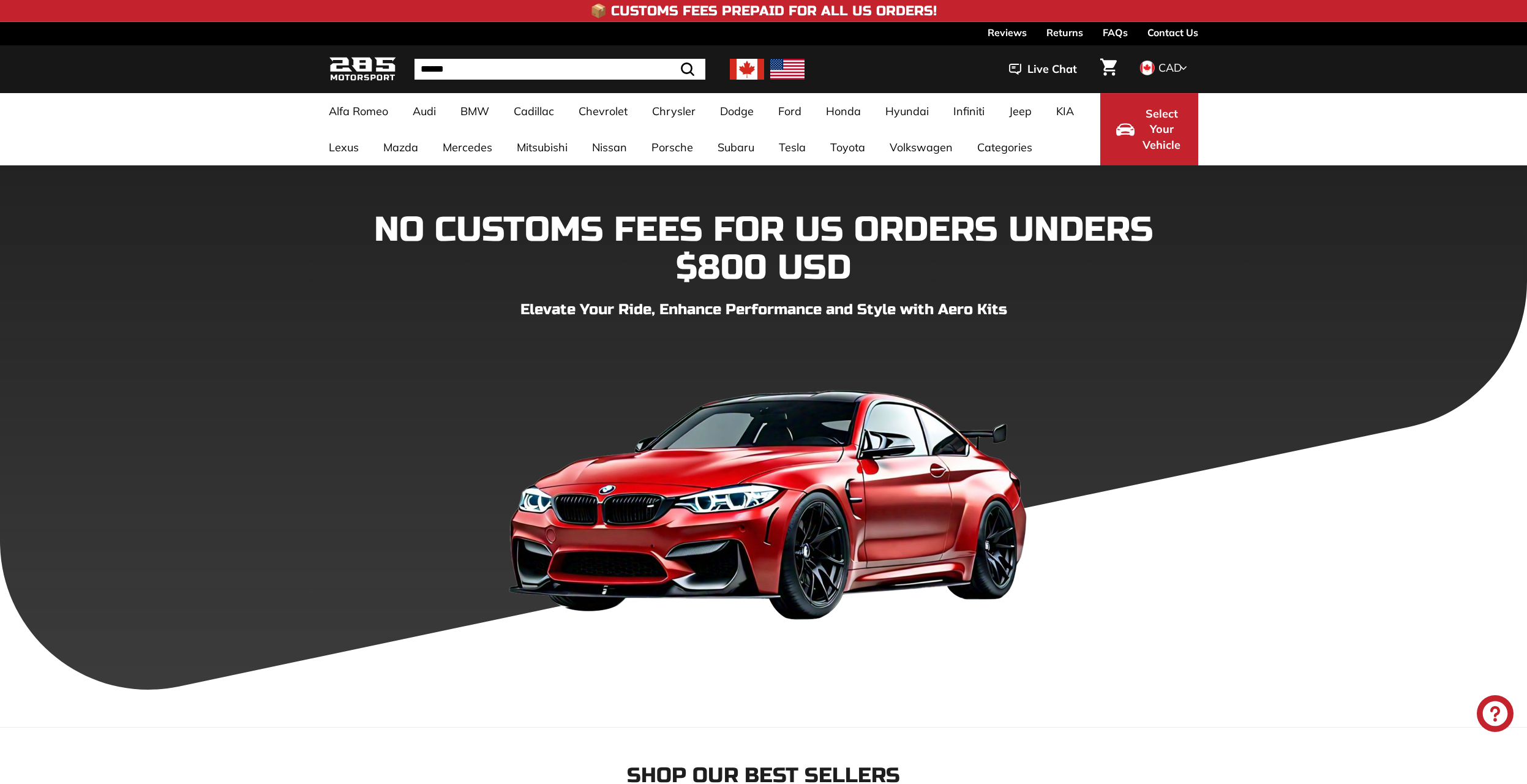
click at [748, 64] on img at bounding box center [747, 69] width 34 height 21
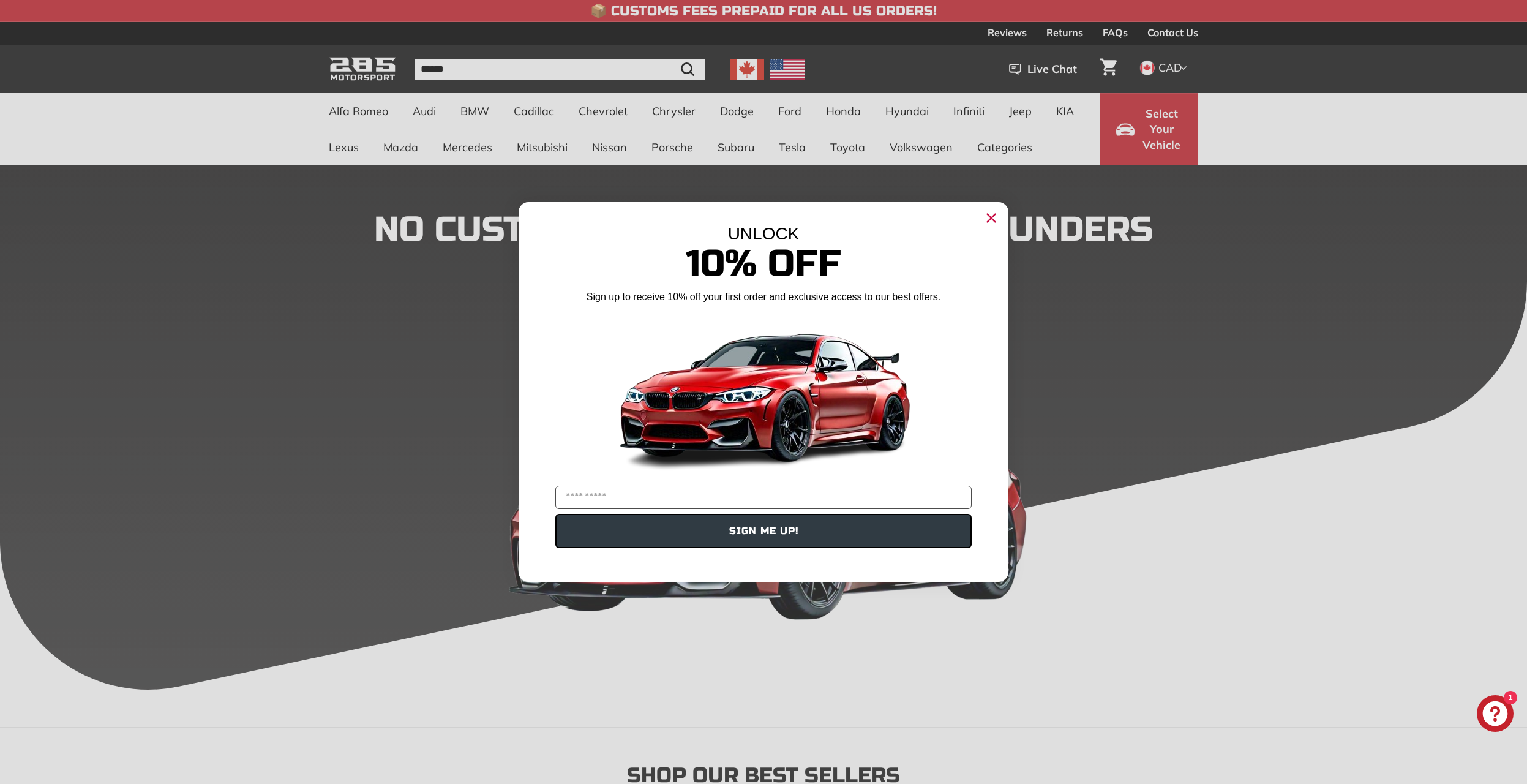
click at [997, 219] on circle "Close dialog" at bounding box center [991, 218] width 19 height 19
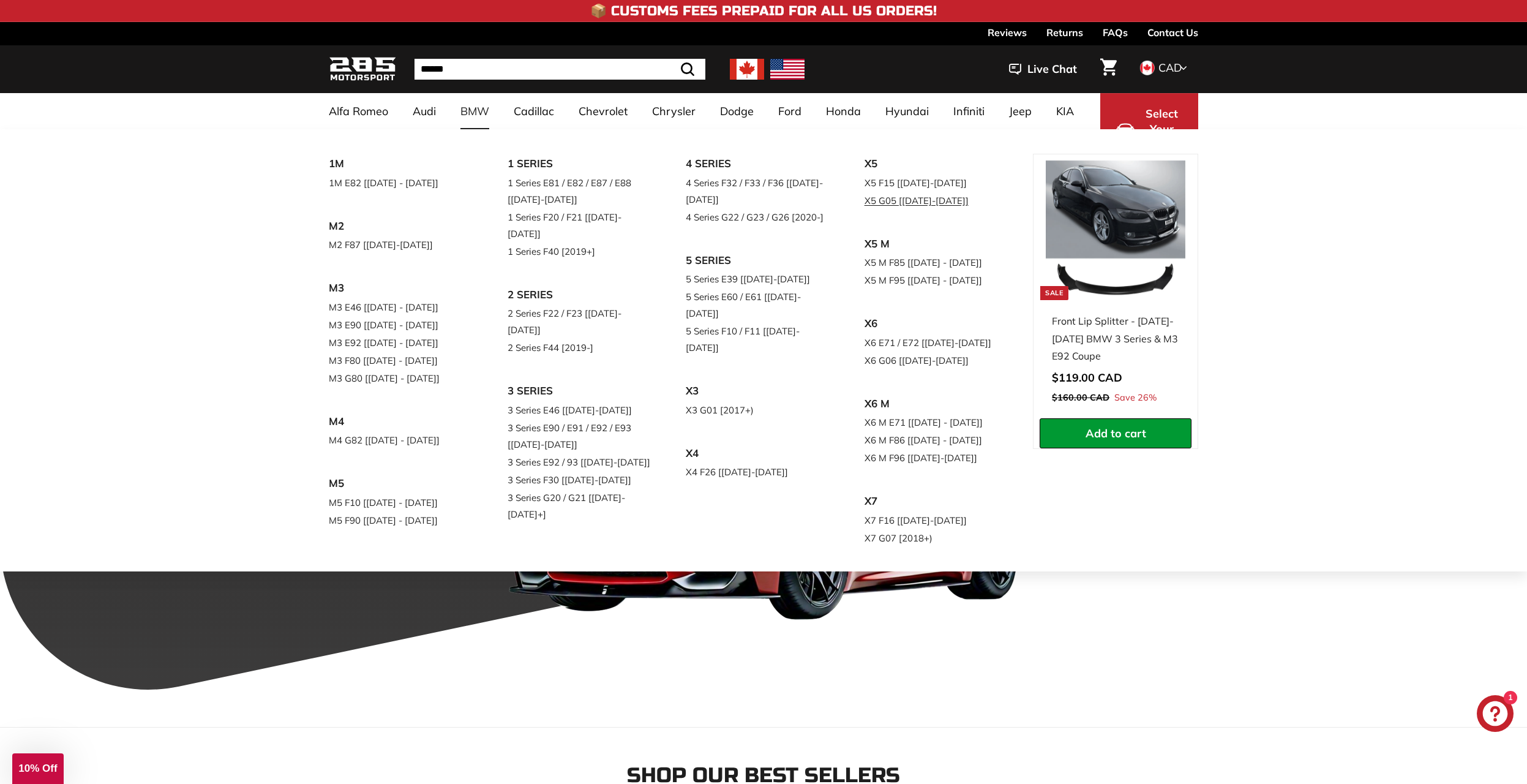
click at [864, 210] on link "X5 G05 [[DATE]-[DATE]]" at bounding box center [936, 201] width 144 height 18
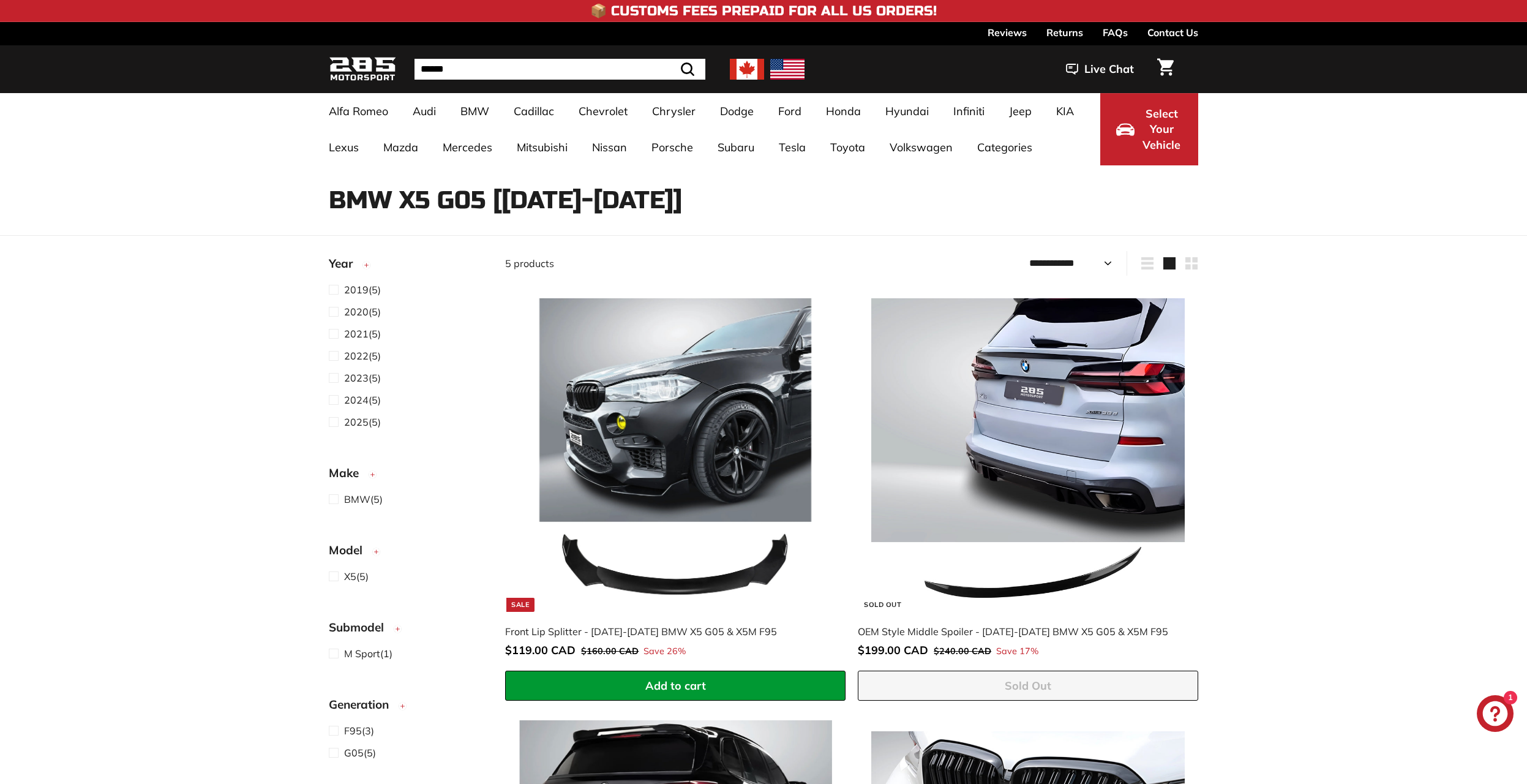
select select "**********"
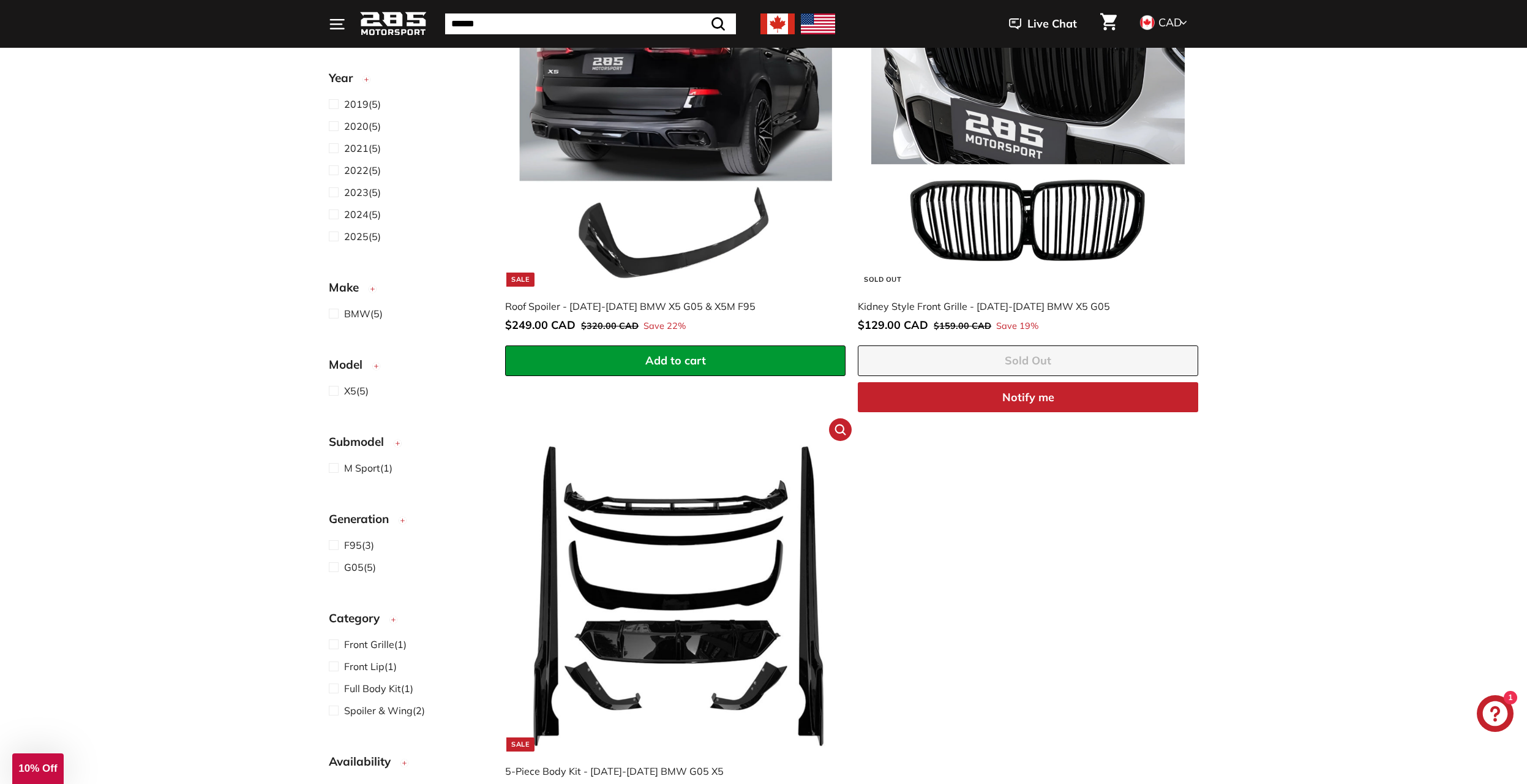
scroll to position [796, 0]
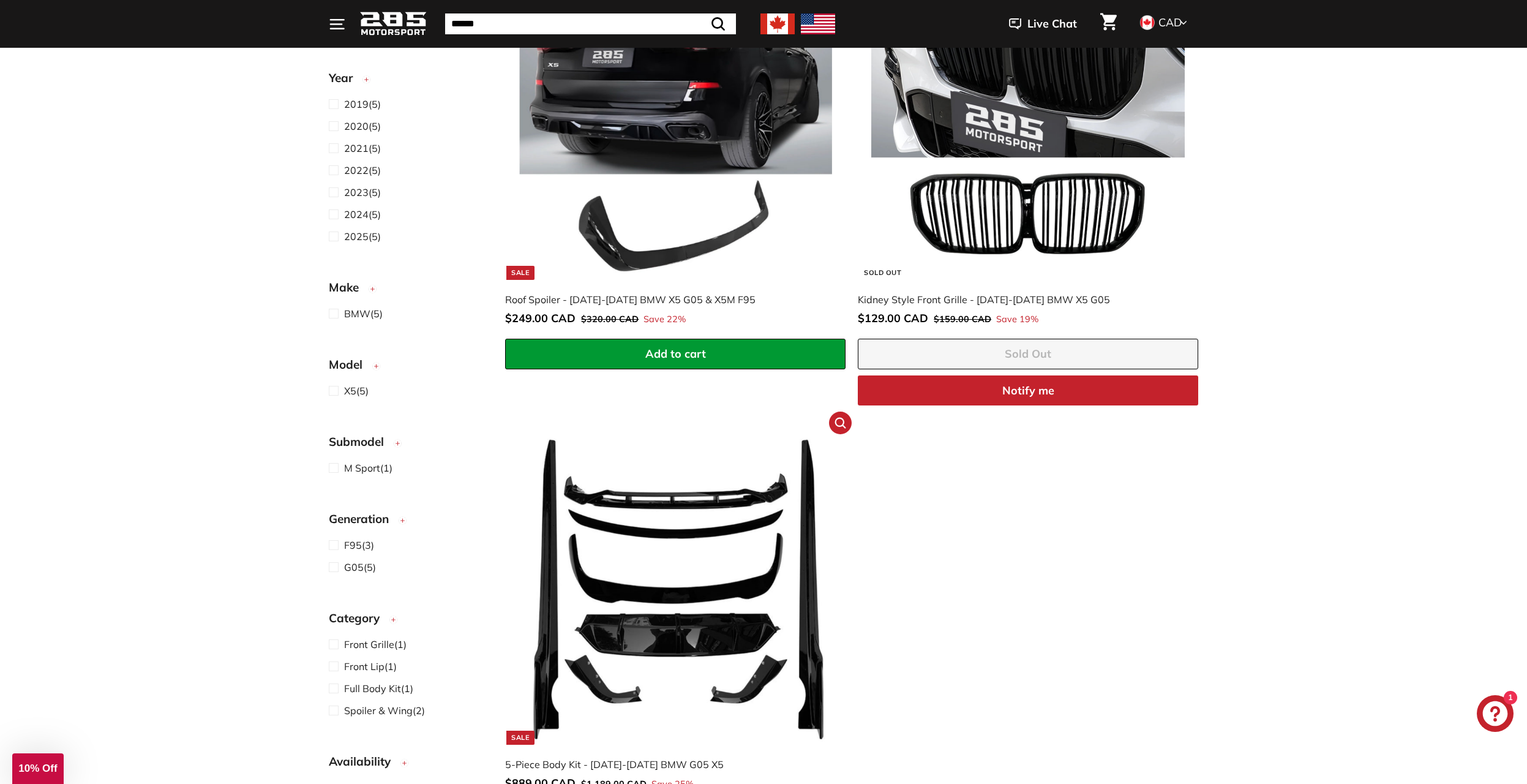
click at [729, 600] on img at bounding box center [675, 587] width 313 height 313
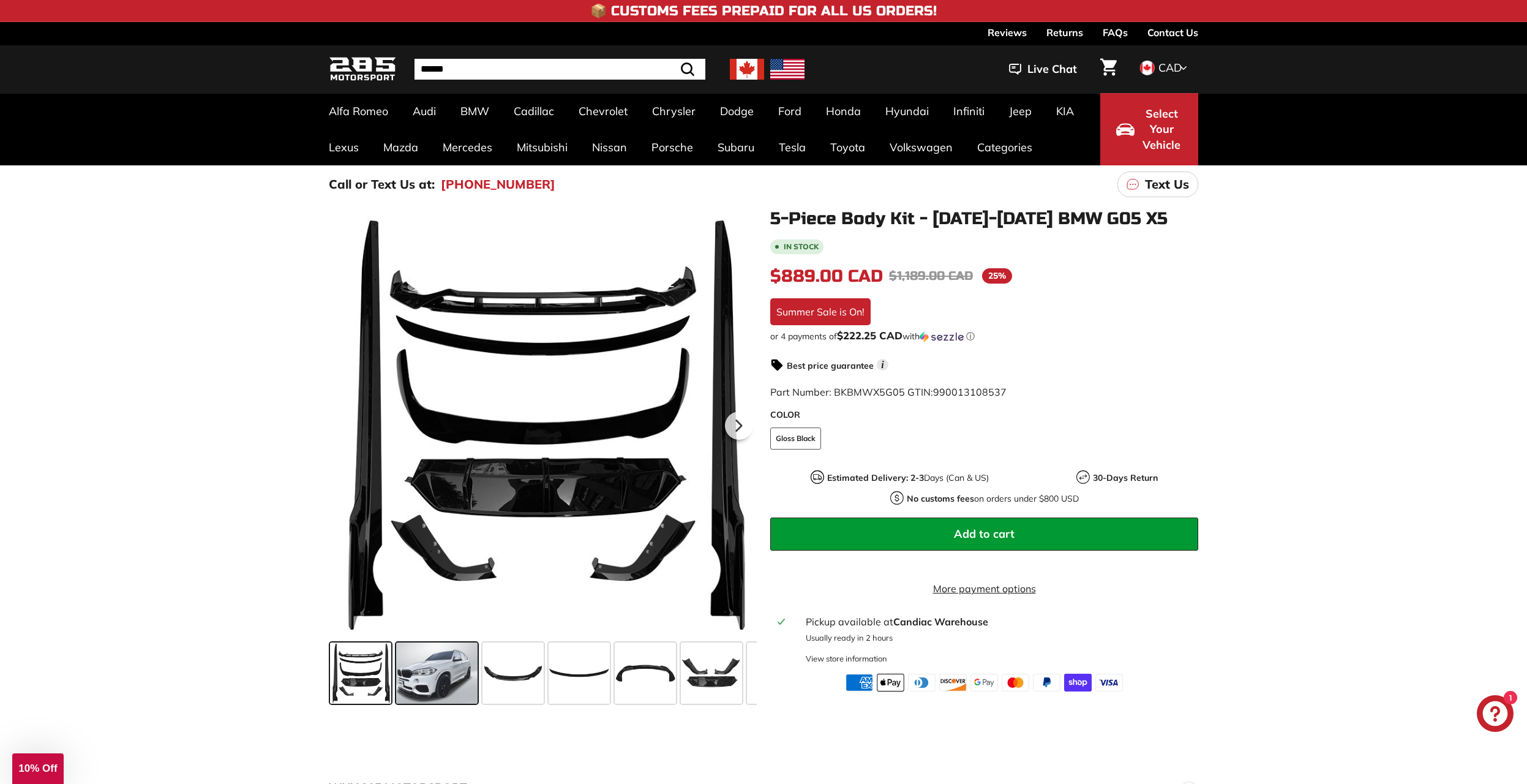
click at [427, 656] on span at bounding box center [436, 672] width 81 height 61
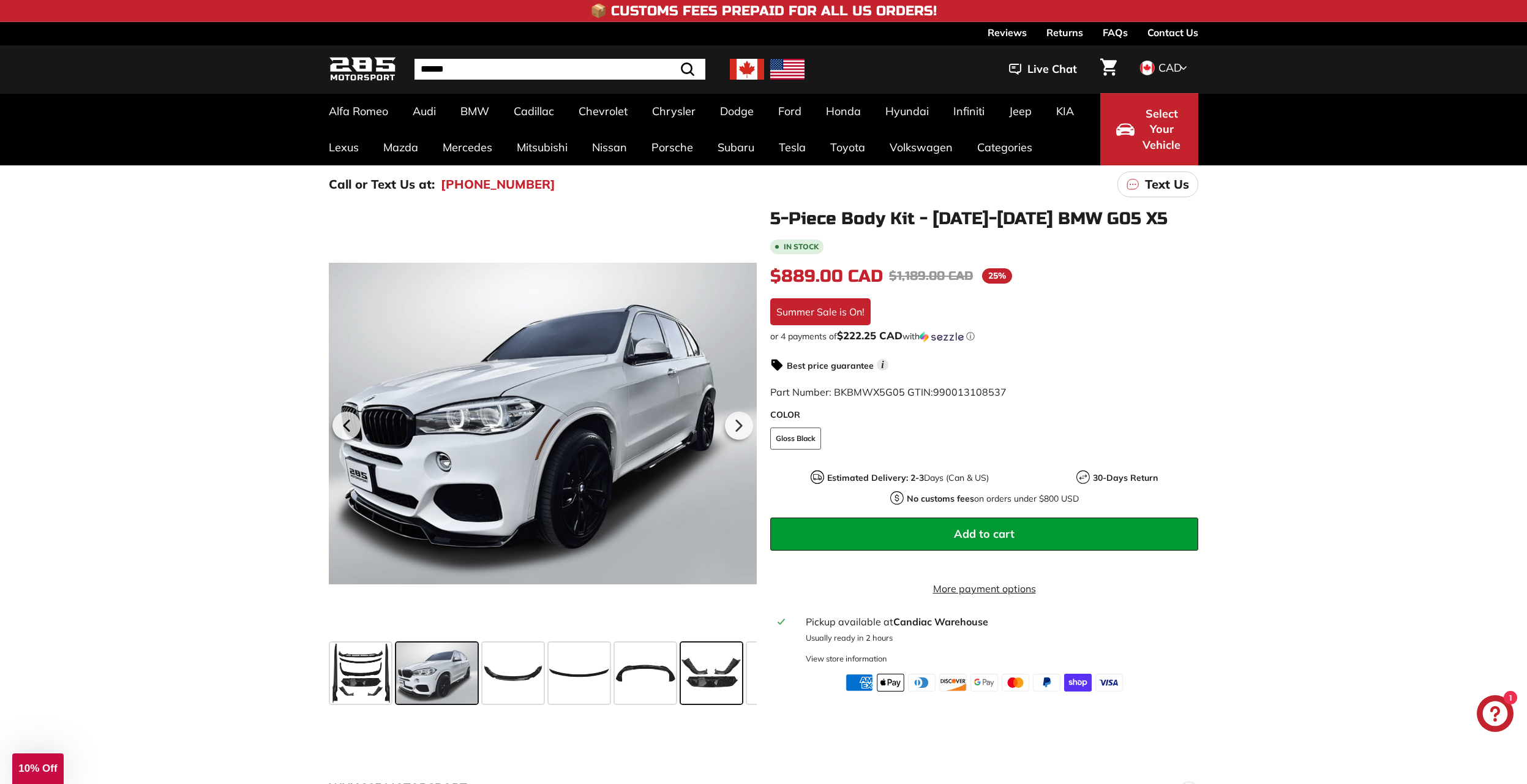
click at [714, 686] on span at bounding box center [712, 672] width 61 height 61
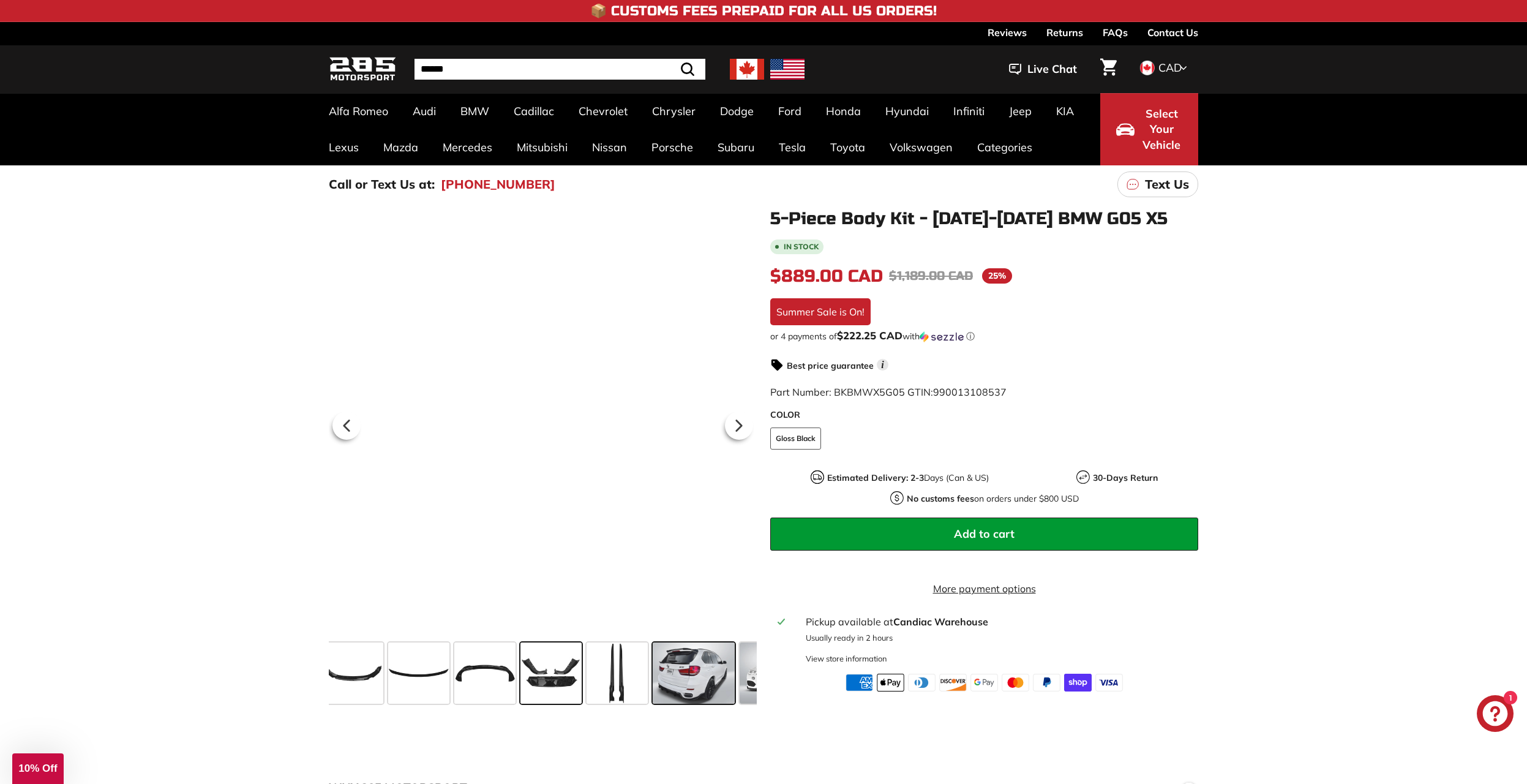
scroll to position [0, 169]
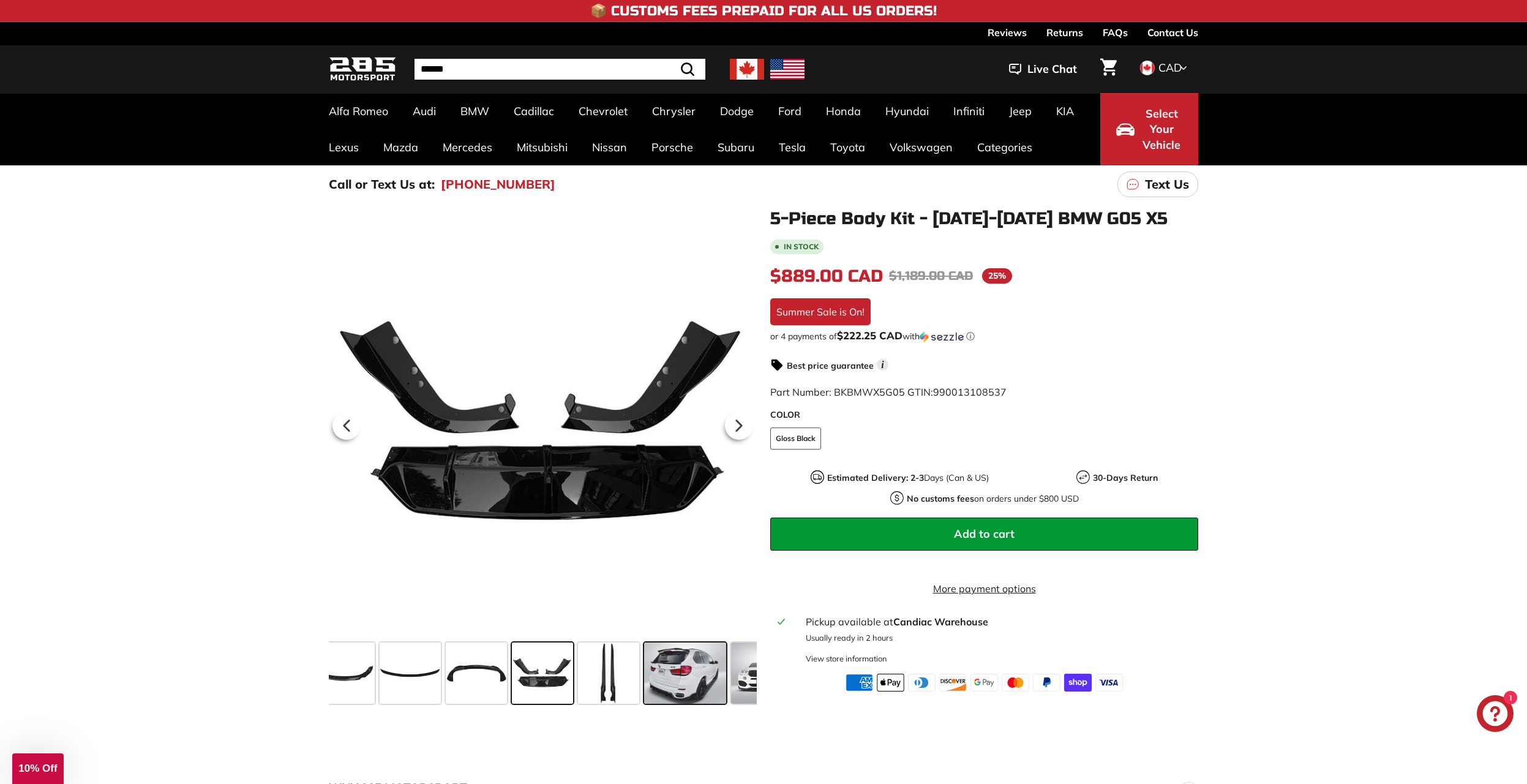
click at [708, 675] on span at bounding box center [684, 672] width 81 height 61
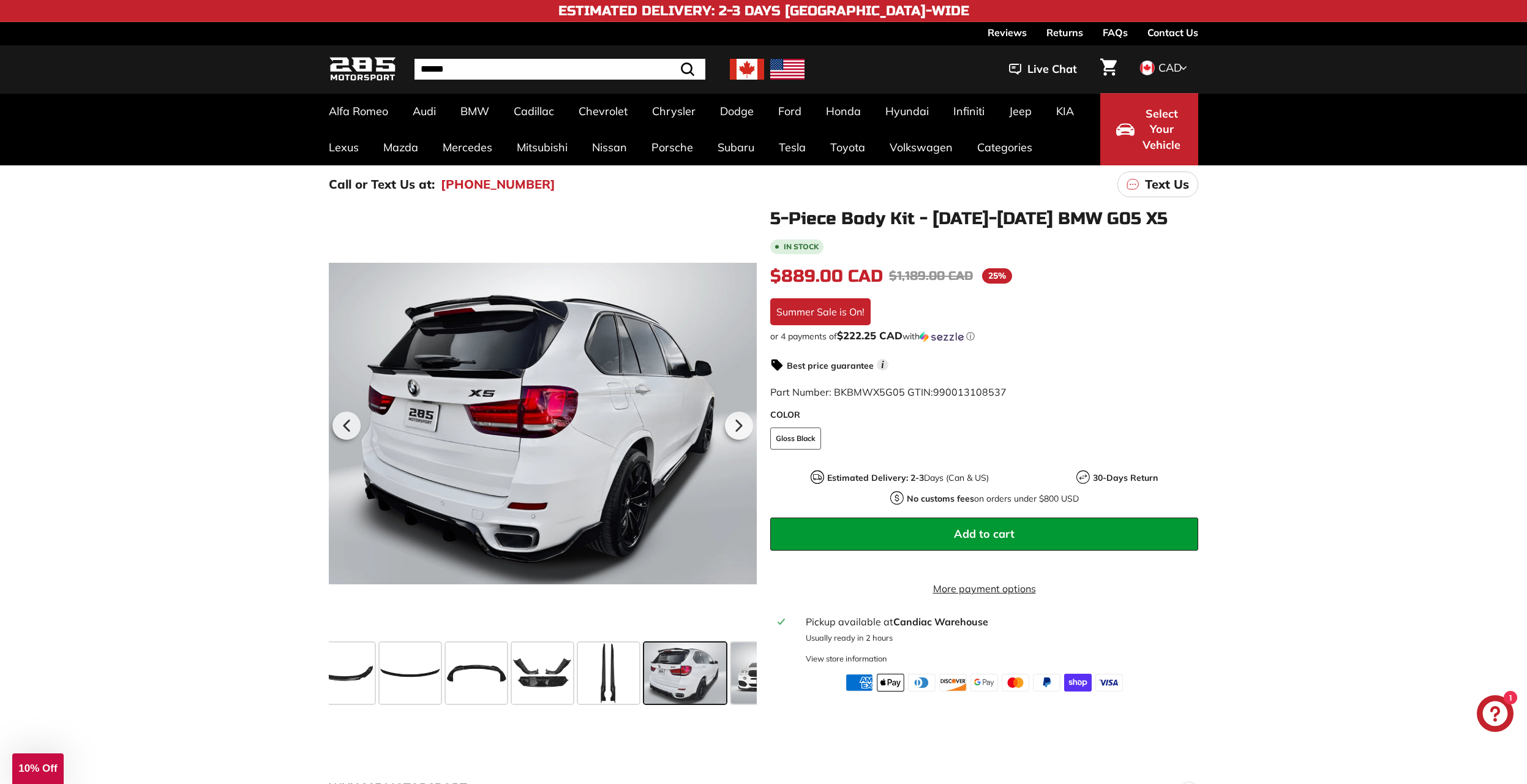
click at [727, 674] on div at bounding box center [685, 672] width 86 height 66
click at [743, 673] on span at bounding box center [762, 672] width 61 height 61
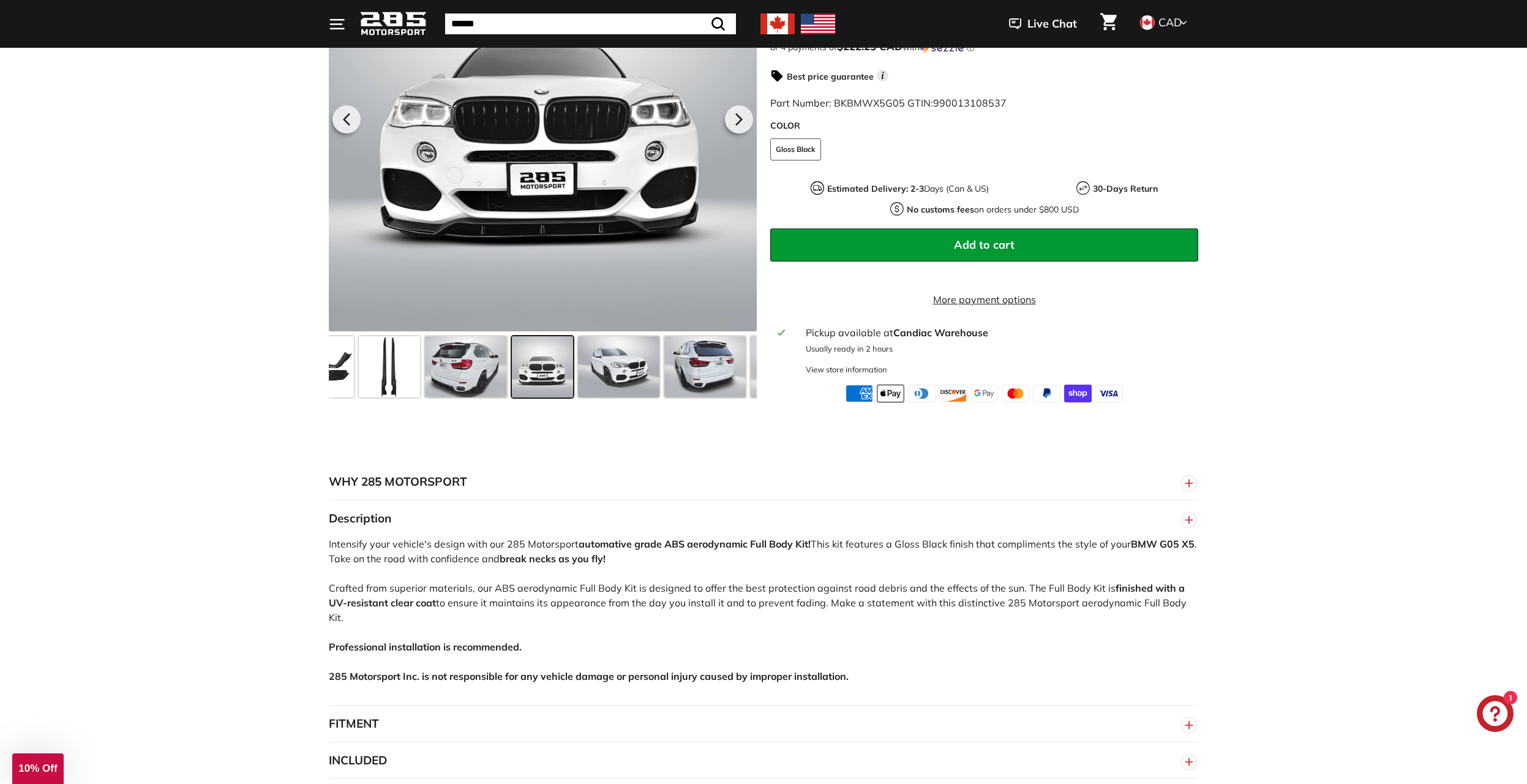
scroll to position [245, 0]
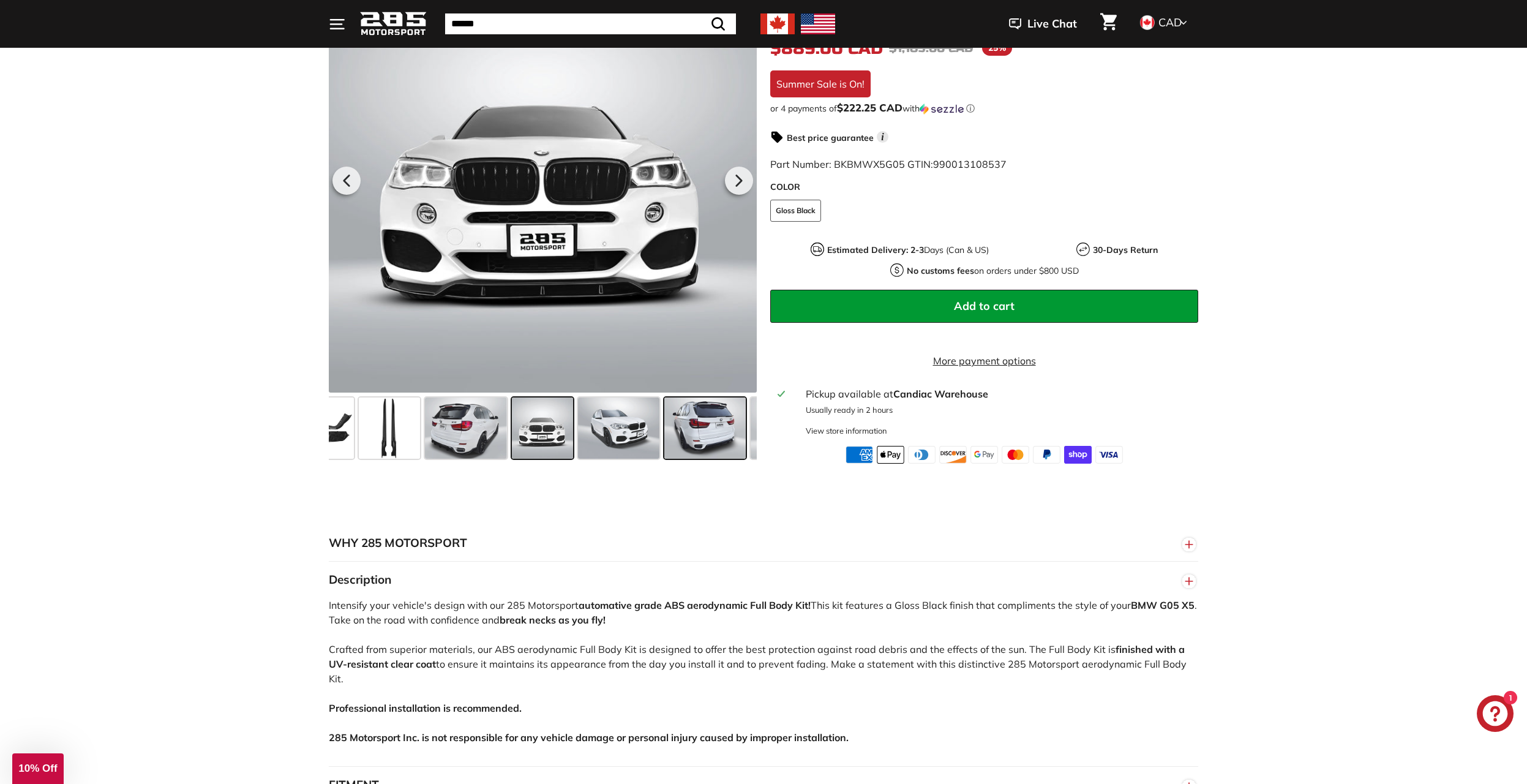
click at [716, 431] on span at bounding box center [705, 427] width 81 height 61
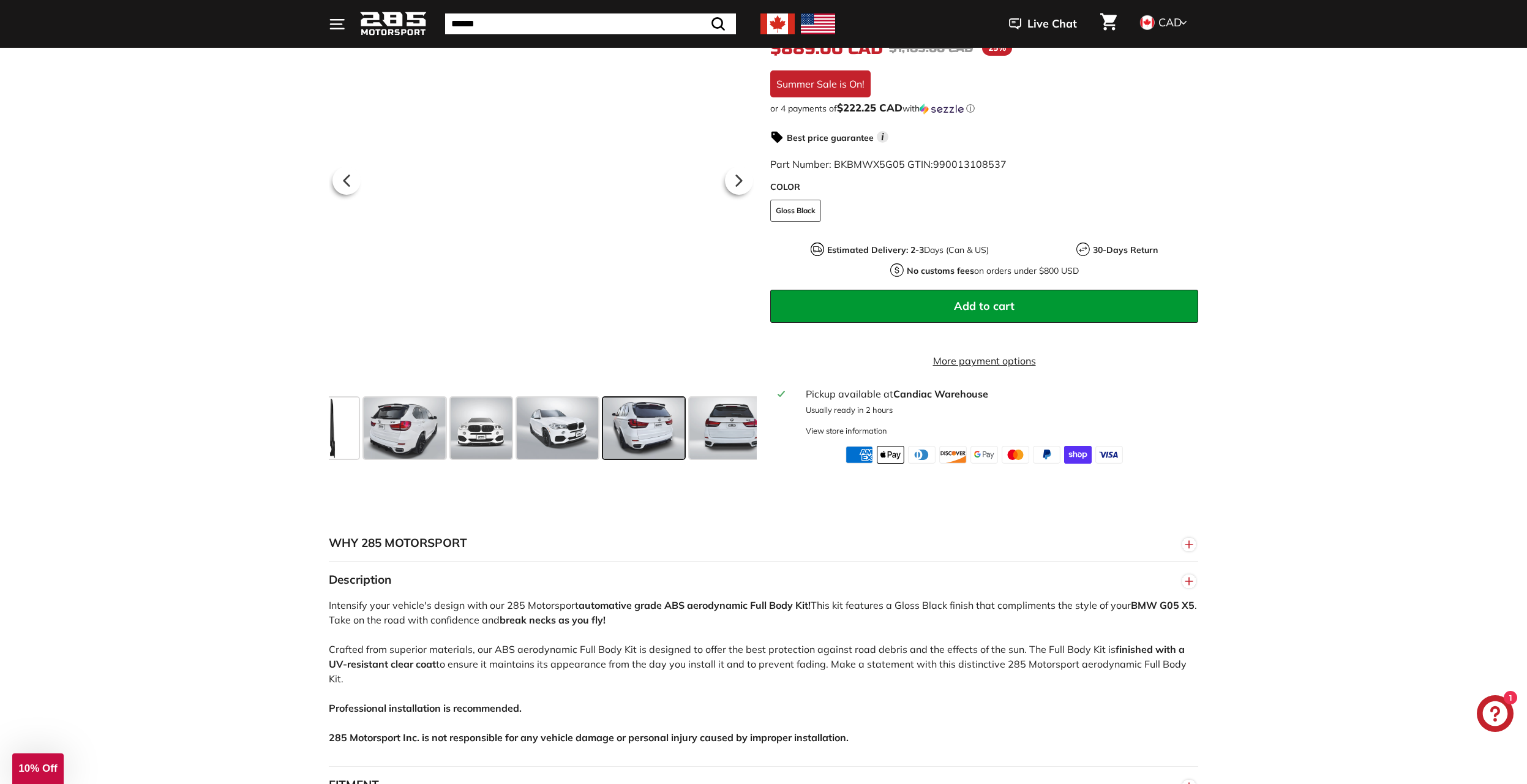
scroll to position [0, 532]
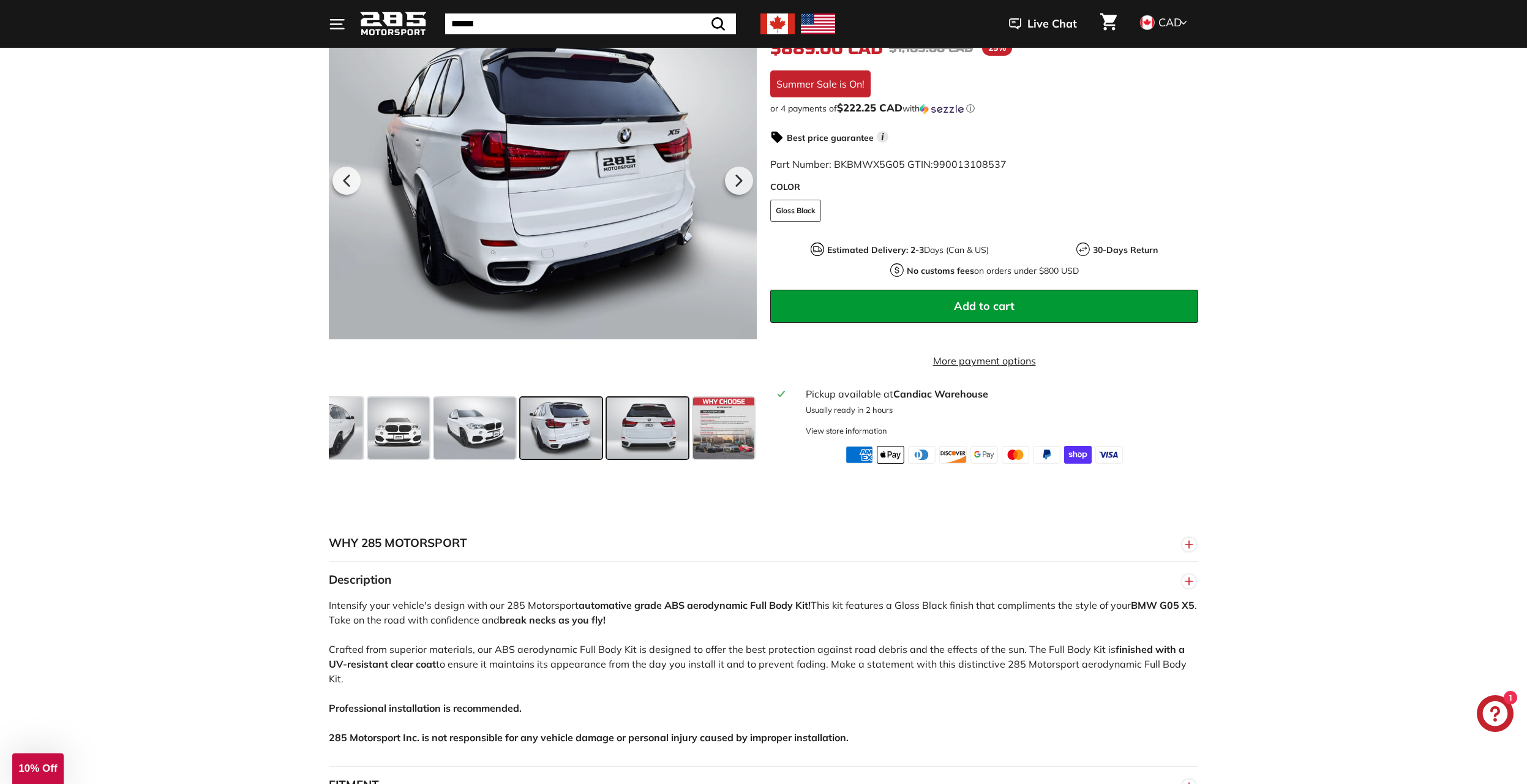
click at [676, 431] on span at bounding box center [647, 427] width 81 height 61
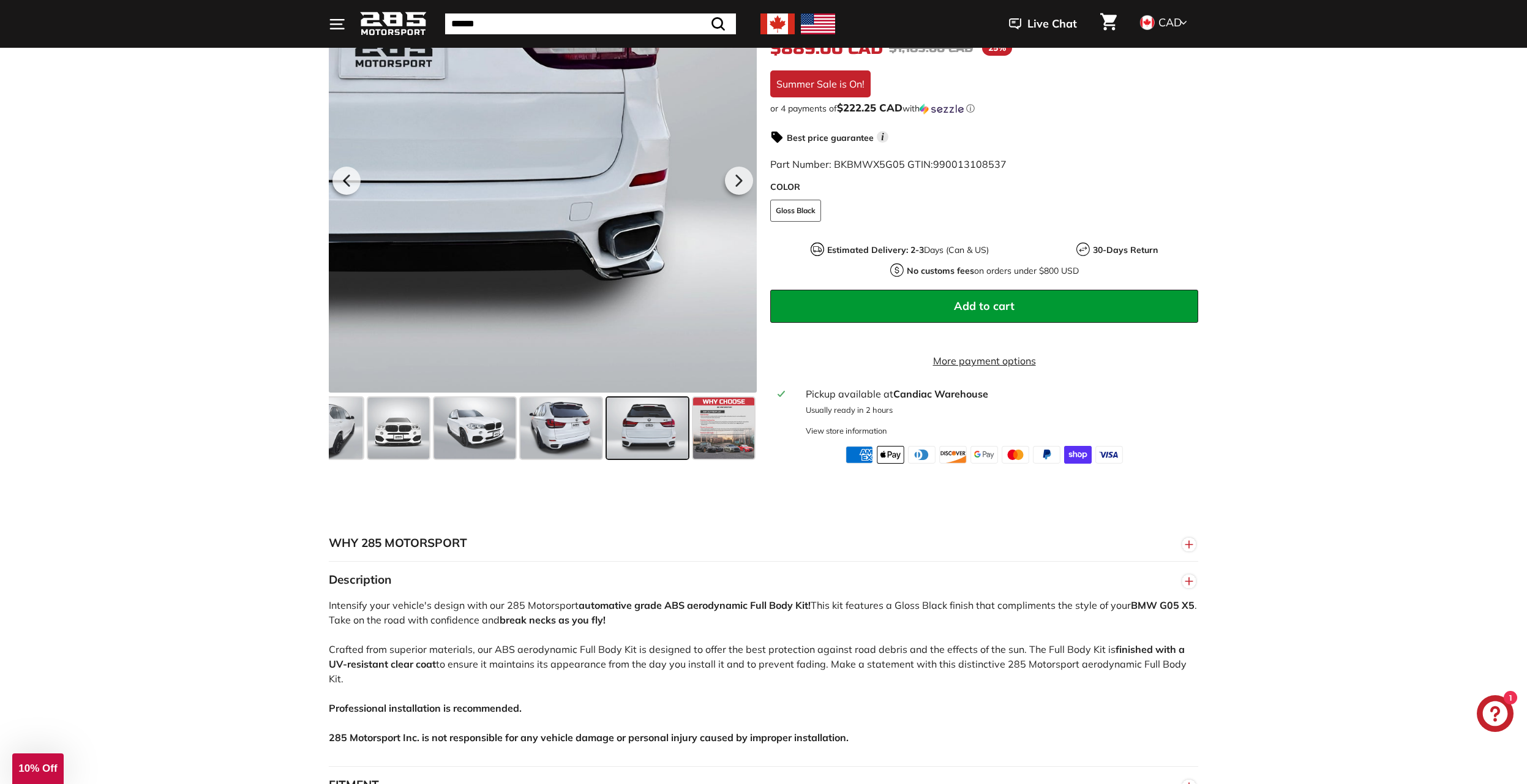
scroll to position [306, 0]
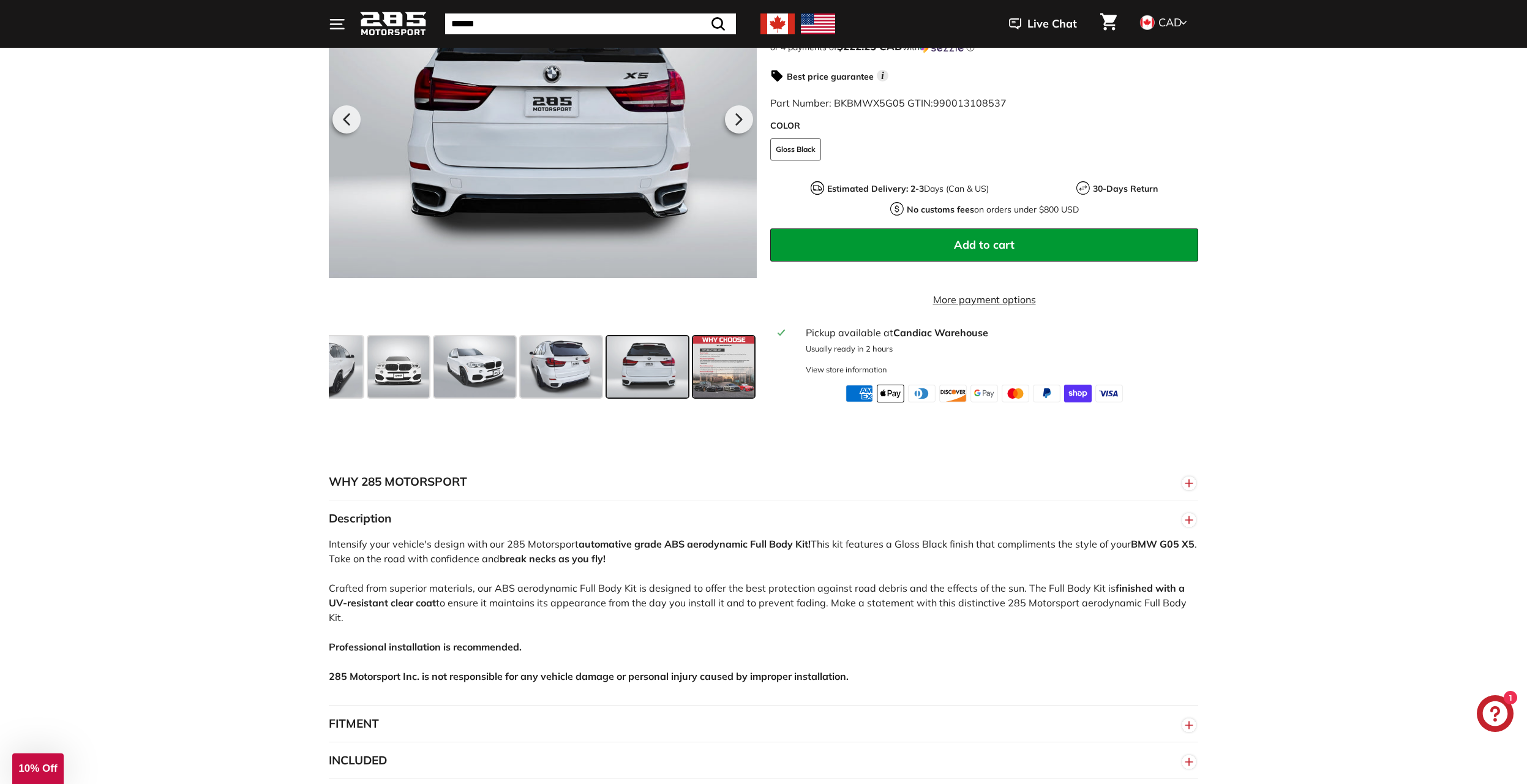
click at [731, 379] on span at bounding box center [723, 367] width 61 height 61
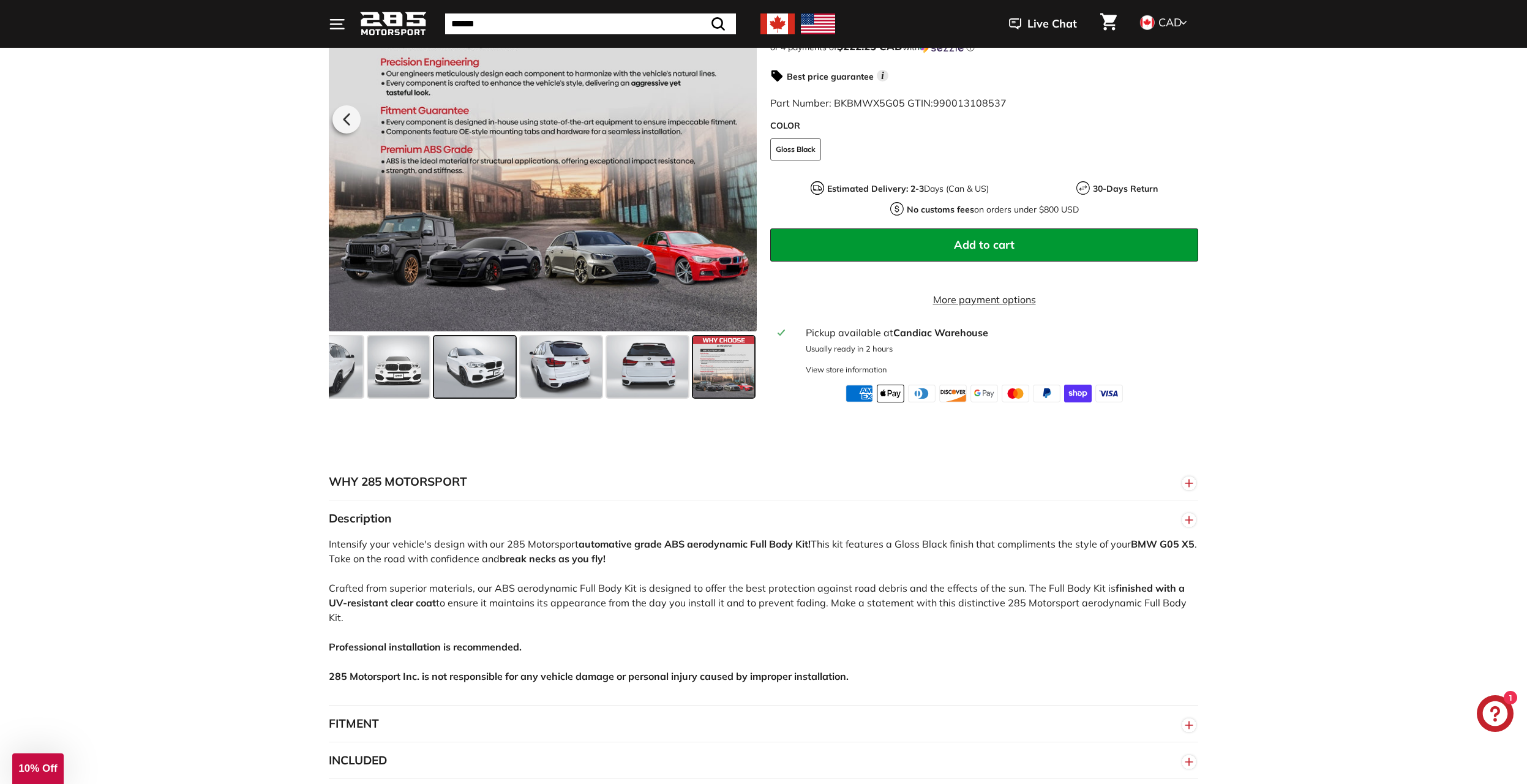
click at [450, 368] on span at bounding box center [474, 367] width 81 height 61
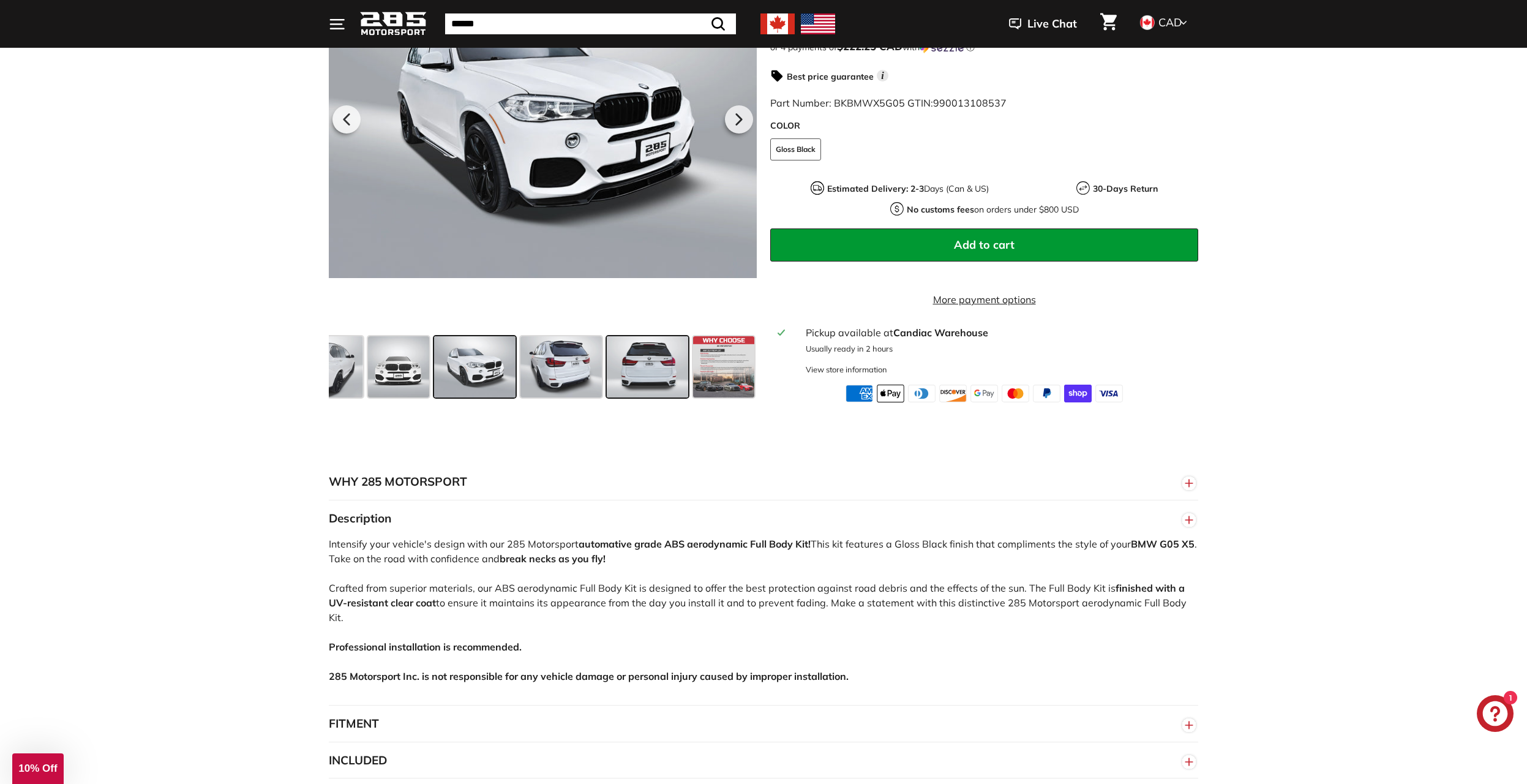
click at [654, 374] on span at bounding box center [647, 367] width 81 height 61
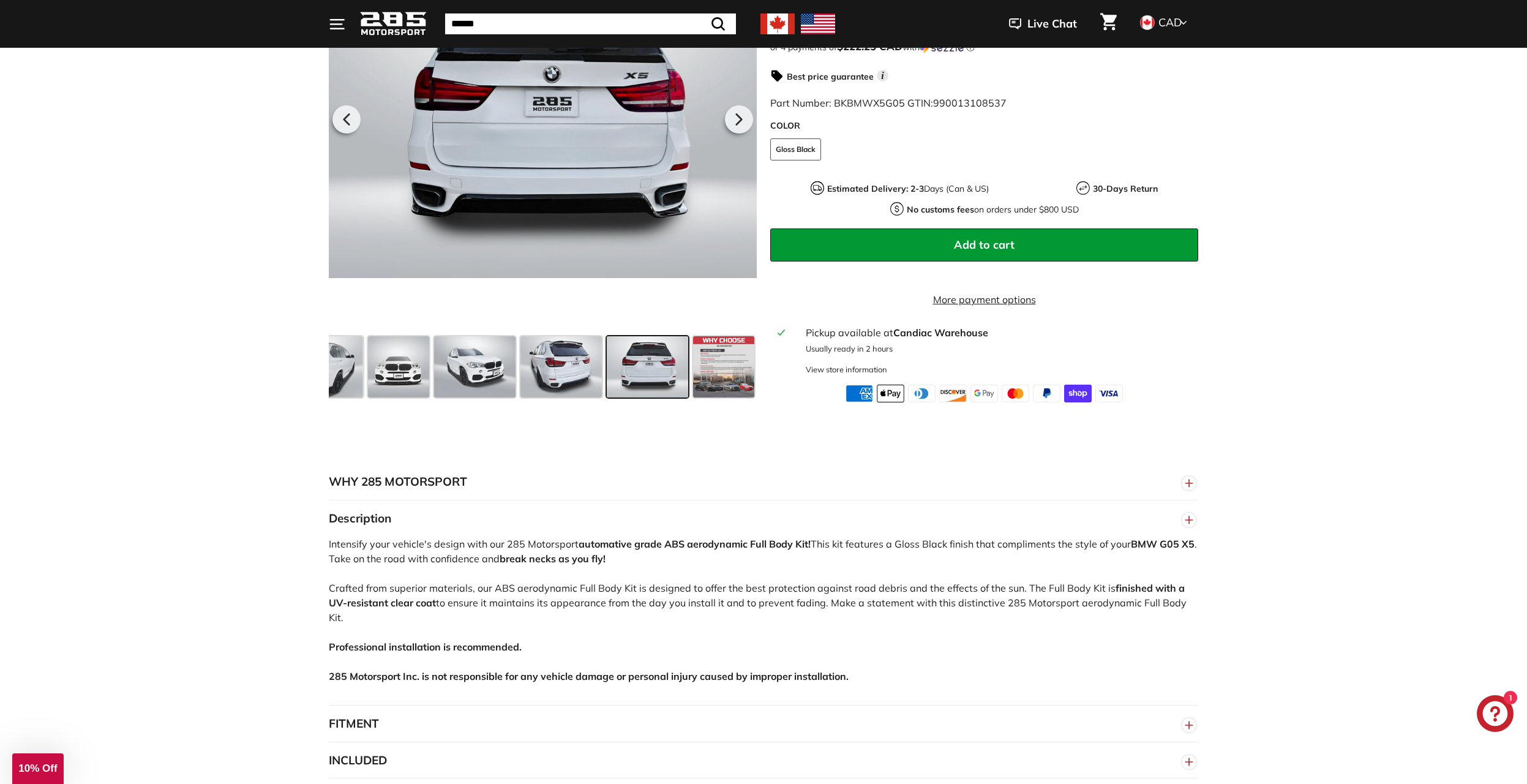
drag, startPoint x: 614, startPoint y: 238, endPoint x: 635, endPoint y: 396, distance: 159.4
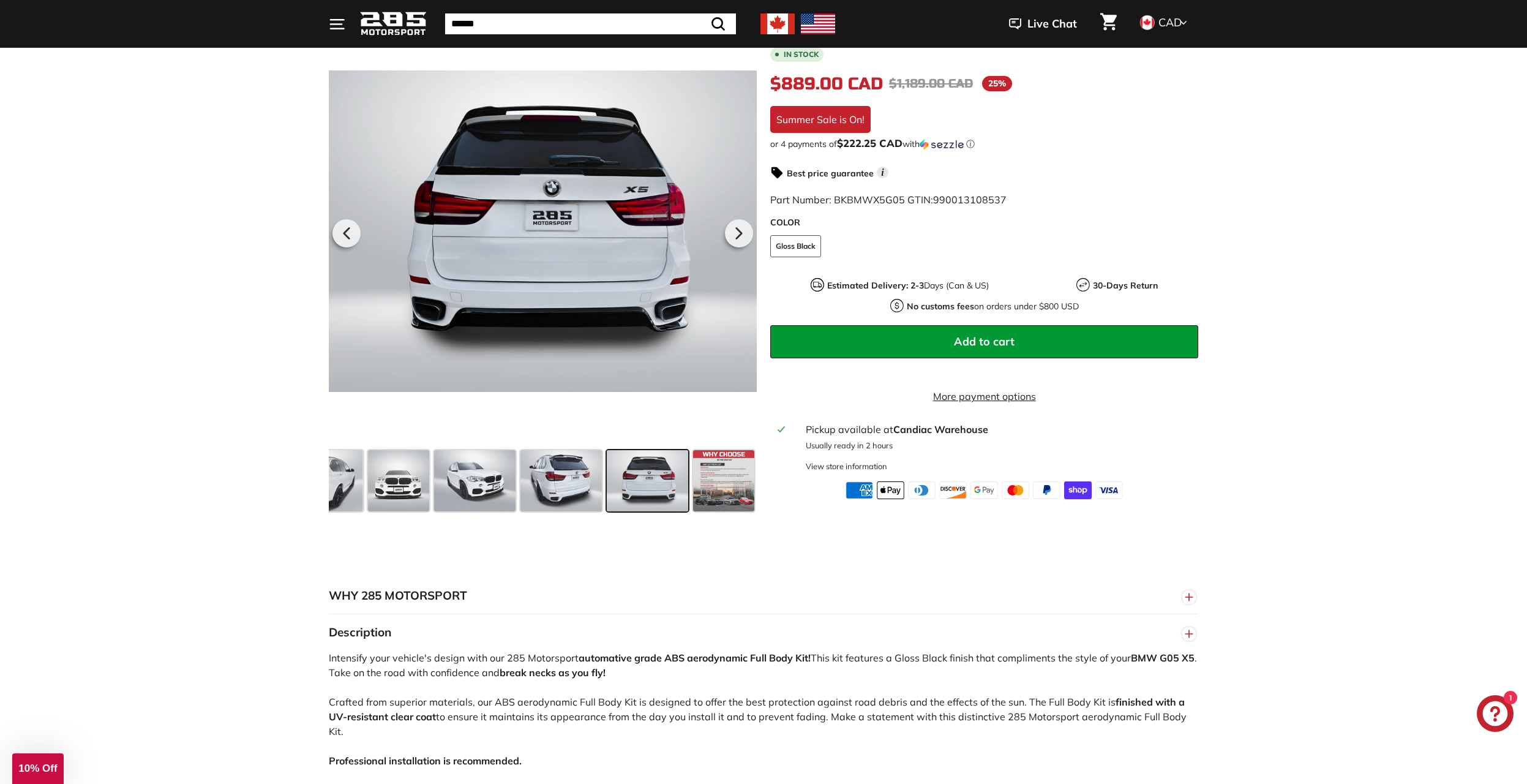
scroll to position [122, 0]
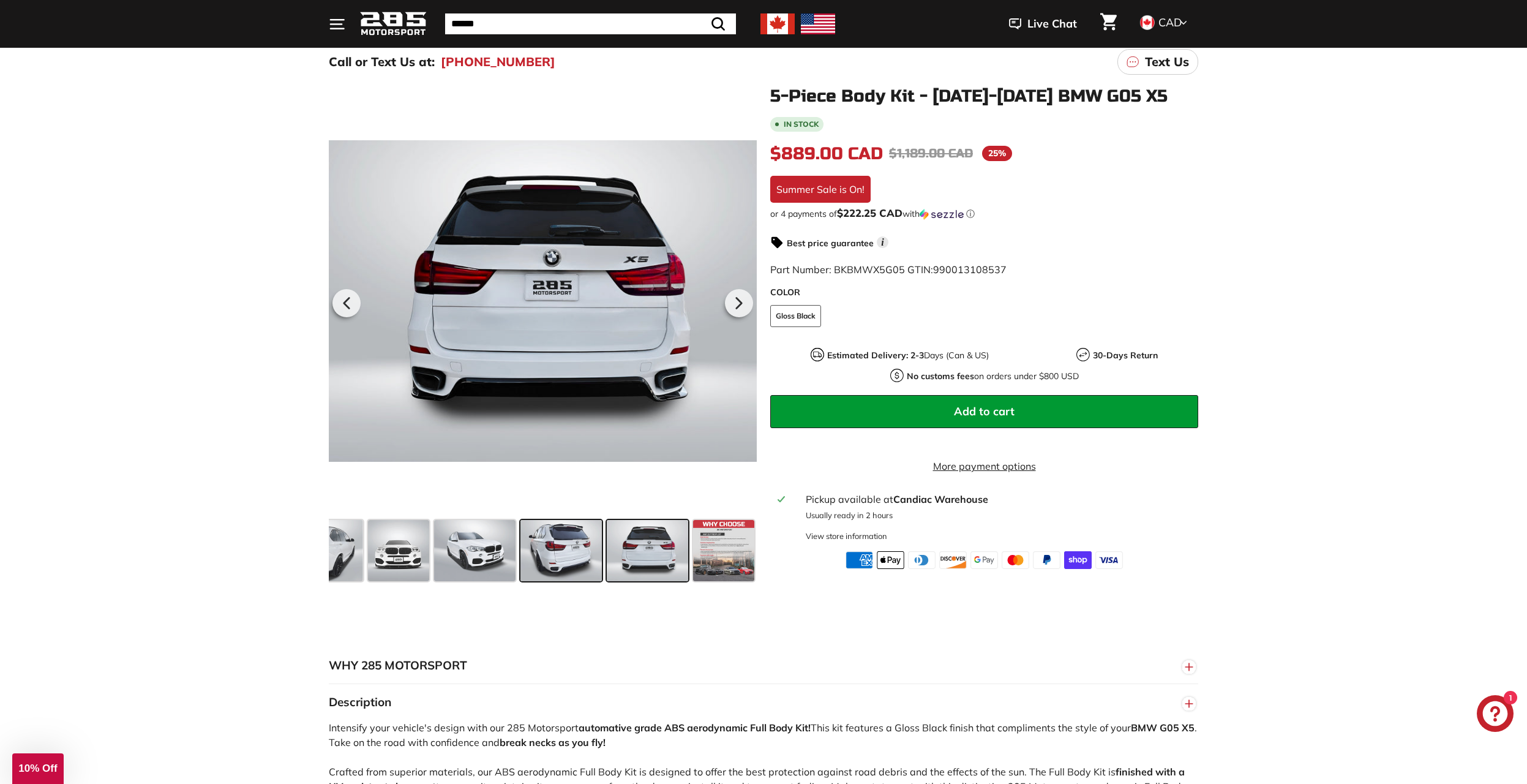
click at [560, 540] on span at bounding box center [561, 550] width 81 height 61
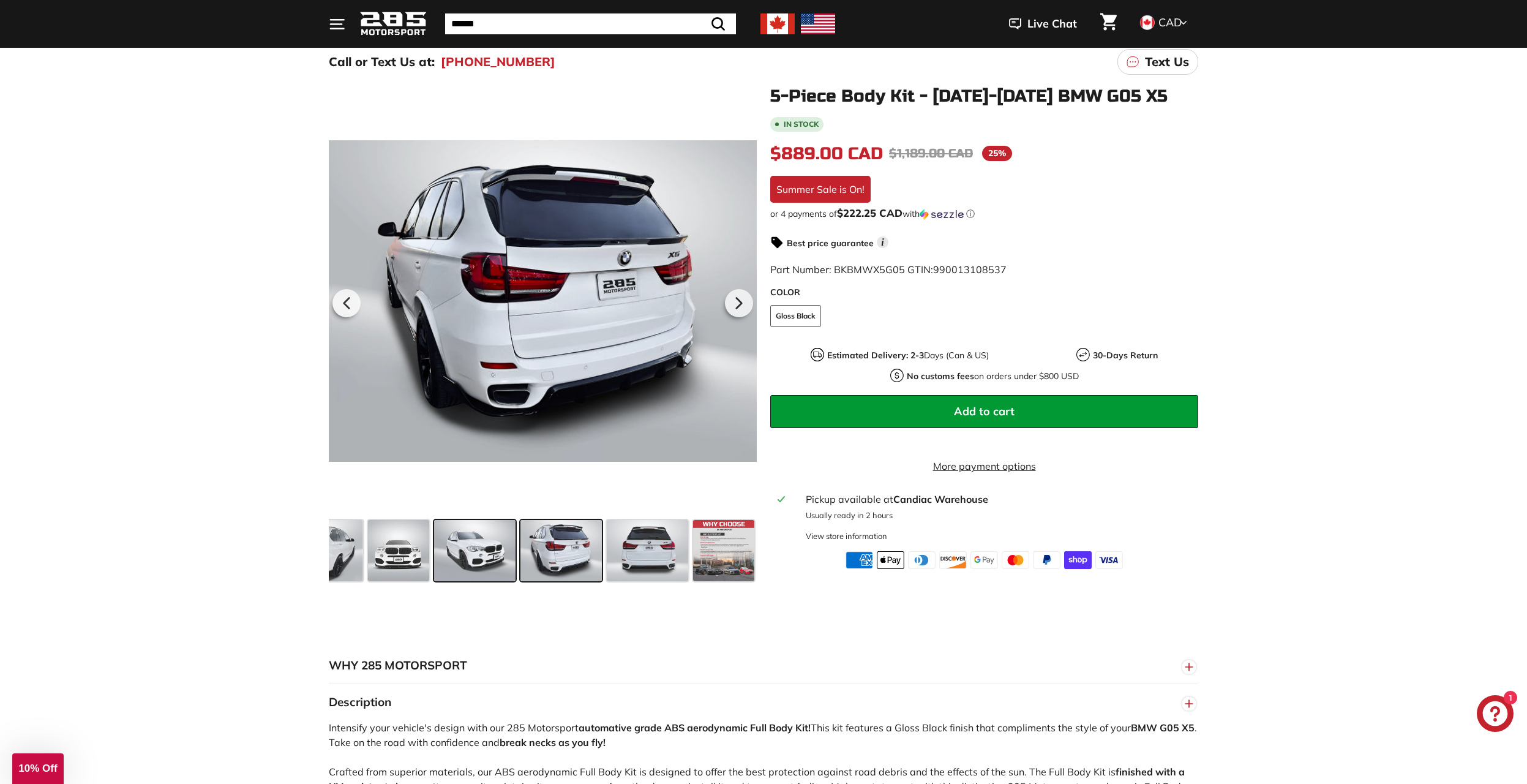
click at [484, 536] on span at bounding box center [474, 550] width 81 height 61
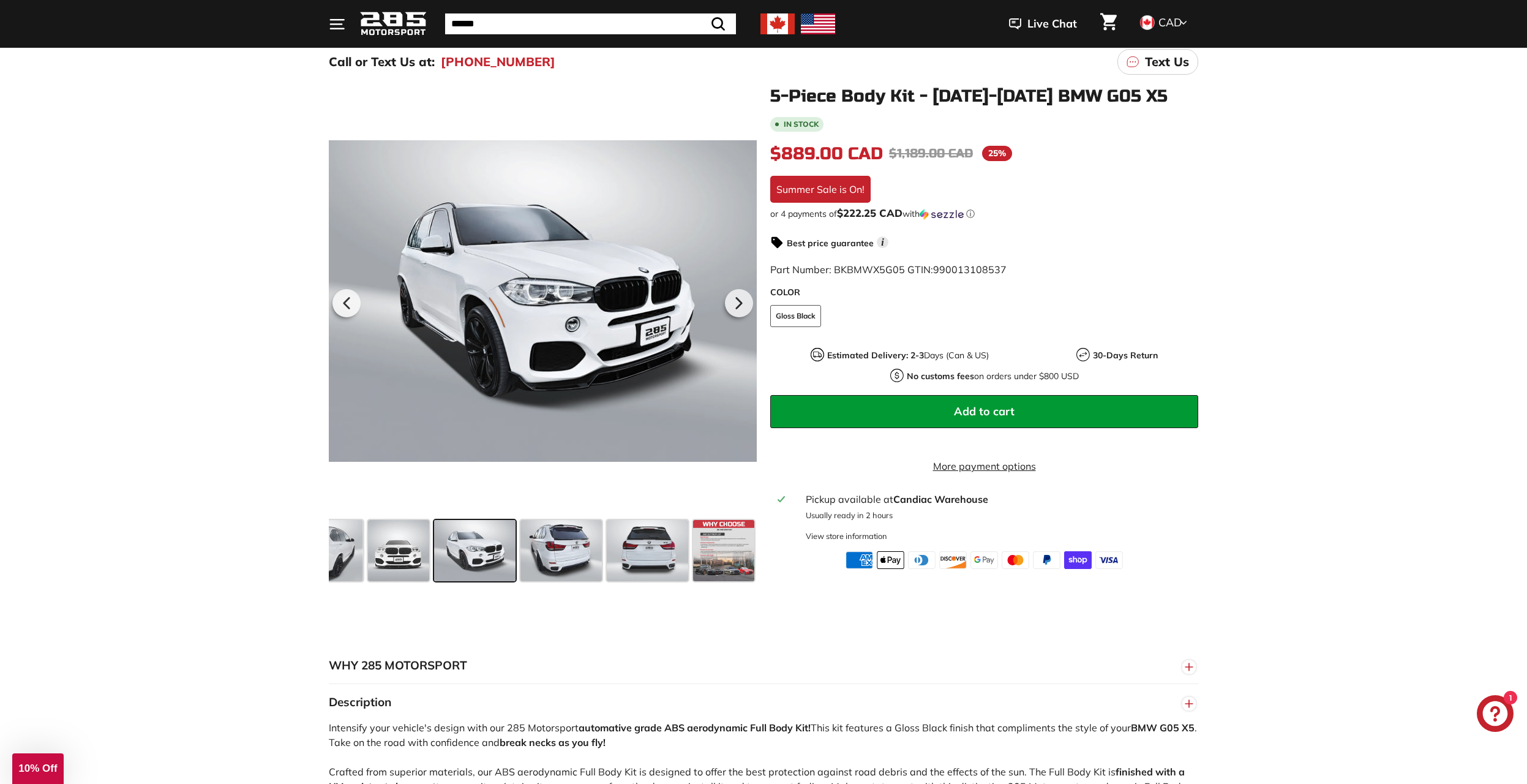
click at [448, 553] on span at bounding box center [474, 550] width 81 height 61
click at [413, 556] on span at bounding box center [398, 550] width 61 height 61
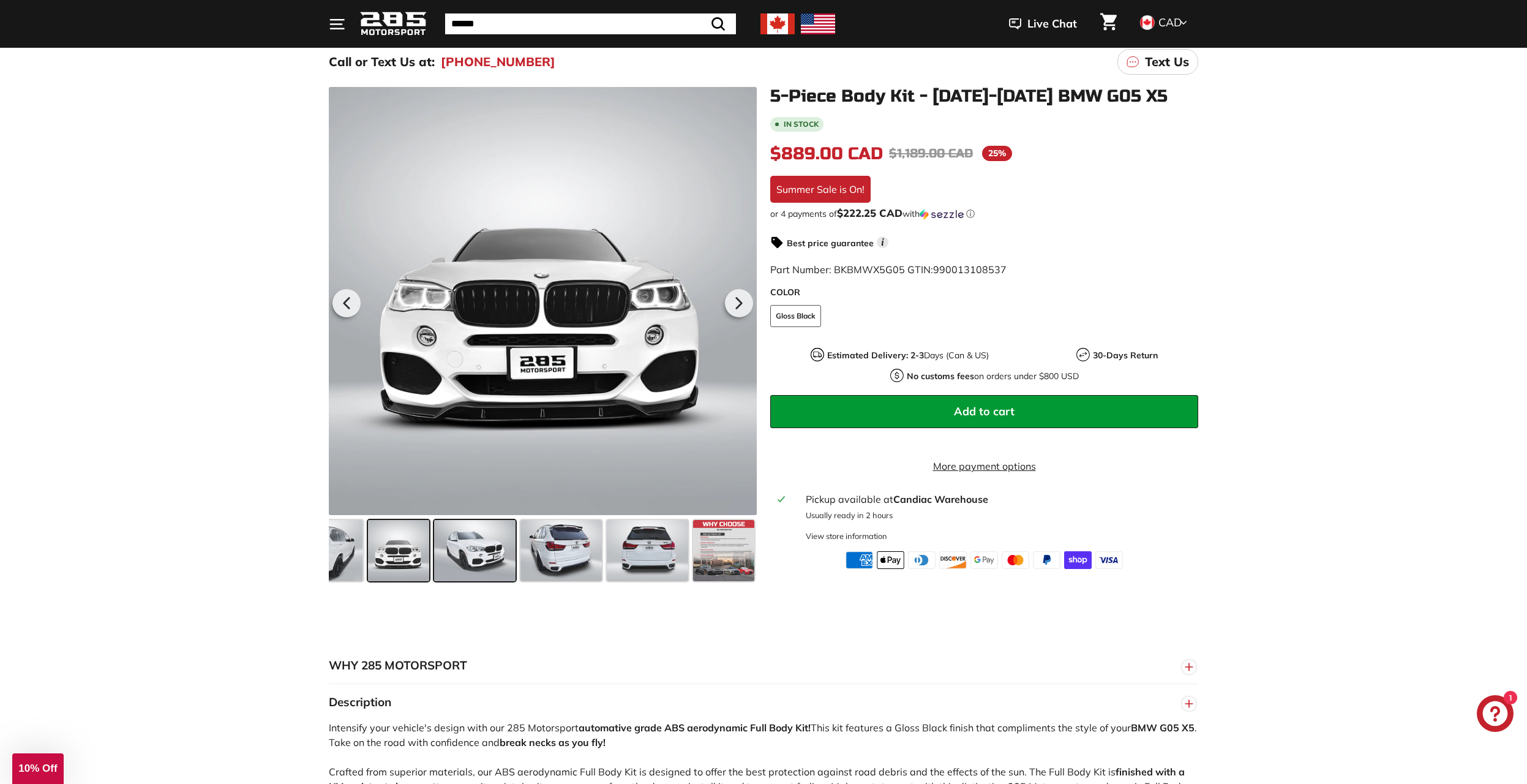
click at [486, 551] on span at bounding box center [474, 550] width 81 height 61
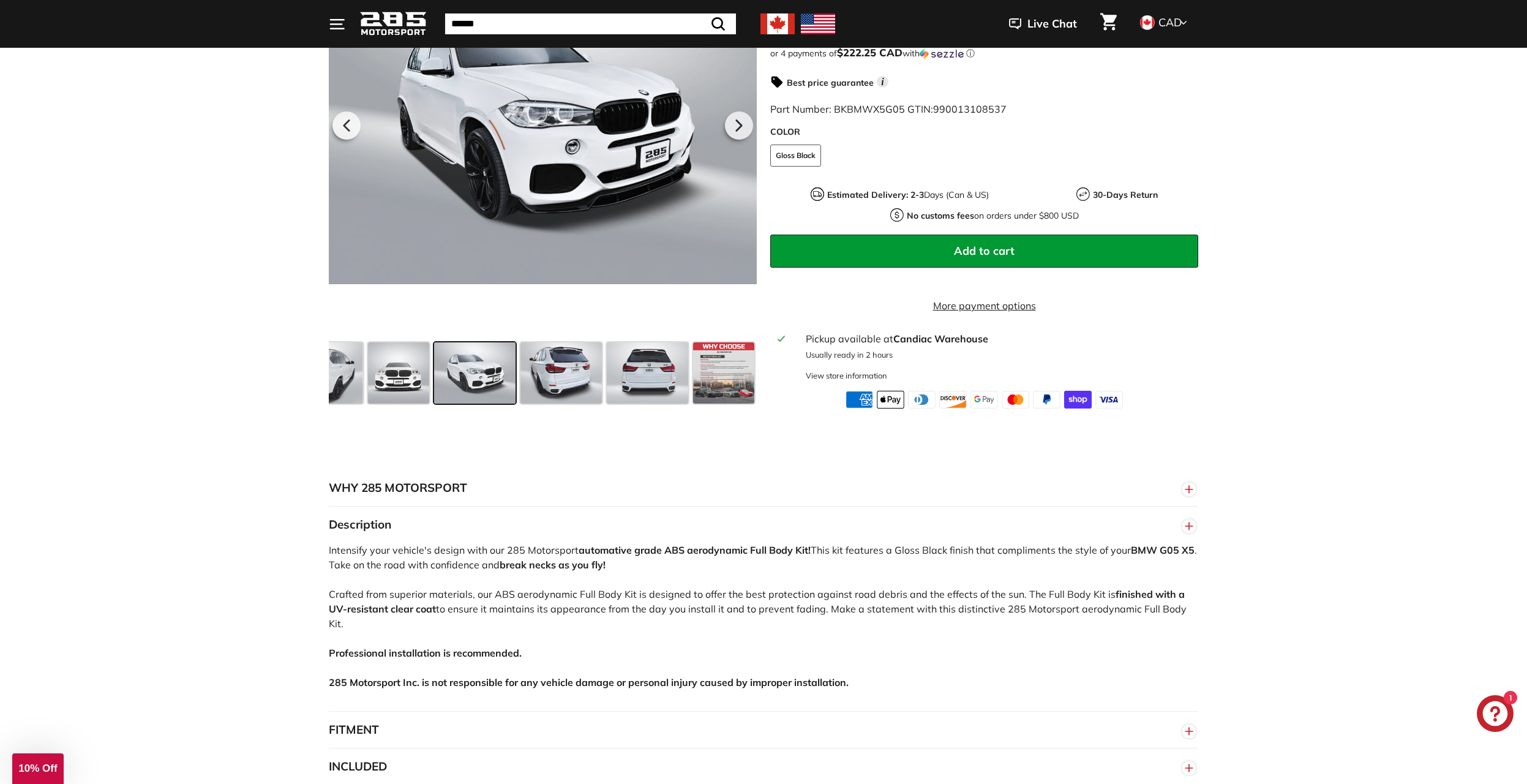
scroll to position [306, 0]
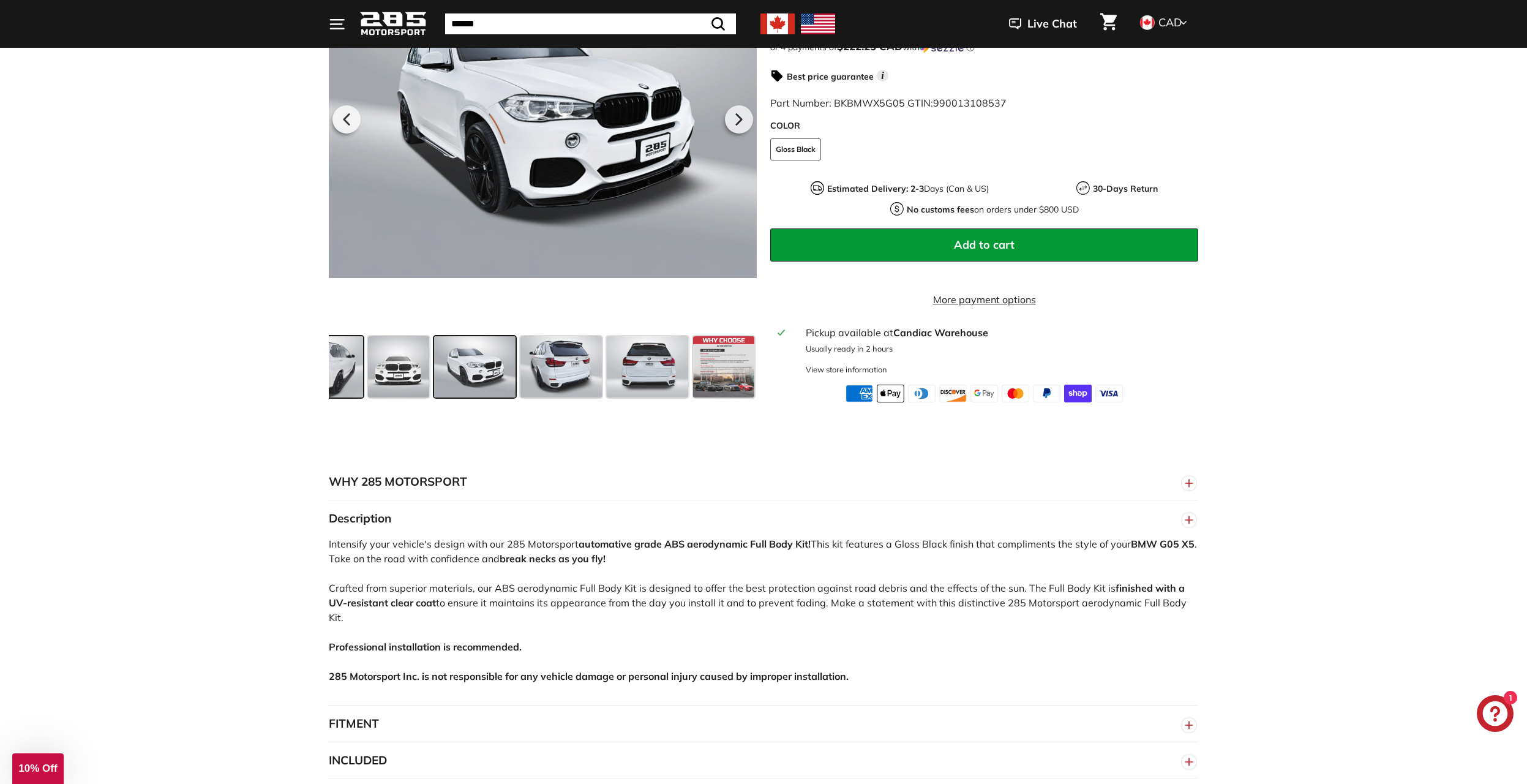
click at [343, 360] on span at bounding box center [321, 367] width 81 height 61
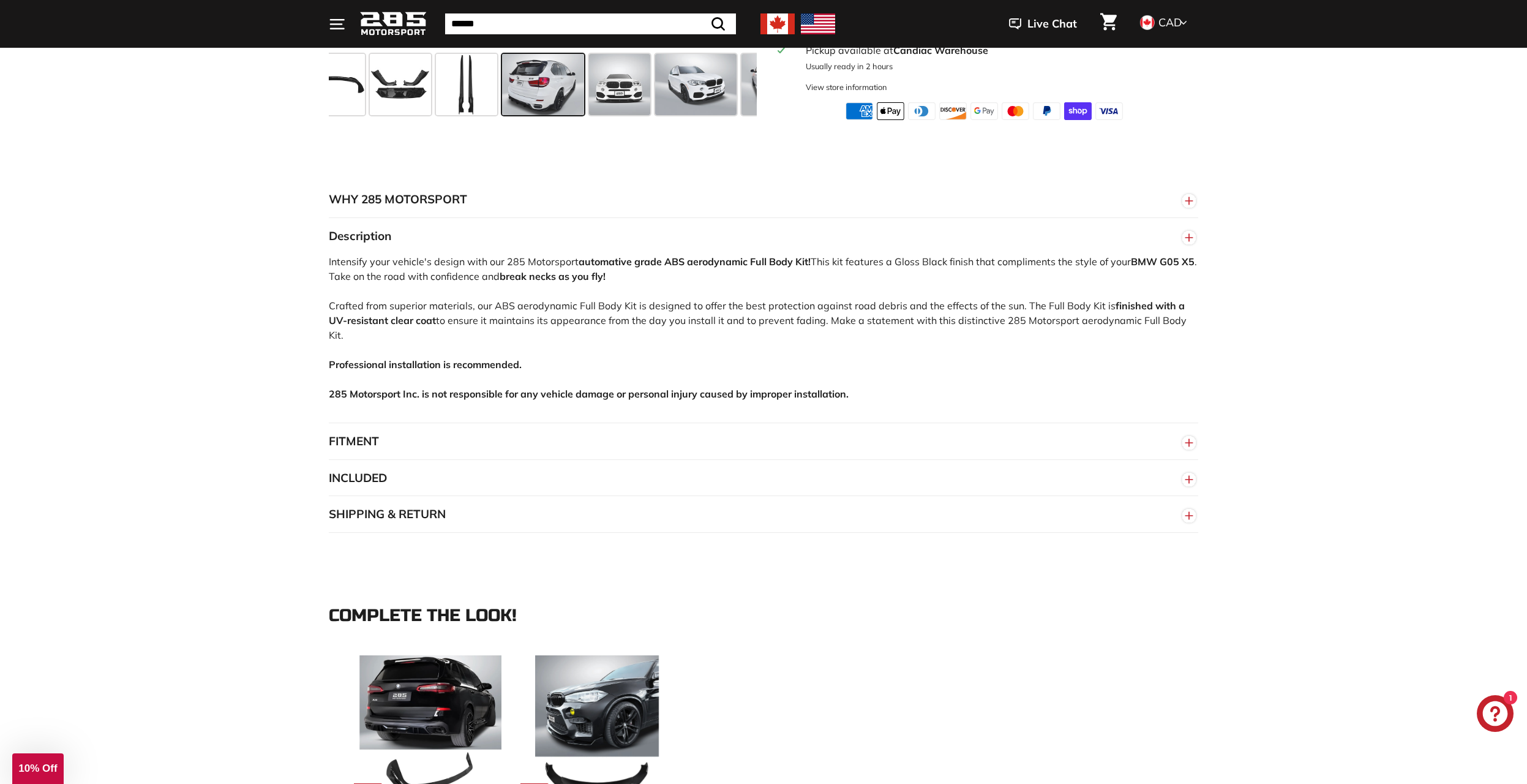
scroll to position [245, 0]
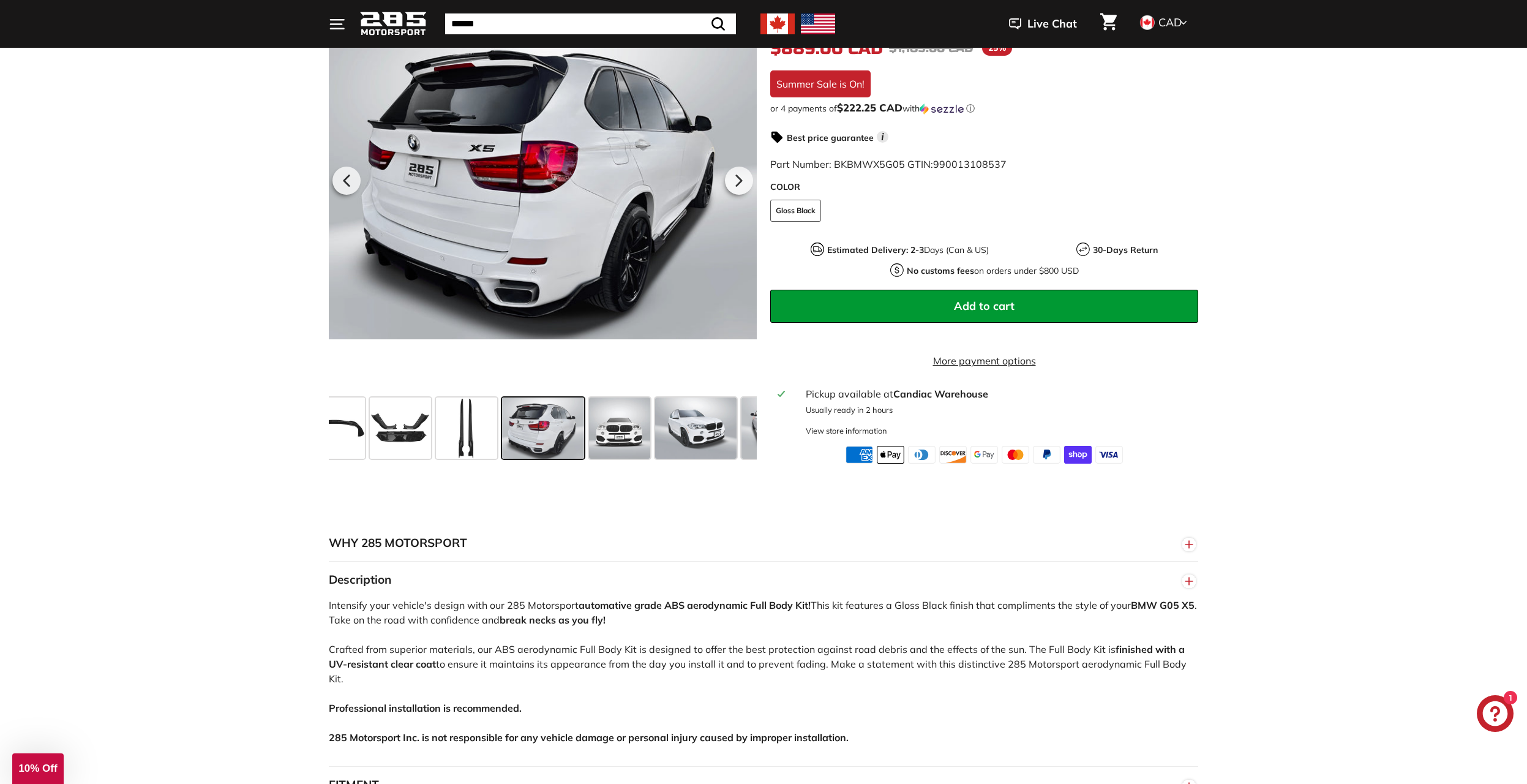
click at [858, 293] on button "Add to cart" at bounding box center [984, 307] width 428 height 33
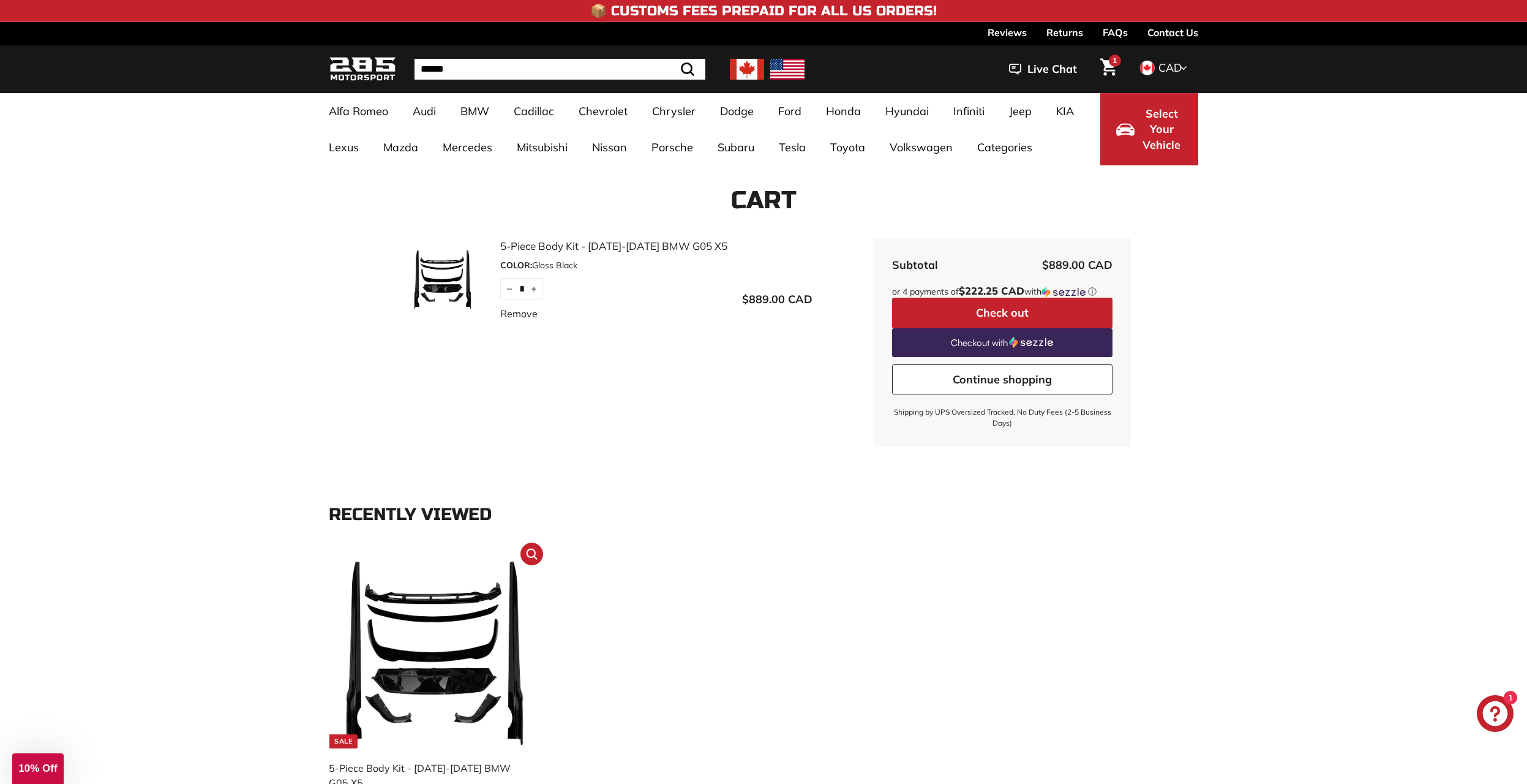
click at [450, 639] on img at bounding box center [433, 653] width 192 height 192
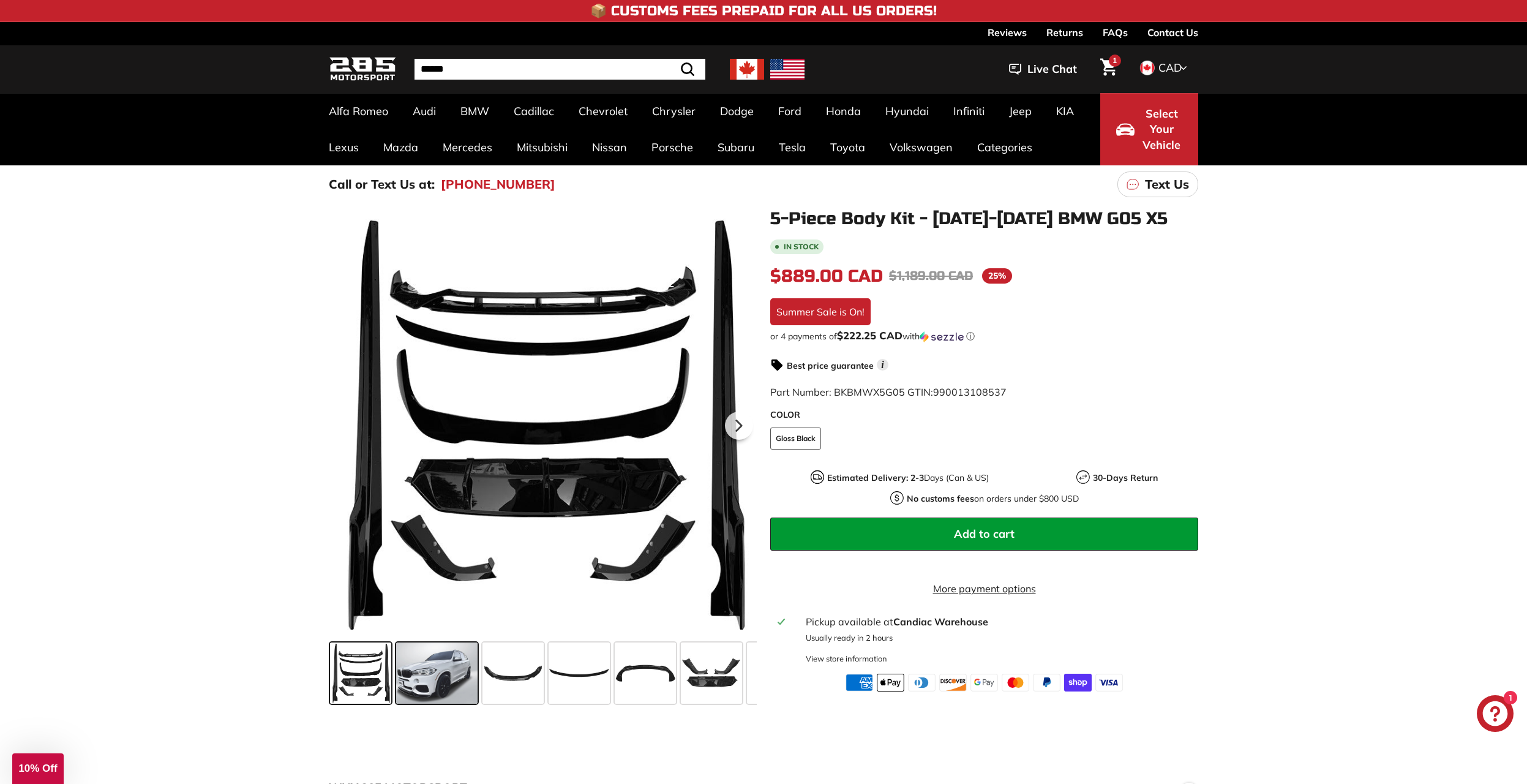
click at [462, 678] on span at bounding box center [436, 672] width 81 height 61
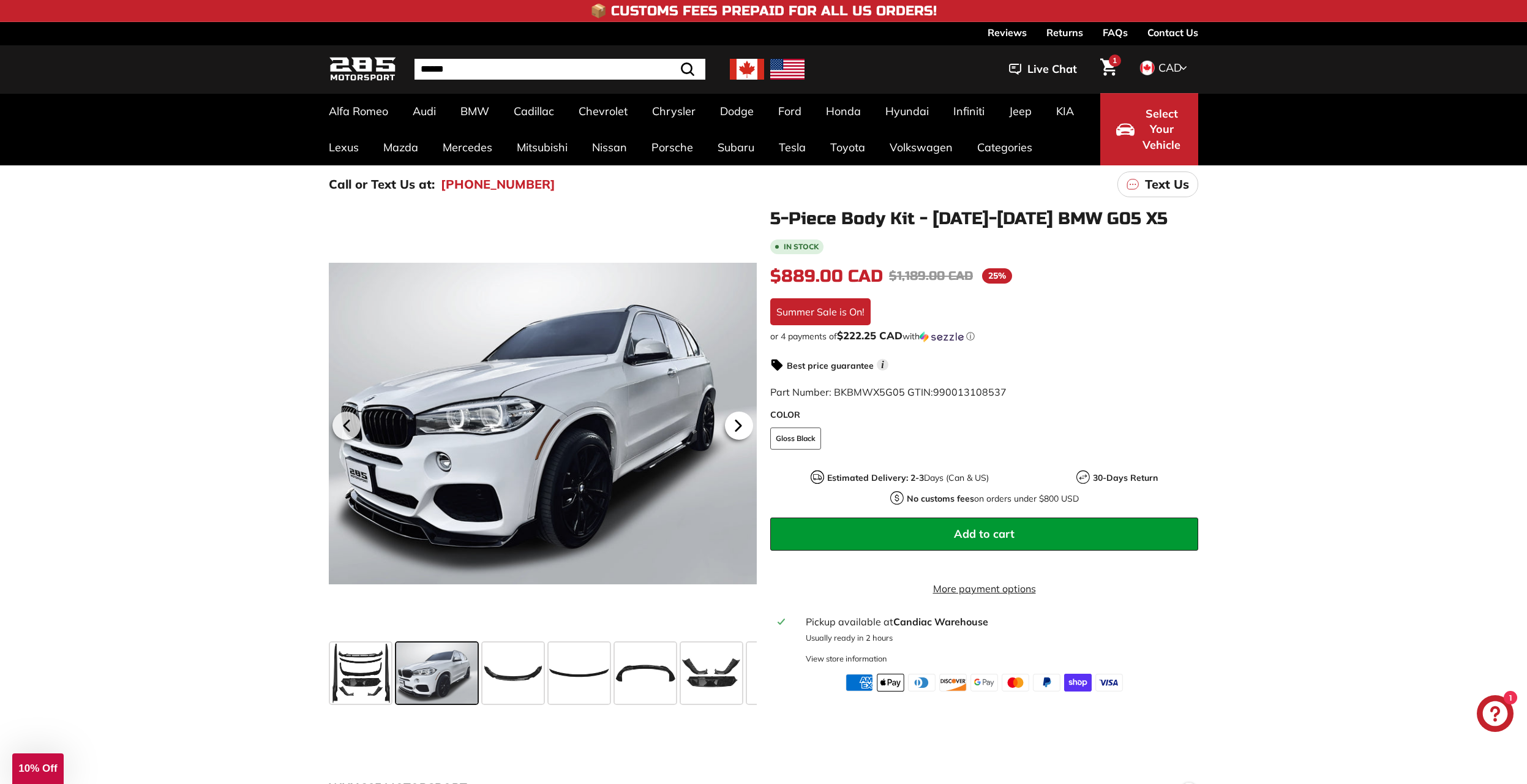
click at [748, 418] on icon at bounding box center [738, 425] width 28 height 28
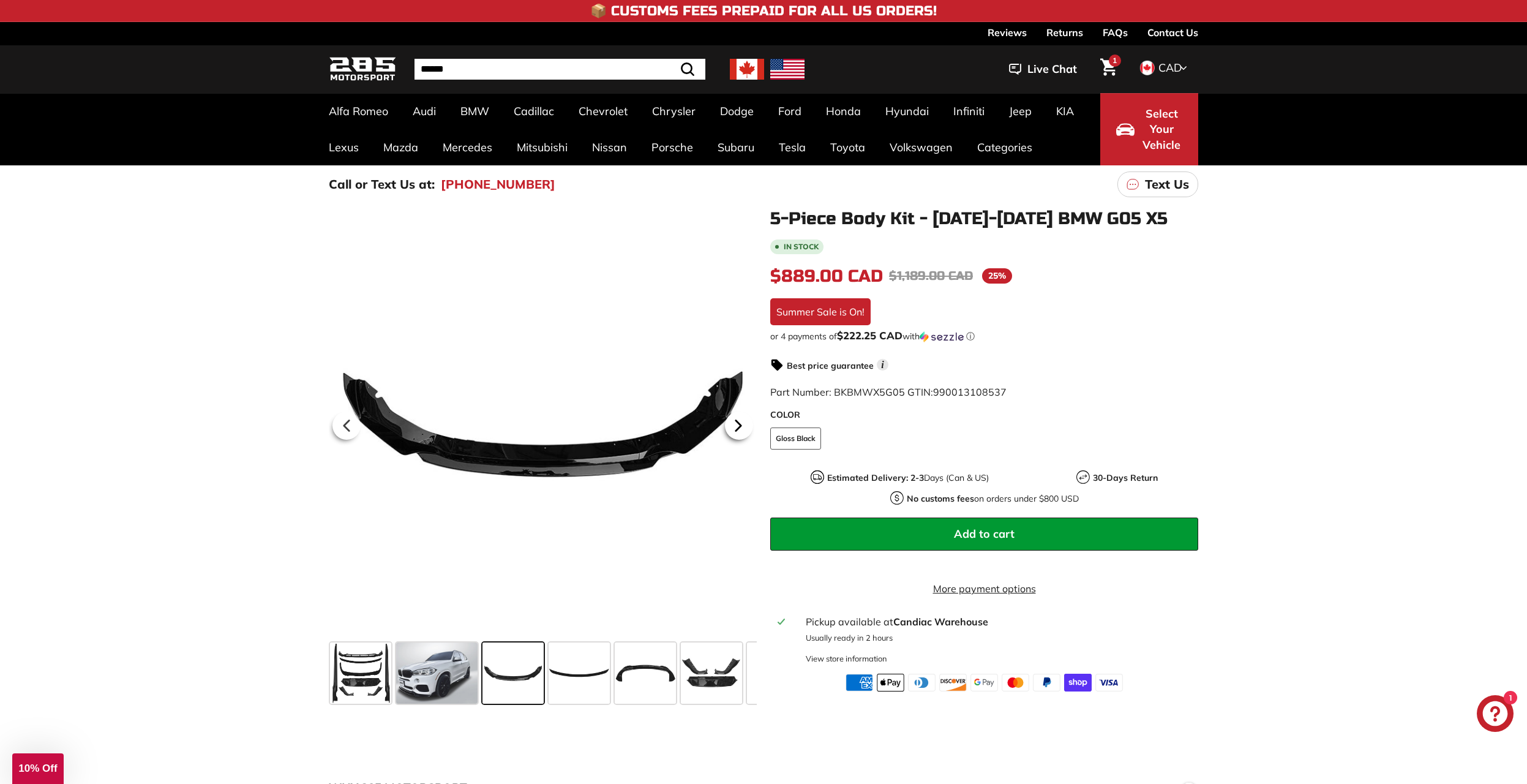
click at [747, 426] on icon at bounding box center [738, 425] width 28 height 28
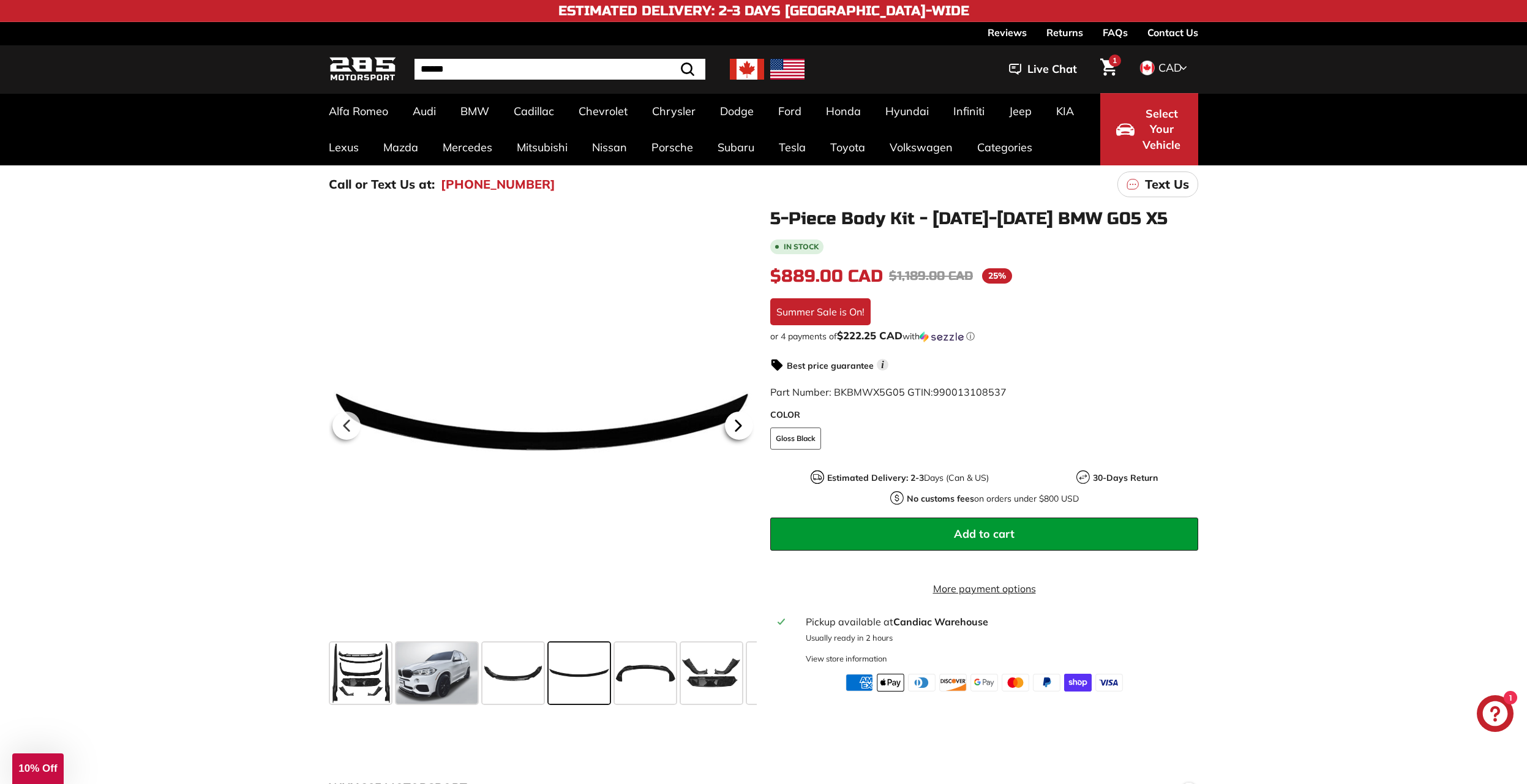
click at [743, 426] on icon at bounding box center [738, 425] width 28 height 28
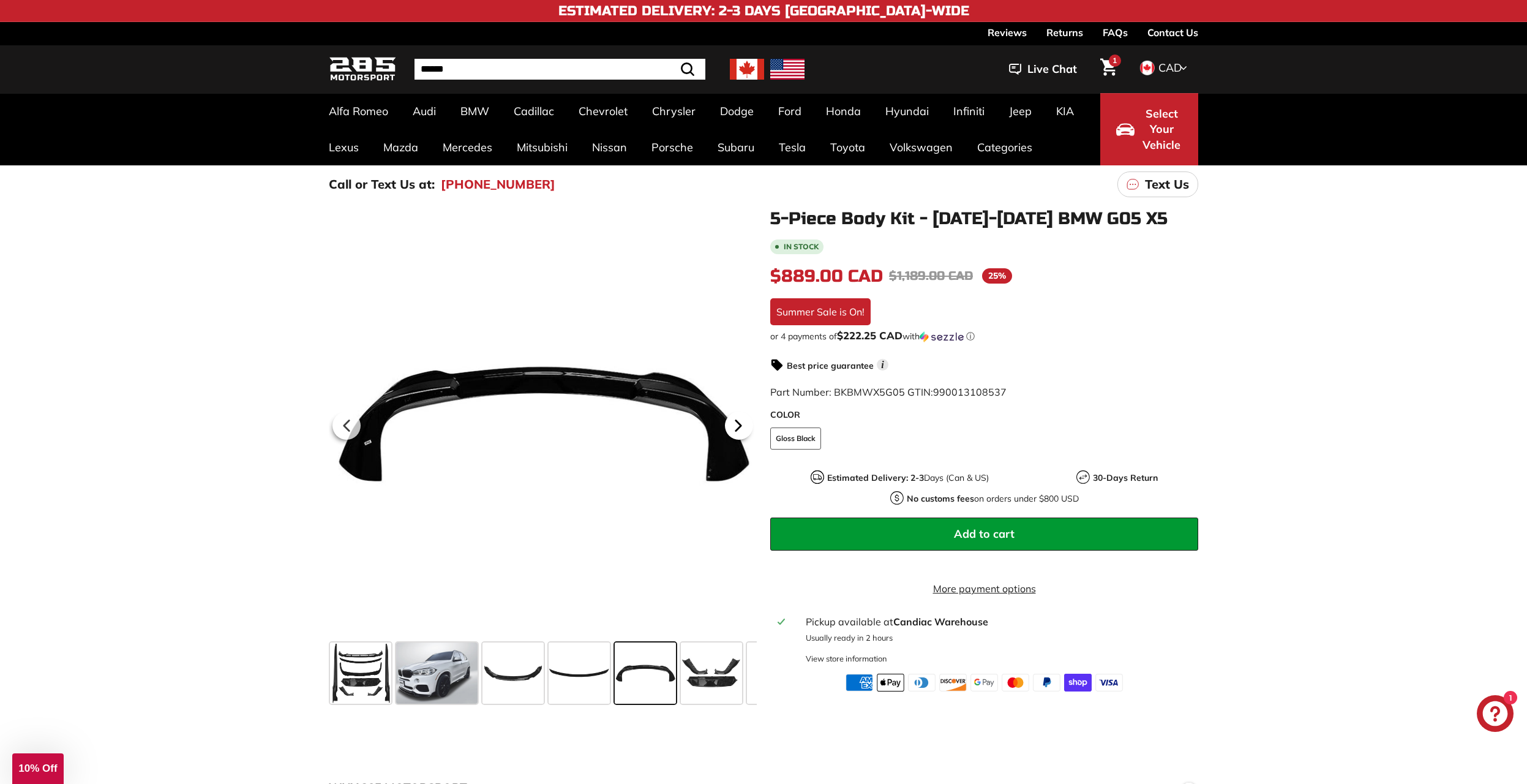
click at [743, 426] on icon at bounding box center [738, 425] width 28 height 28
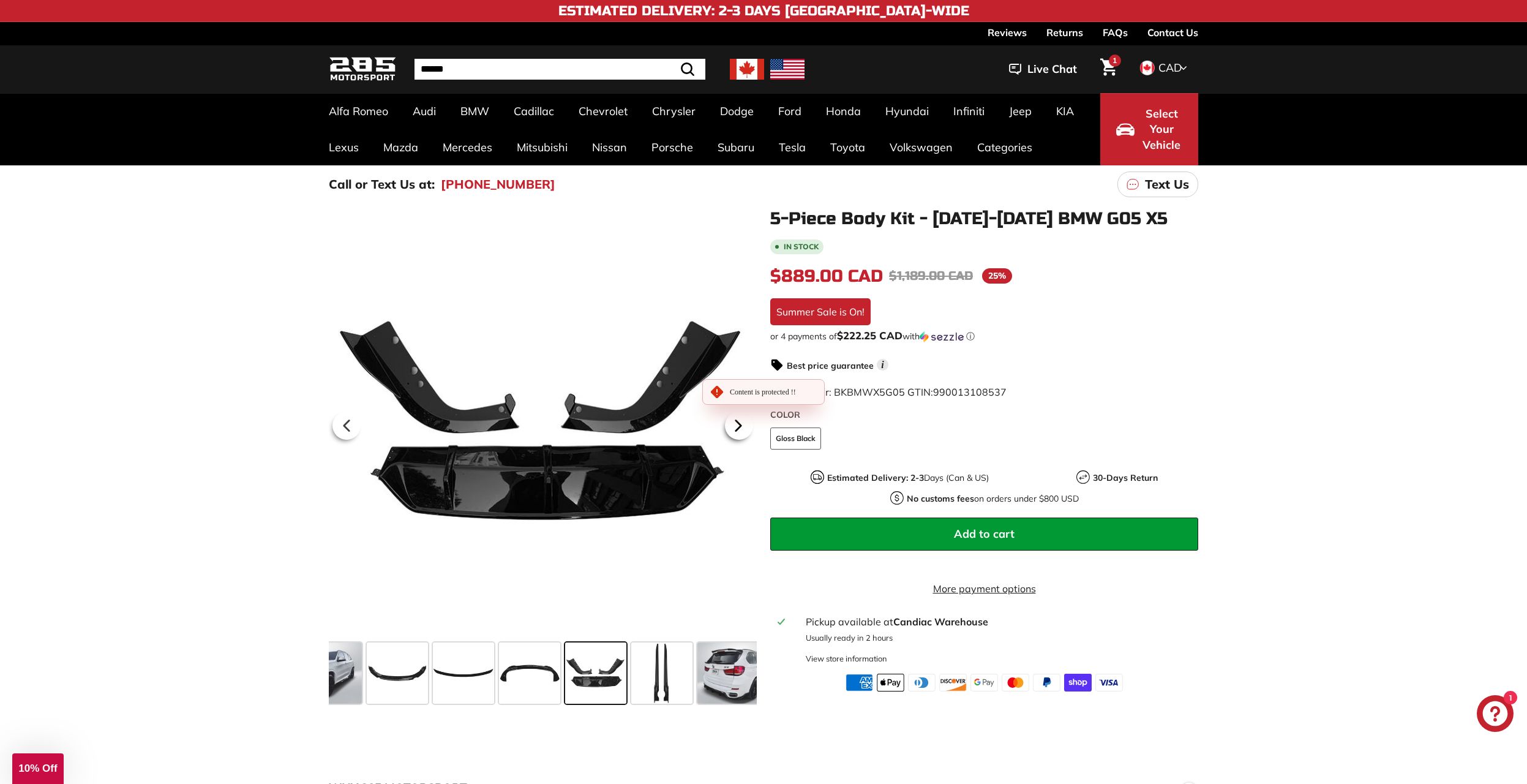
click at [743, 426] on icon at bounding box center [738, 425] width 28 height 28
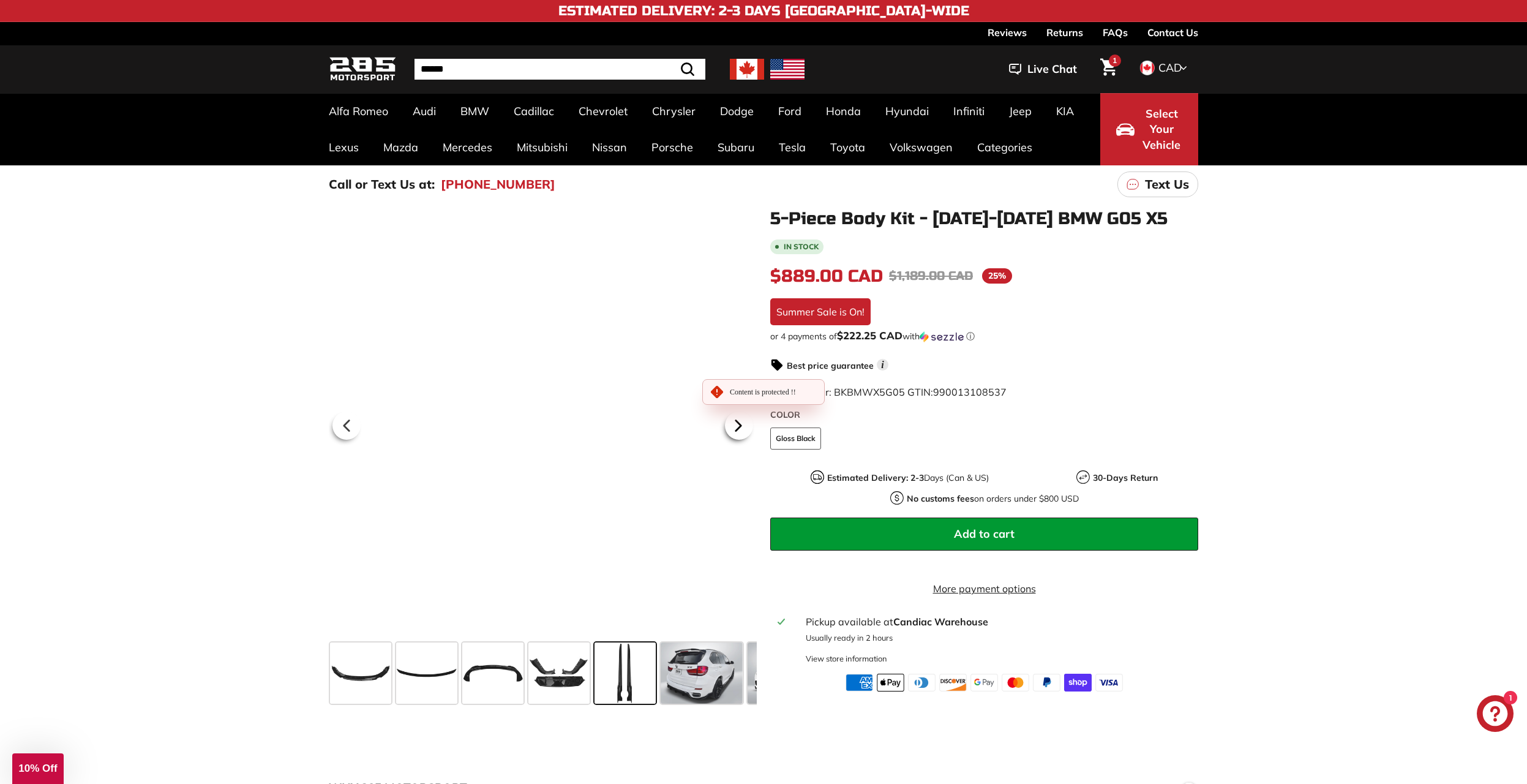
scroll to position [0, 169]
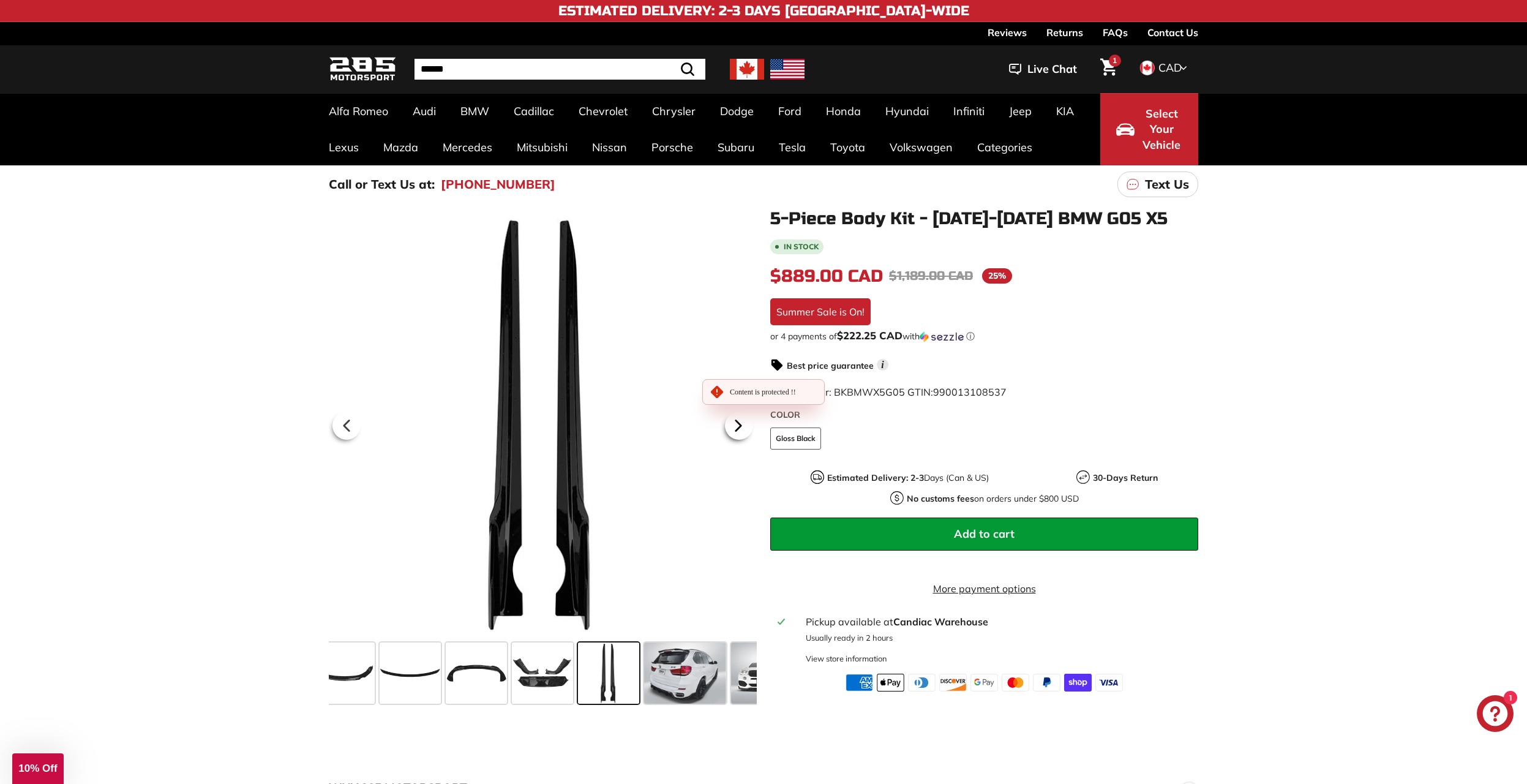
click at [743, 426] on icon at bounding box center [738, 425] width 28 height 28
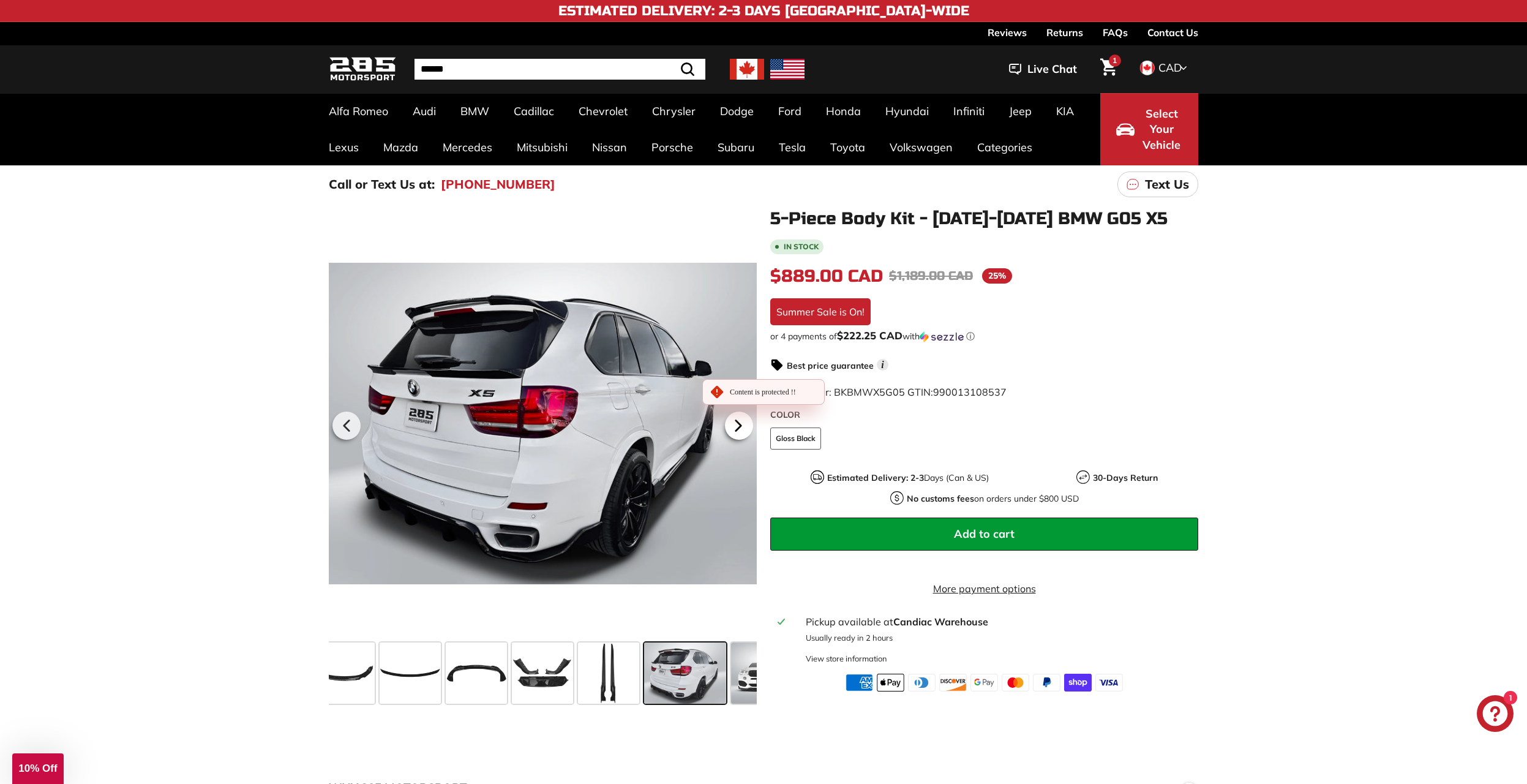
click at [743, 426] on icon at bounding box center [738, 425] width 28 height 28
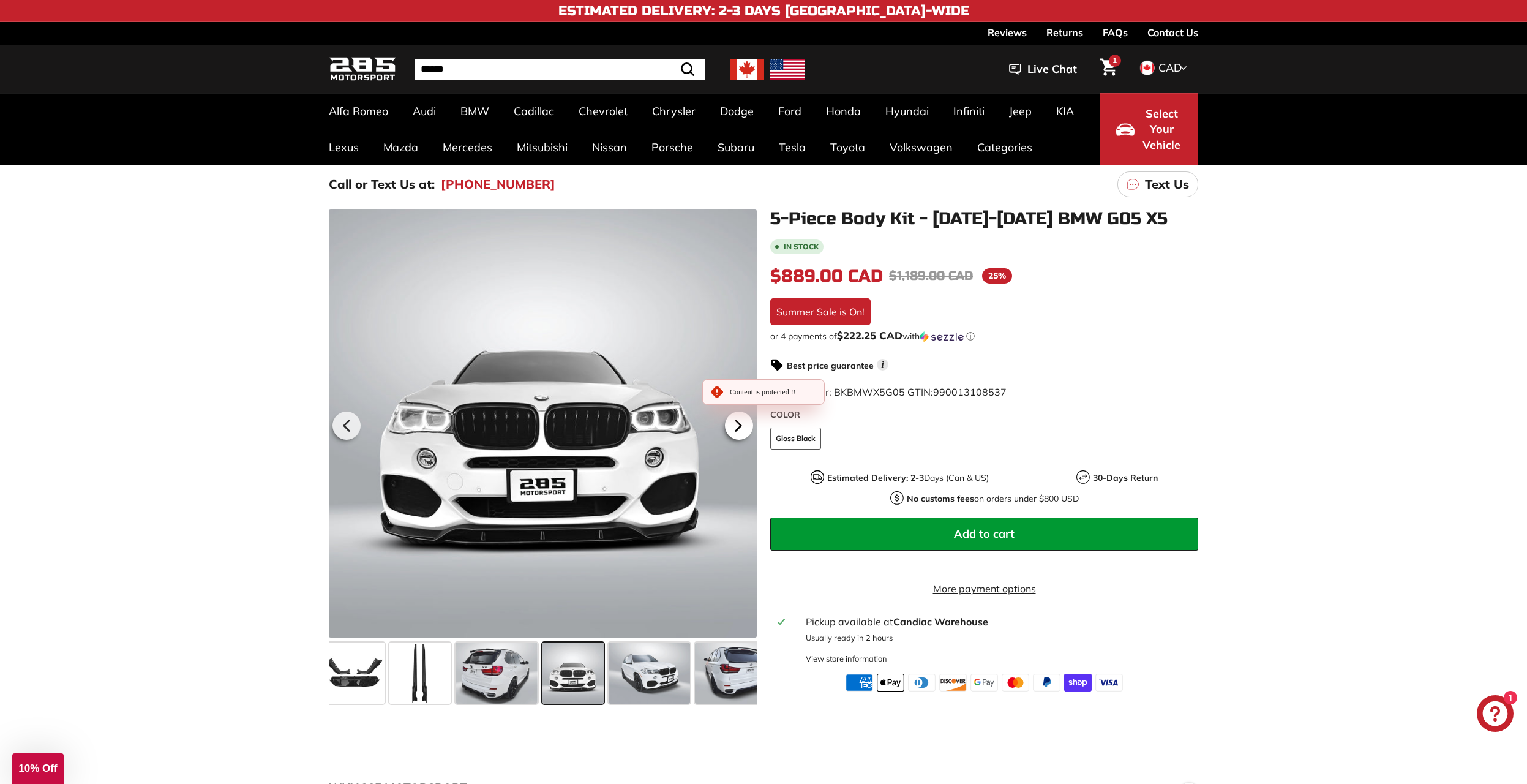
scroll to position [0, 388]
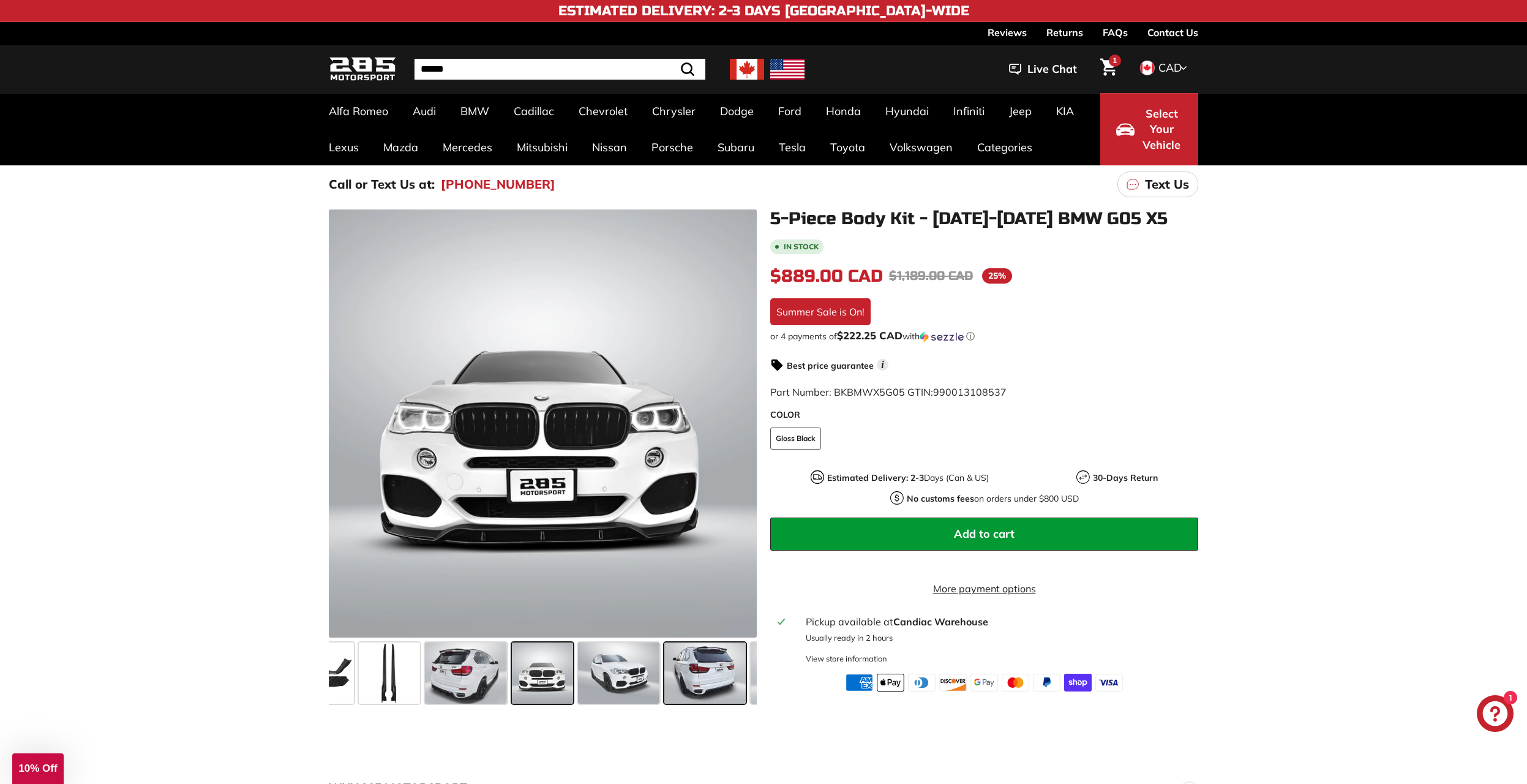
click at [704, 651] on span at bounding box center [705, 672] width 81 height 61
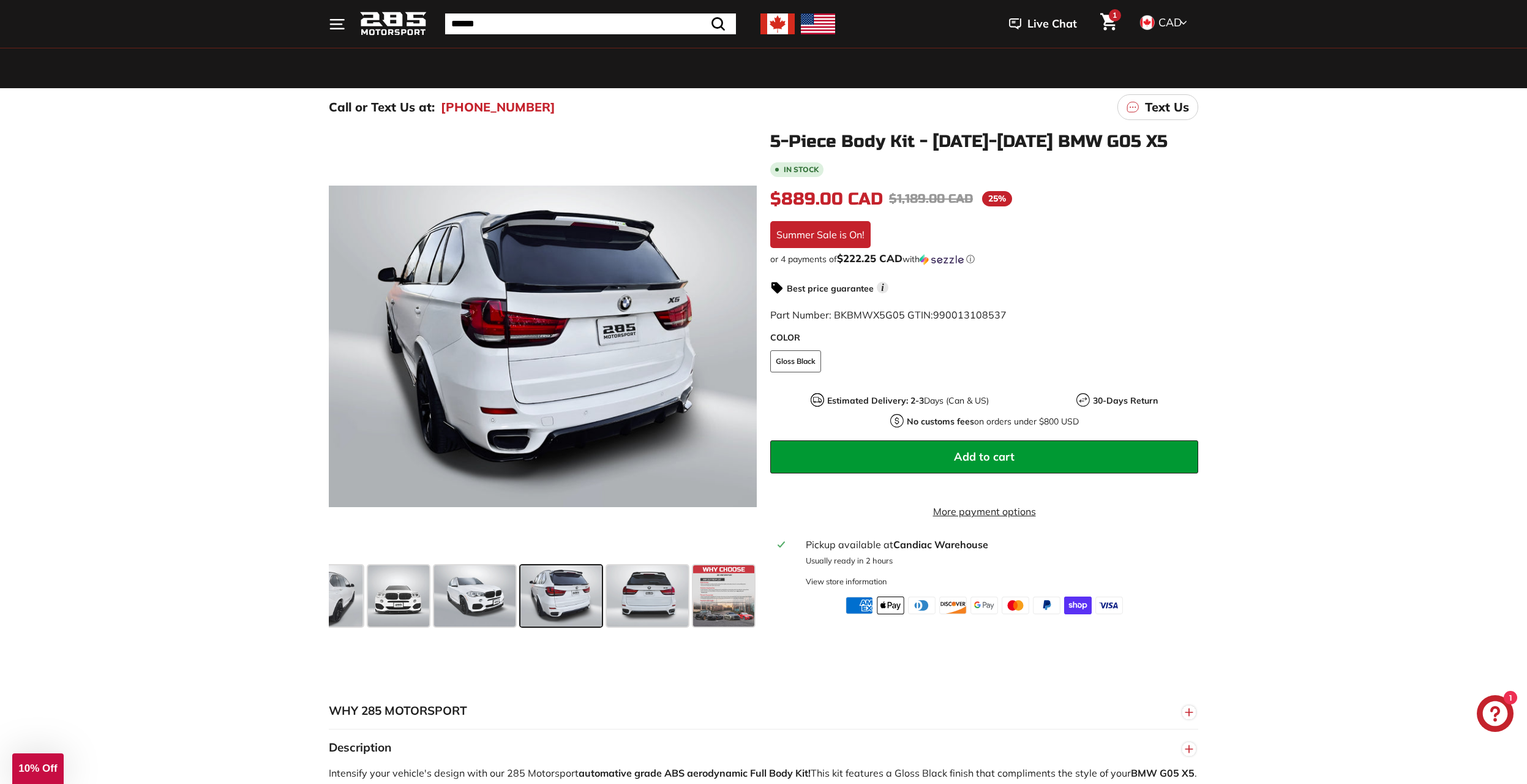
scroll to position [306, 0]
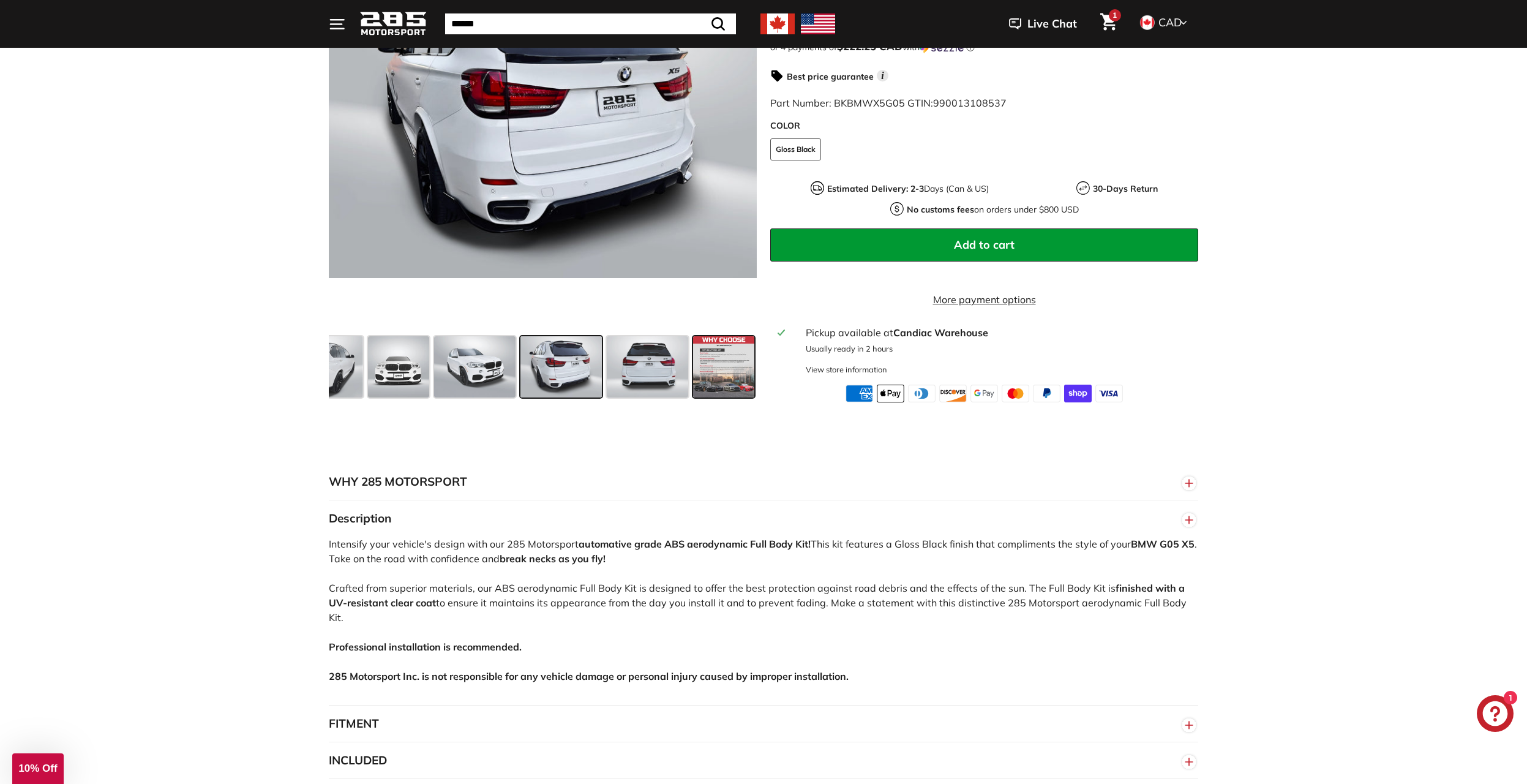
click at [722, 360] on span at bounding box center [723, 367] width 61 height 61
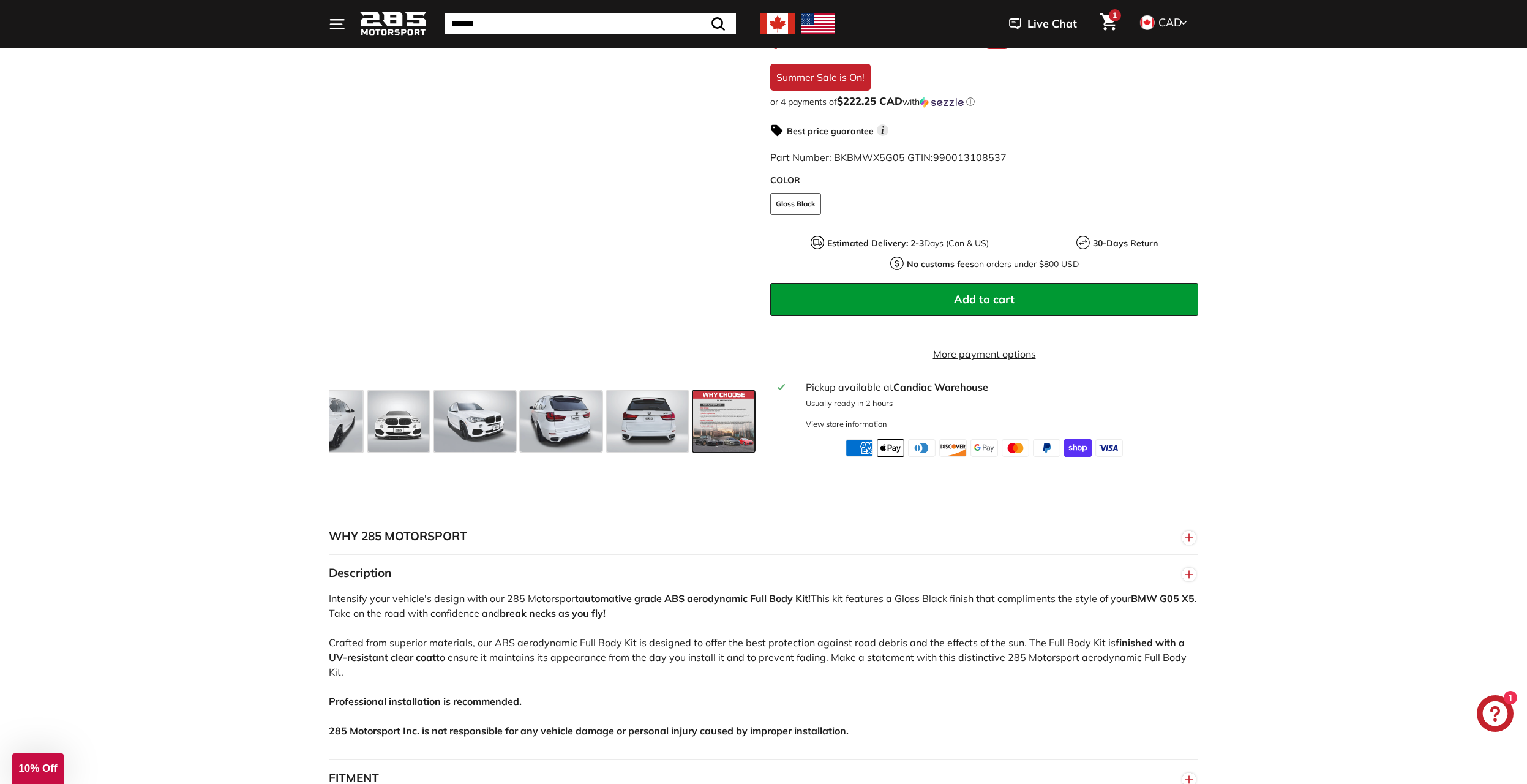
scroll to position [0, 0]
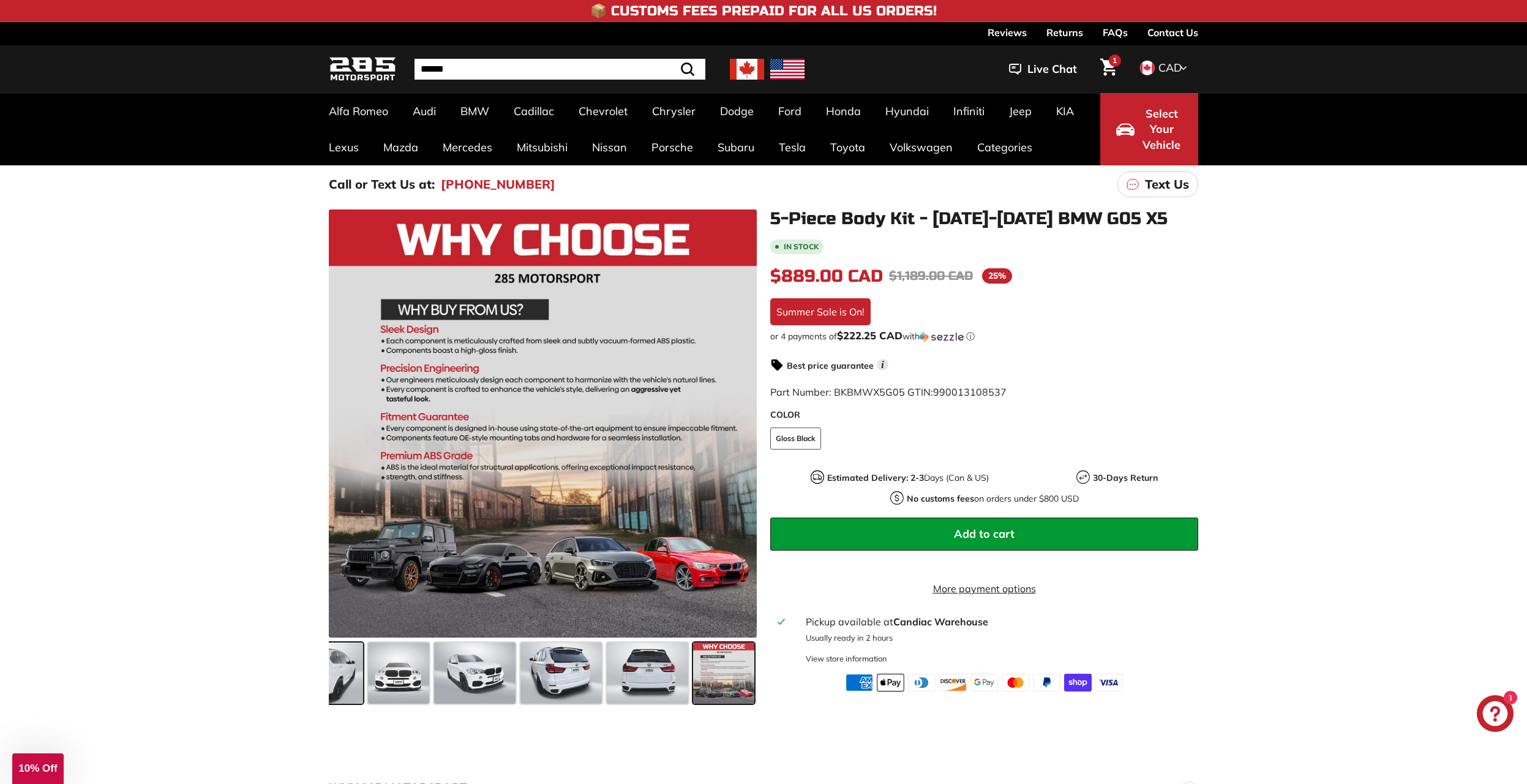
click at [350, 664] on span at bounding box center [321, 672] width 81 height 61
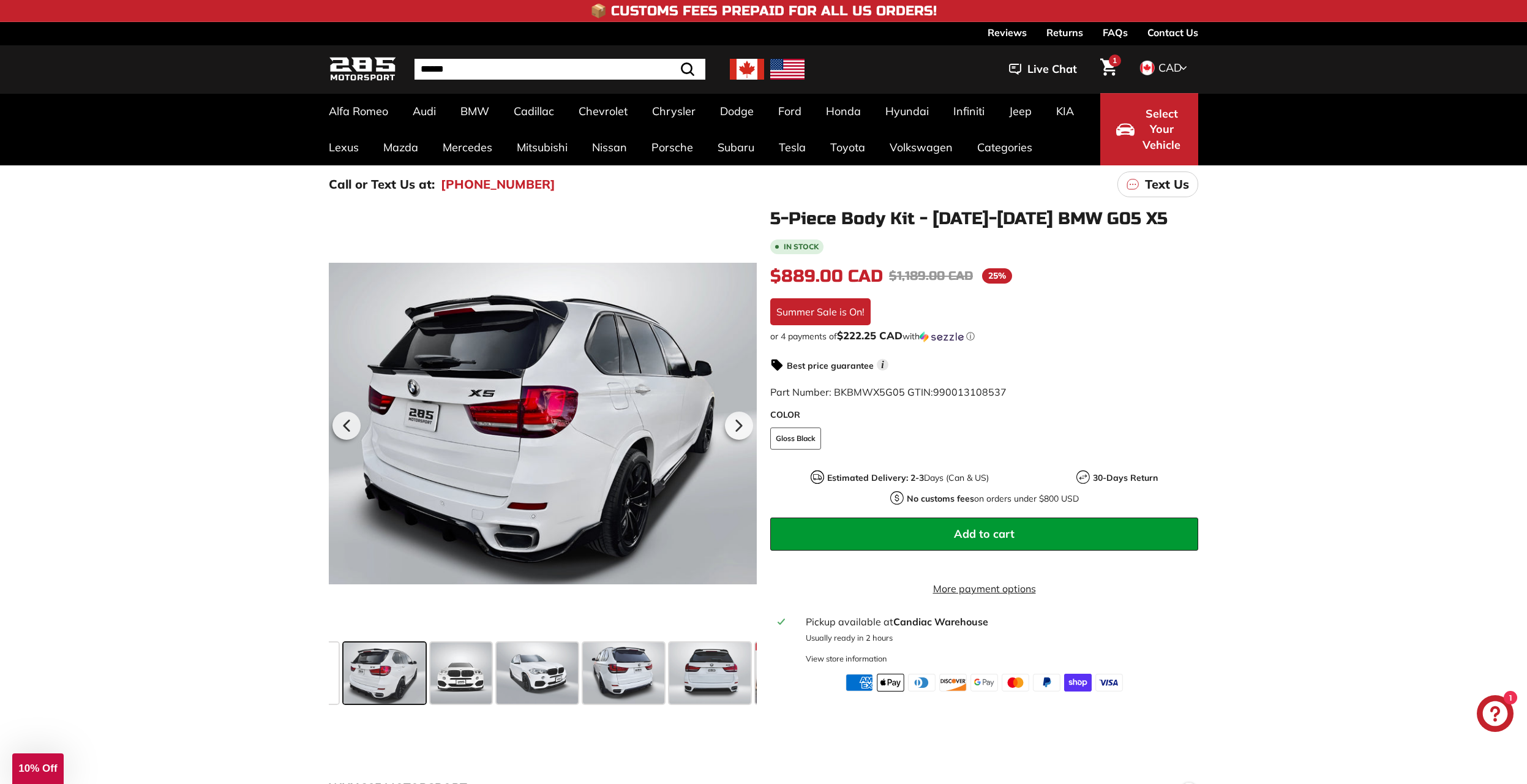
scroll to position [0, 311]
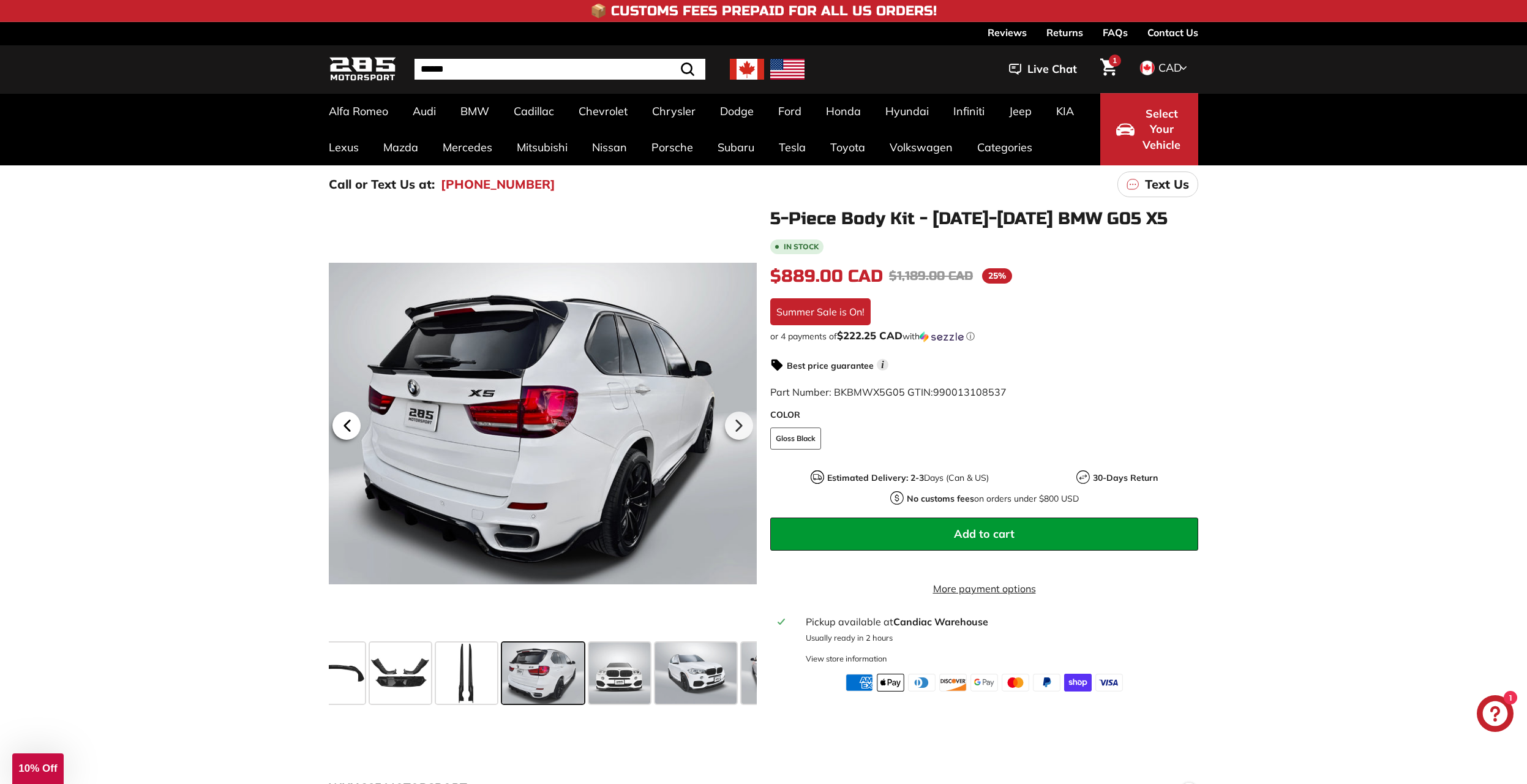
click at [346, 414] on icon at bounding box center [347, 425] width 28 height 28
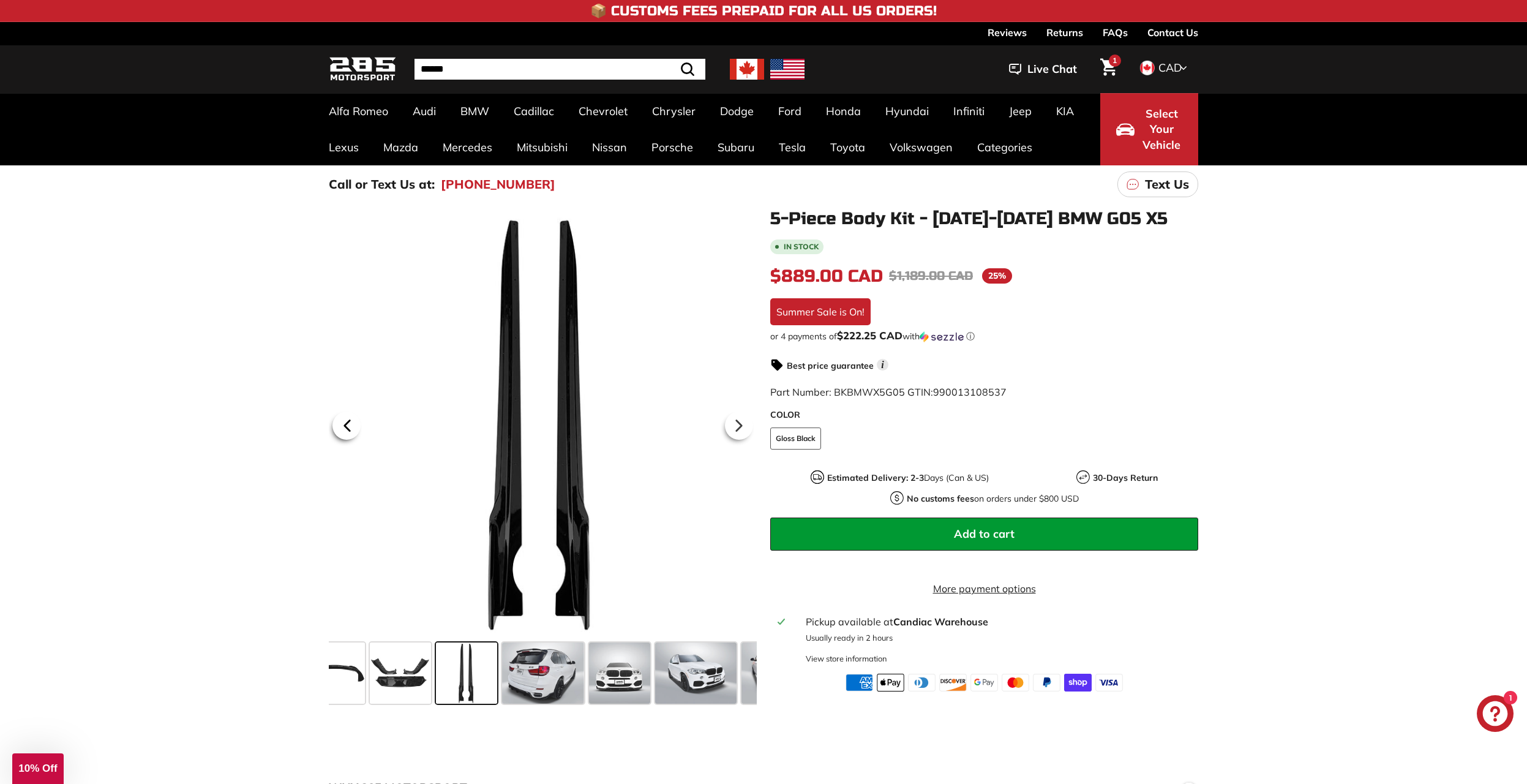
click at [346, 414] on icon at bounding box center [347, 425] width 28 height 28
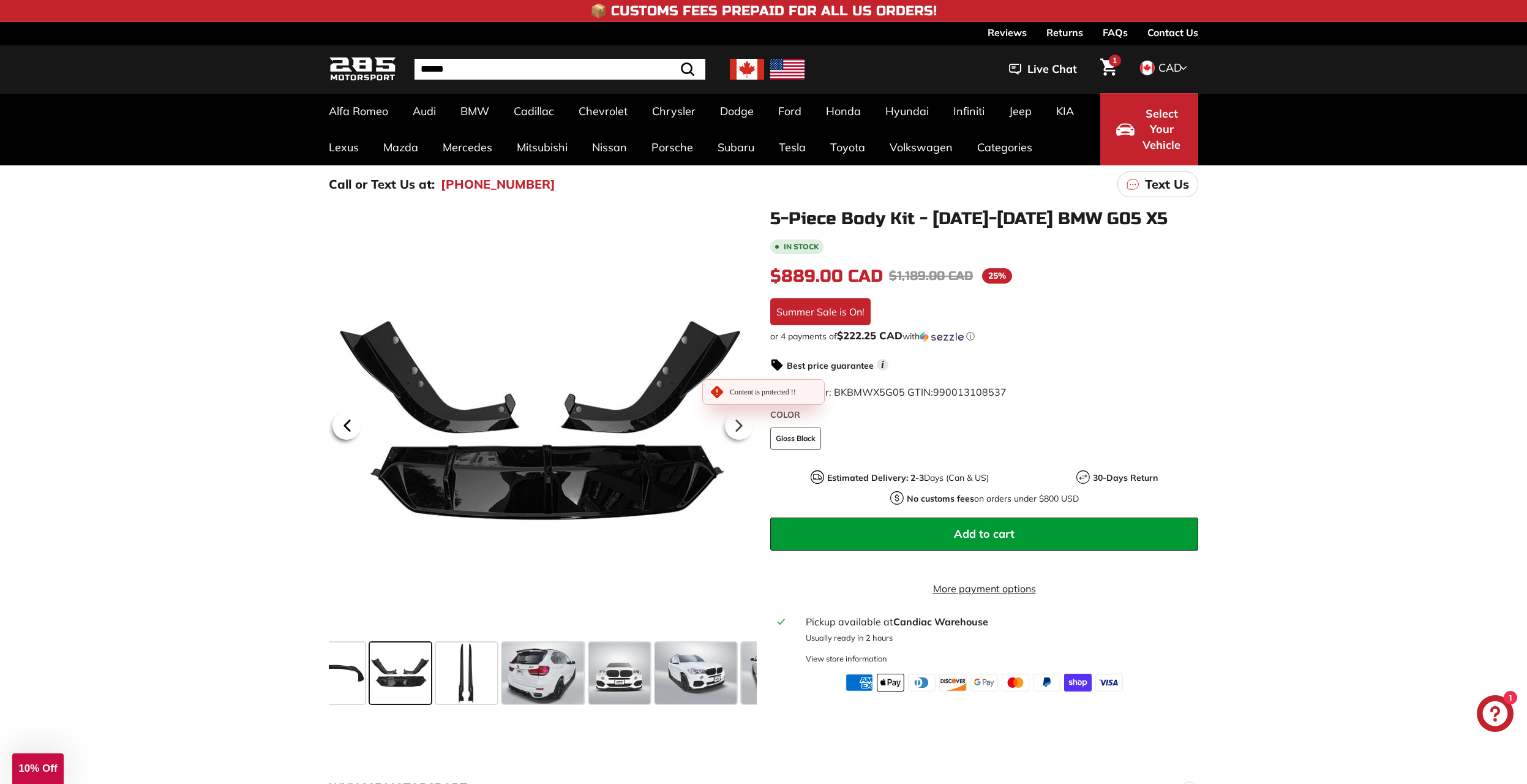
click at [346, 414] on icon at bounding box center [347, 425] width 28 height 28
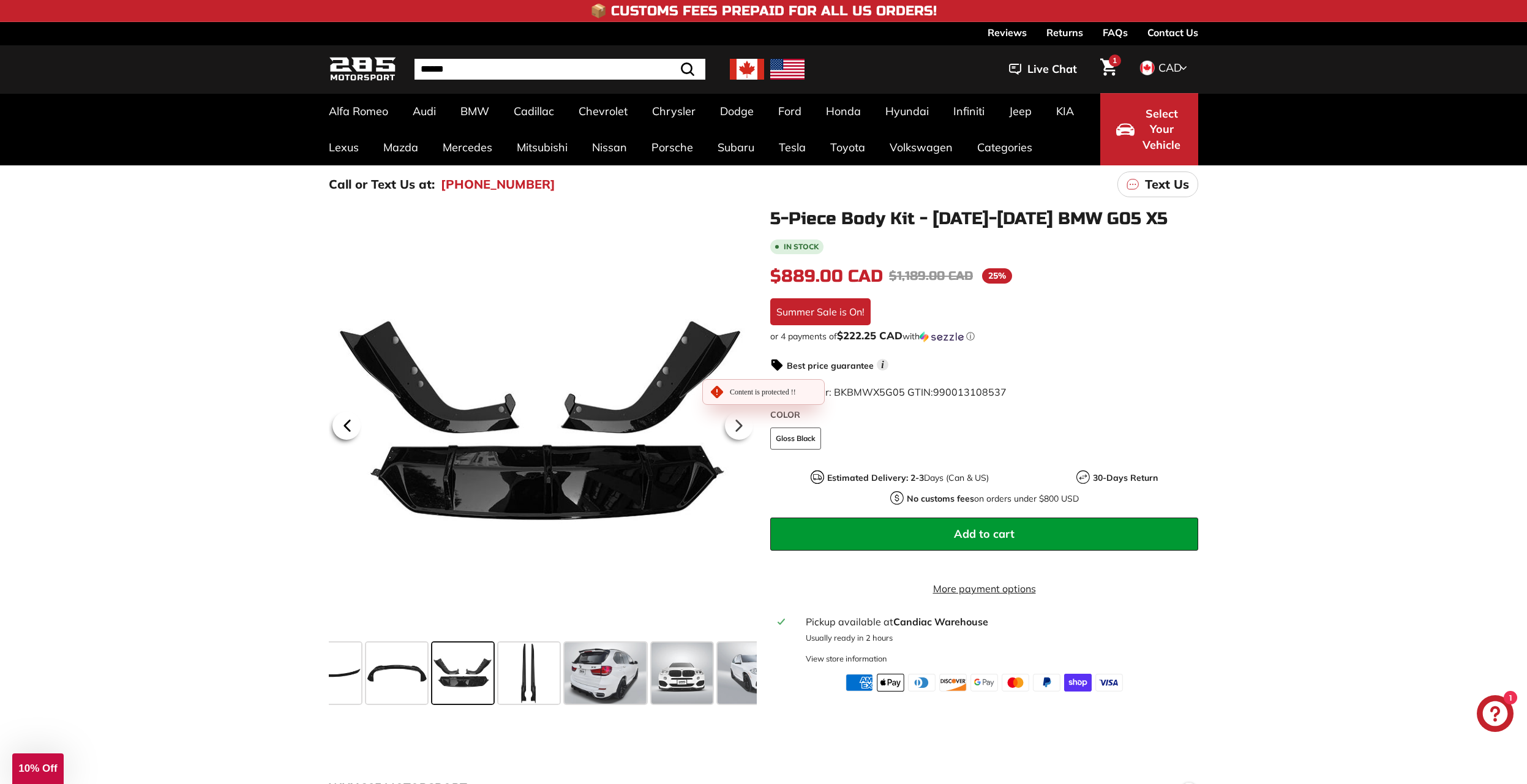
click at [346, 414] on icon at bounding box center [347, 425] width 28 height 28
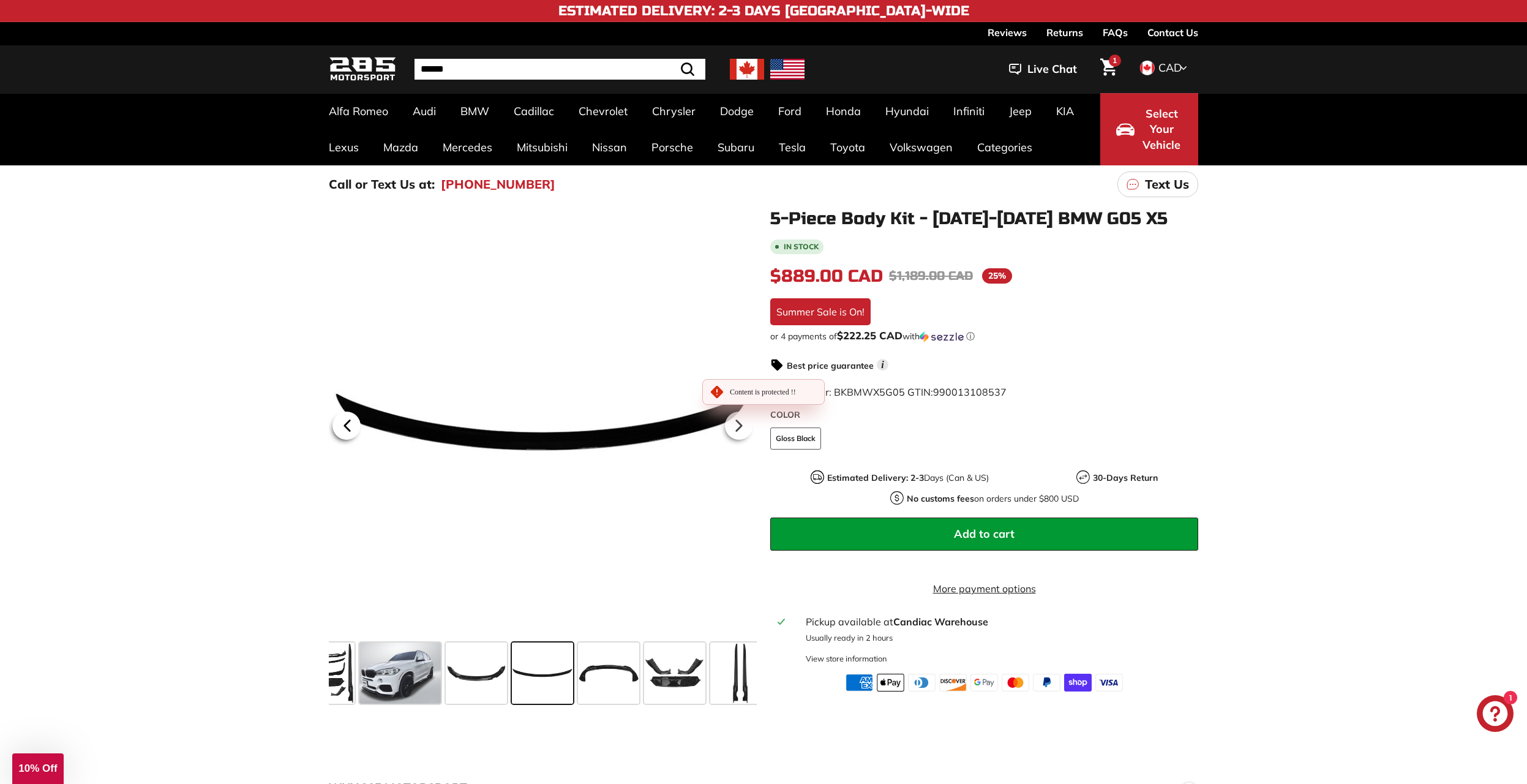
click at [346, 414] on icon at bounding box center [347, 425] width 28 height 28
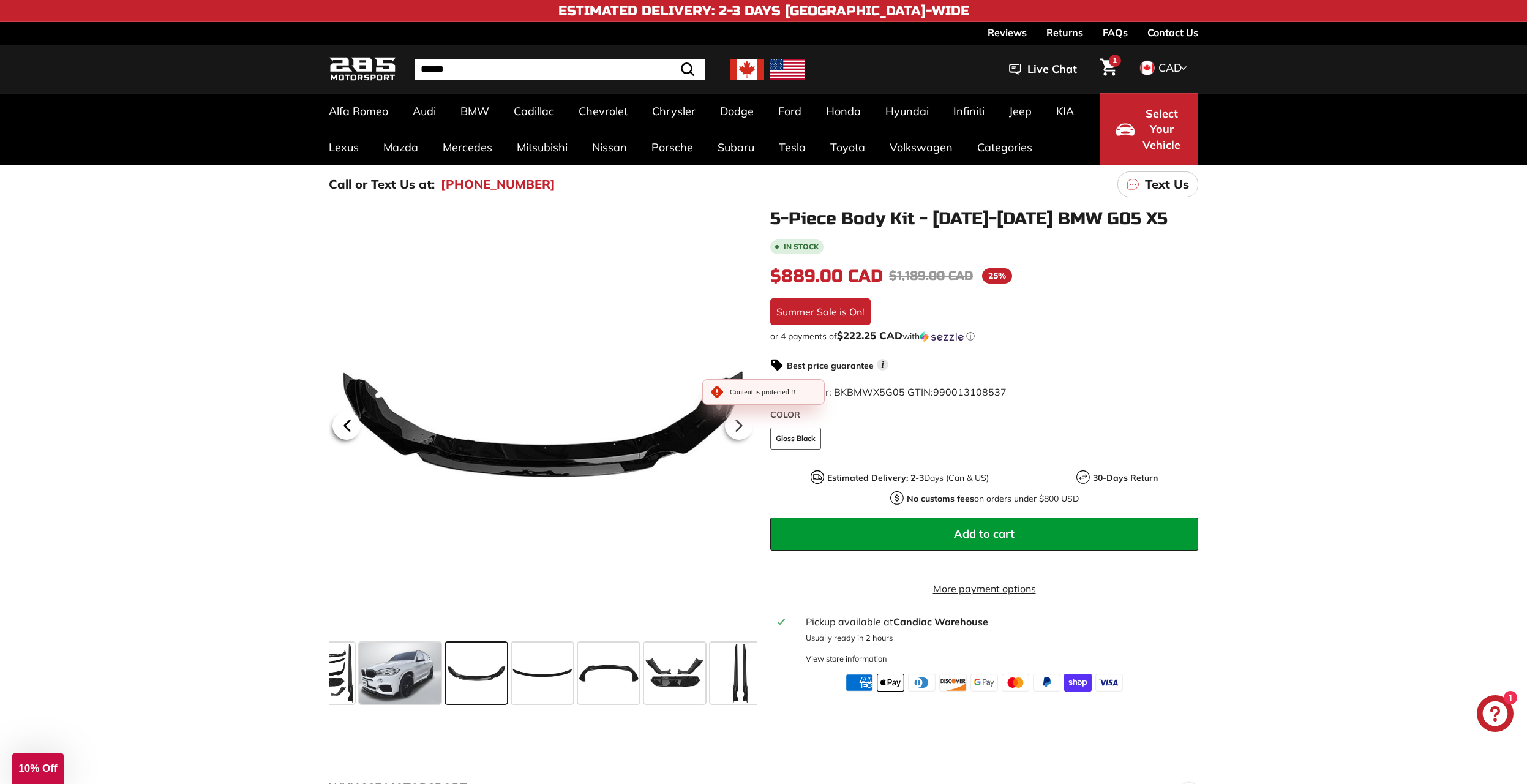
click at [346, 414] on icon at bounding box center [347, 425] width 28 height 28
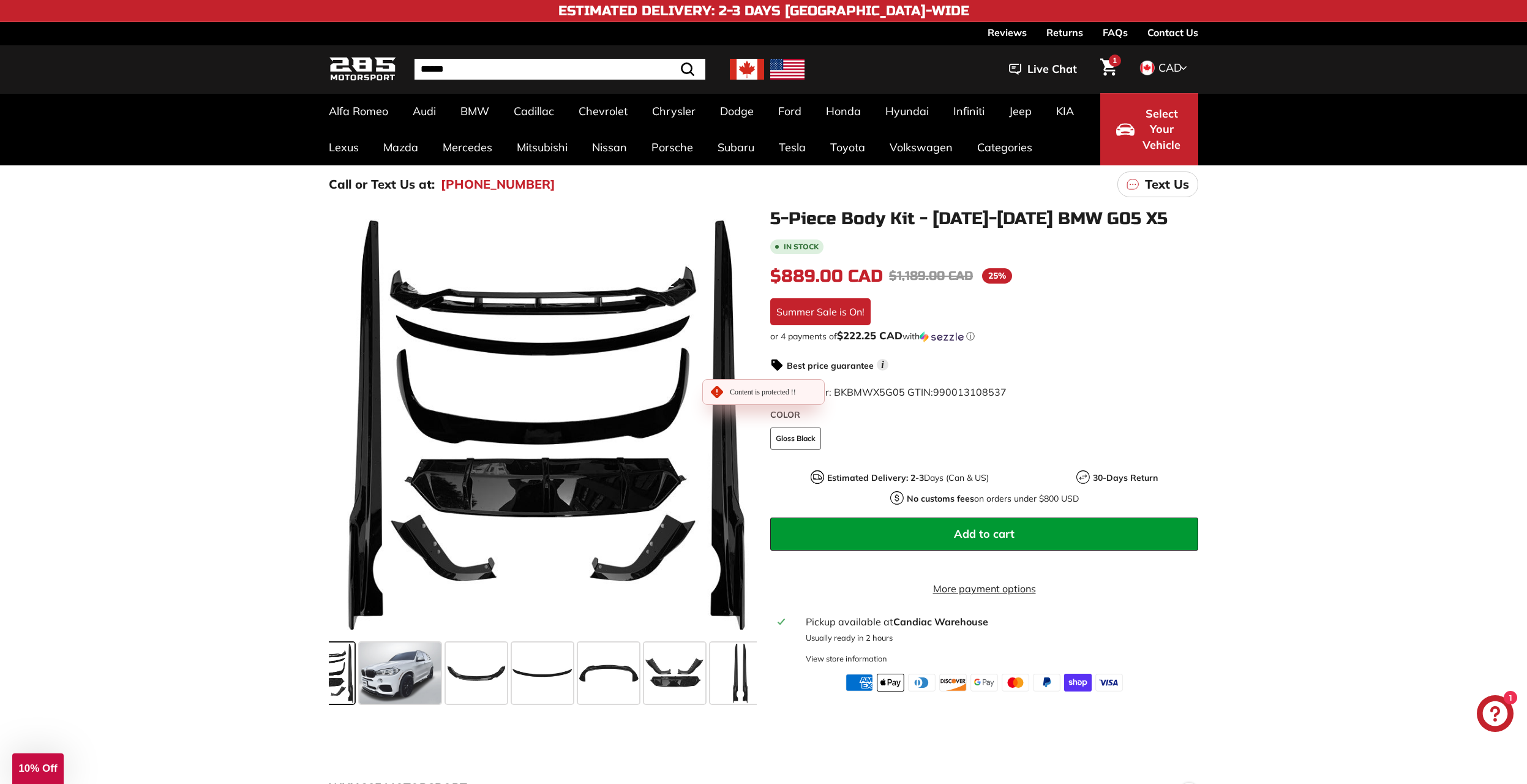
scroll to position [0, 1]
click at [345, 414] on div at bounding box center [543, 423] width 428 height 428
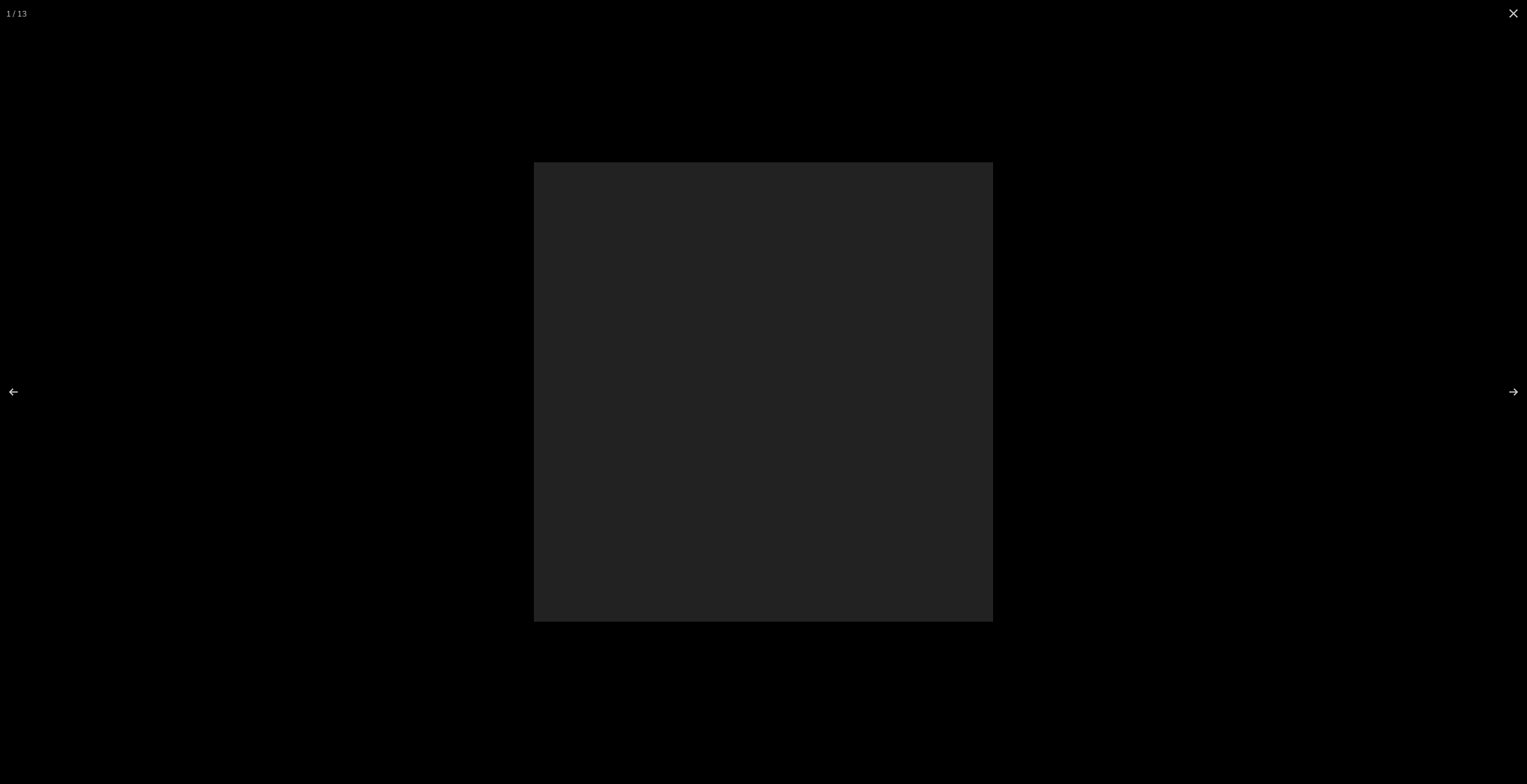
click at [343, 414] on div at bounding box center [764, 392] width 1527 height 784
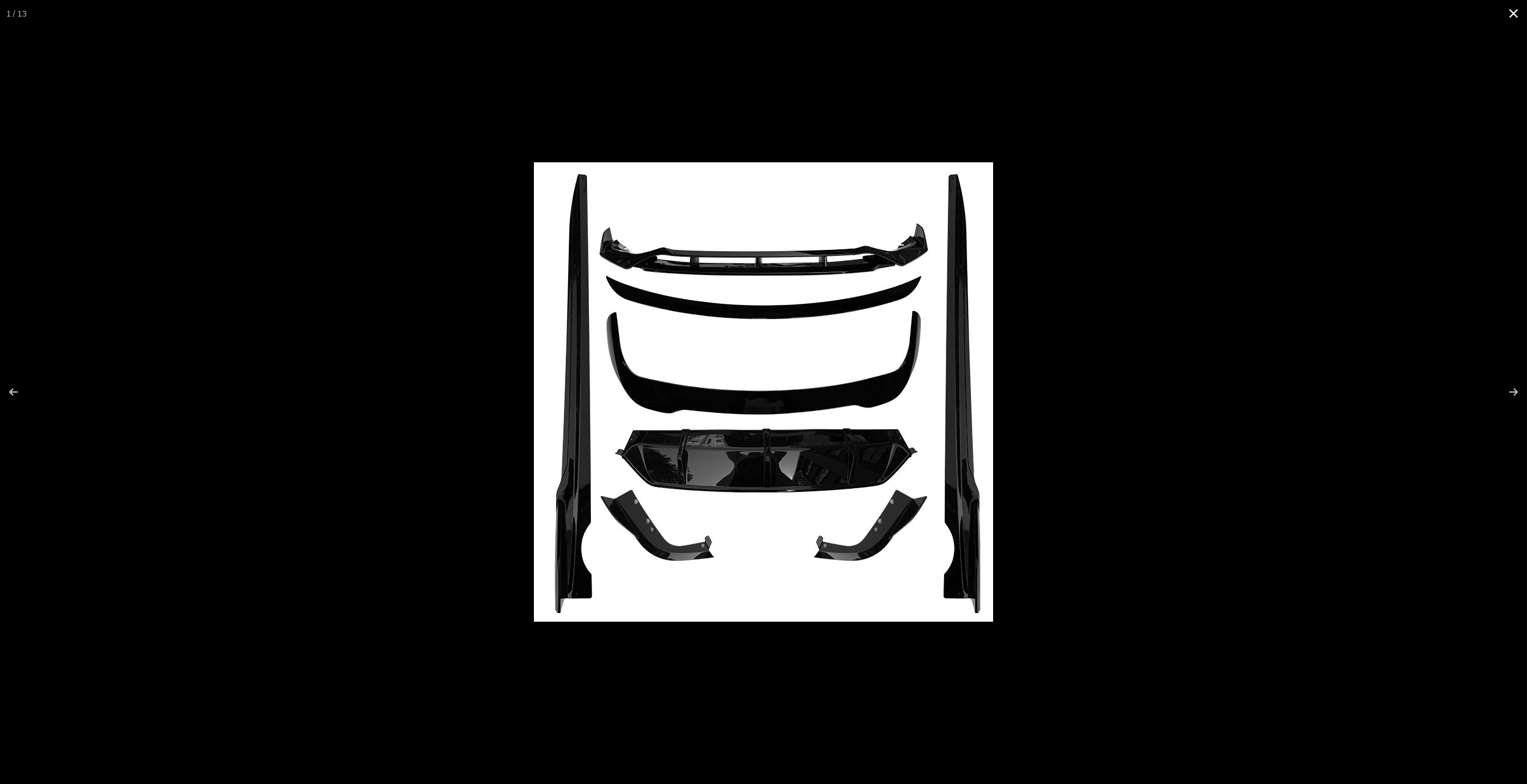
click at [1507, 10] on button at bounding box center [1513, 13] width 26 height 26
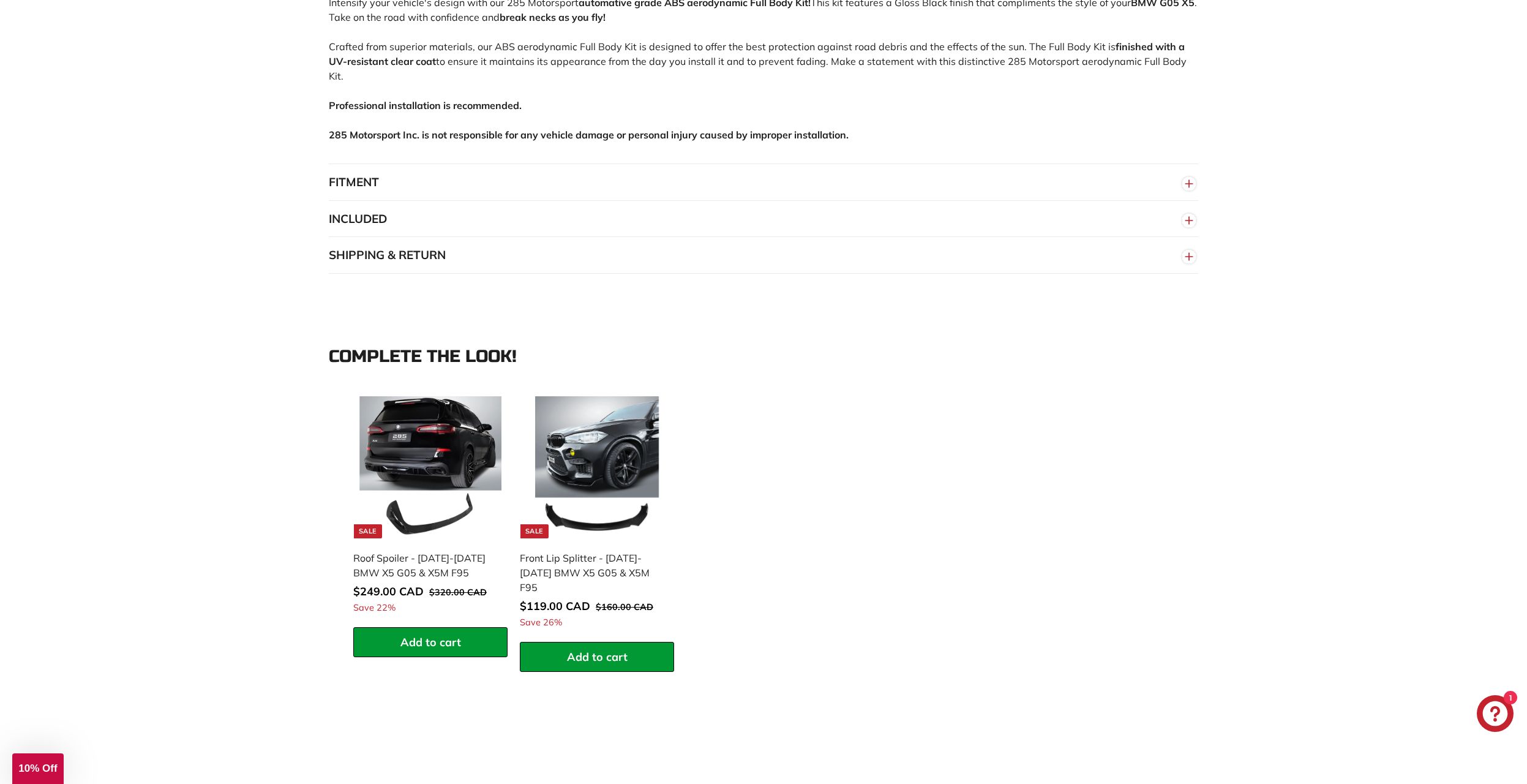
scroll to position [858, 0]
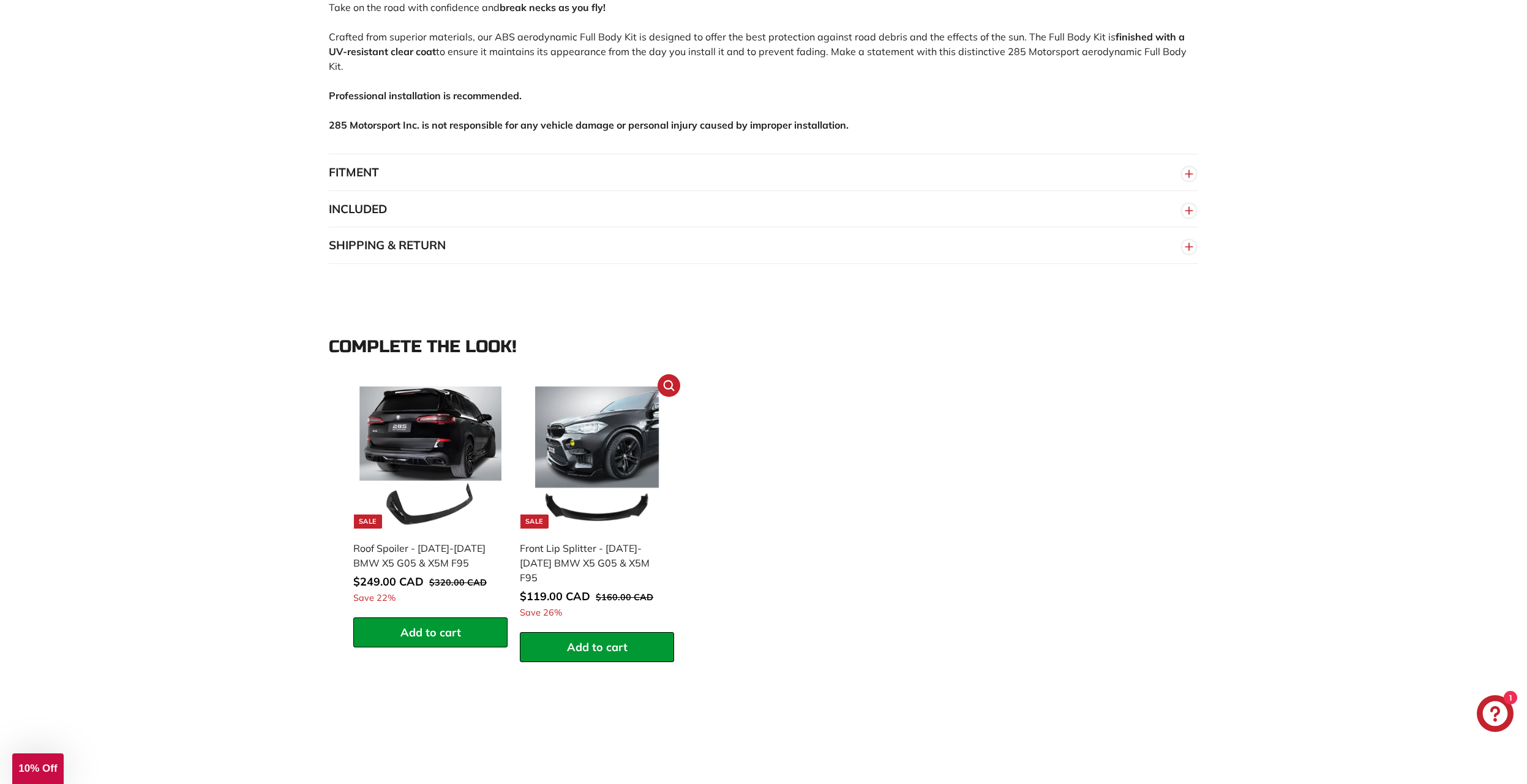
click at [616, 434] on img at bounding box center [597, 457] width 142 height 142
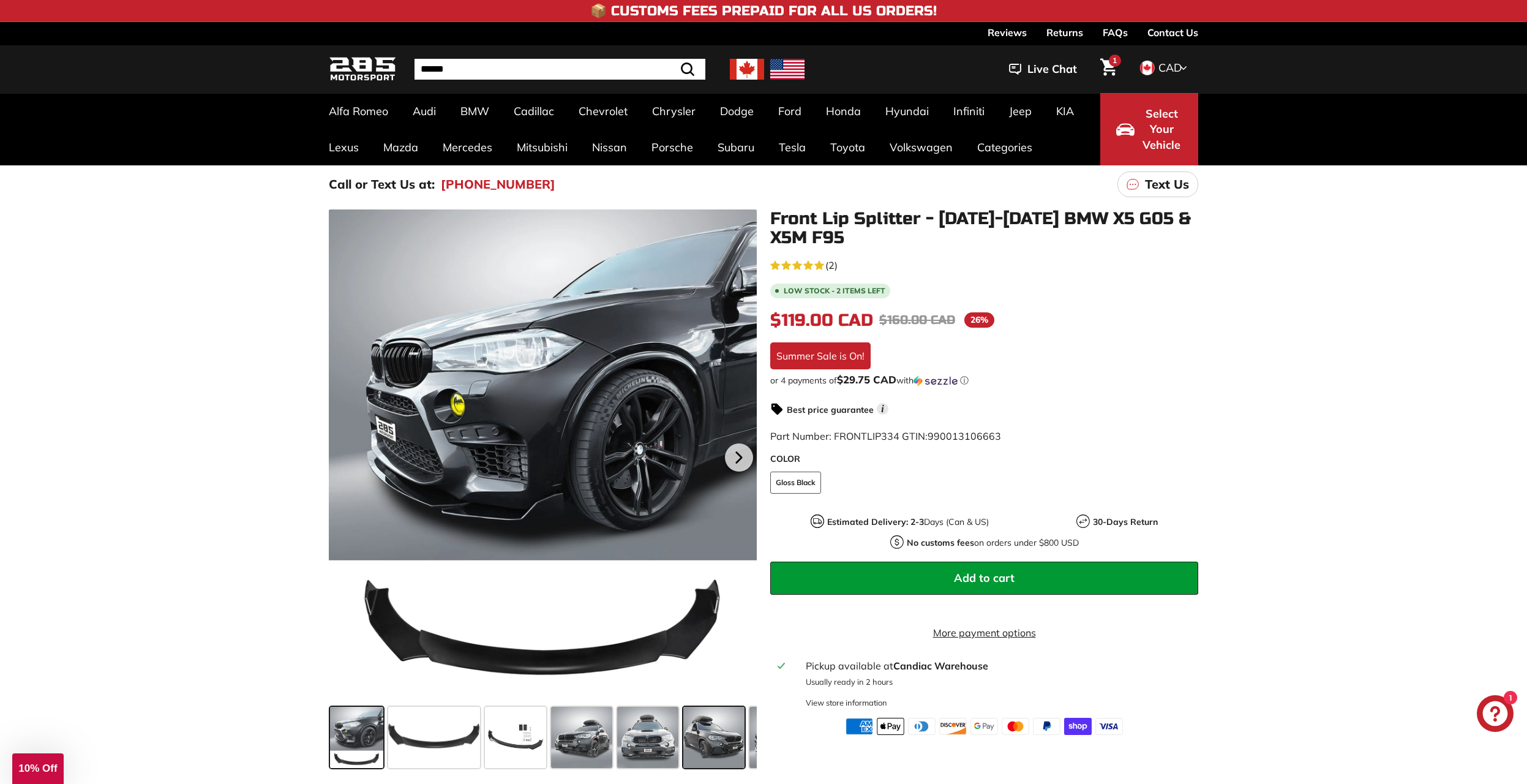
click at [716, 738] on span at bounding box center [714, 737] width 61 height 61
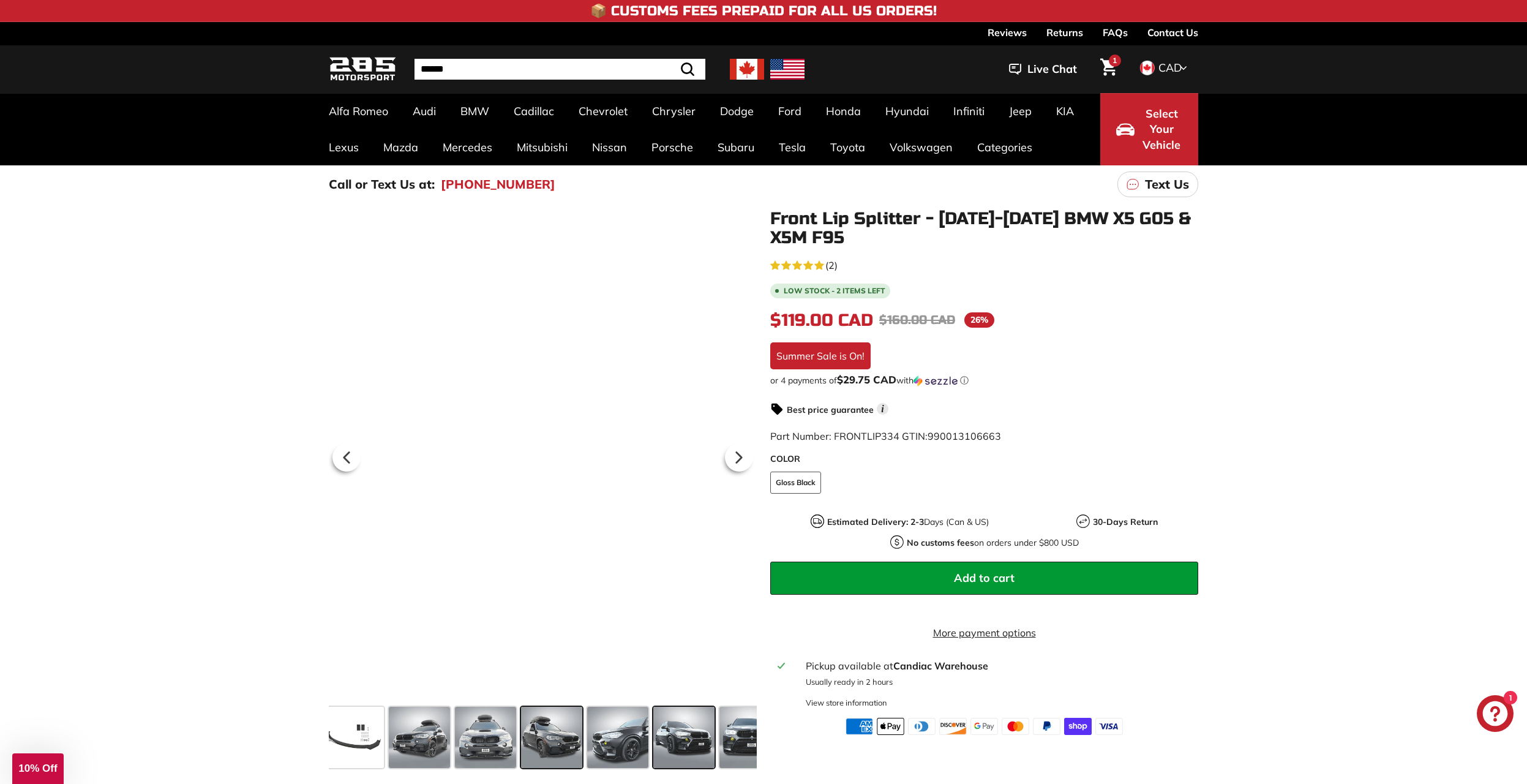
scroll to position [0, 172]
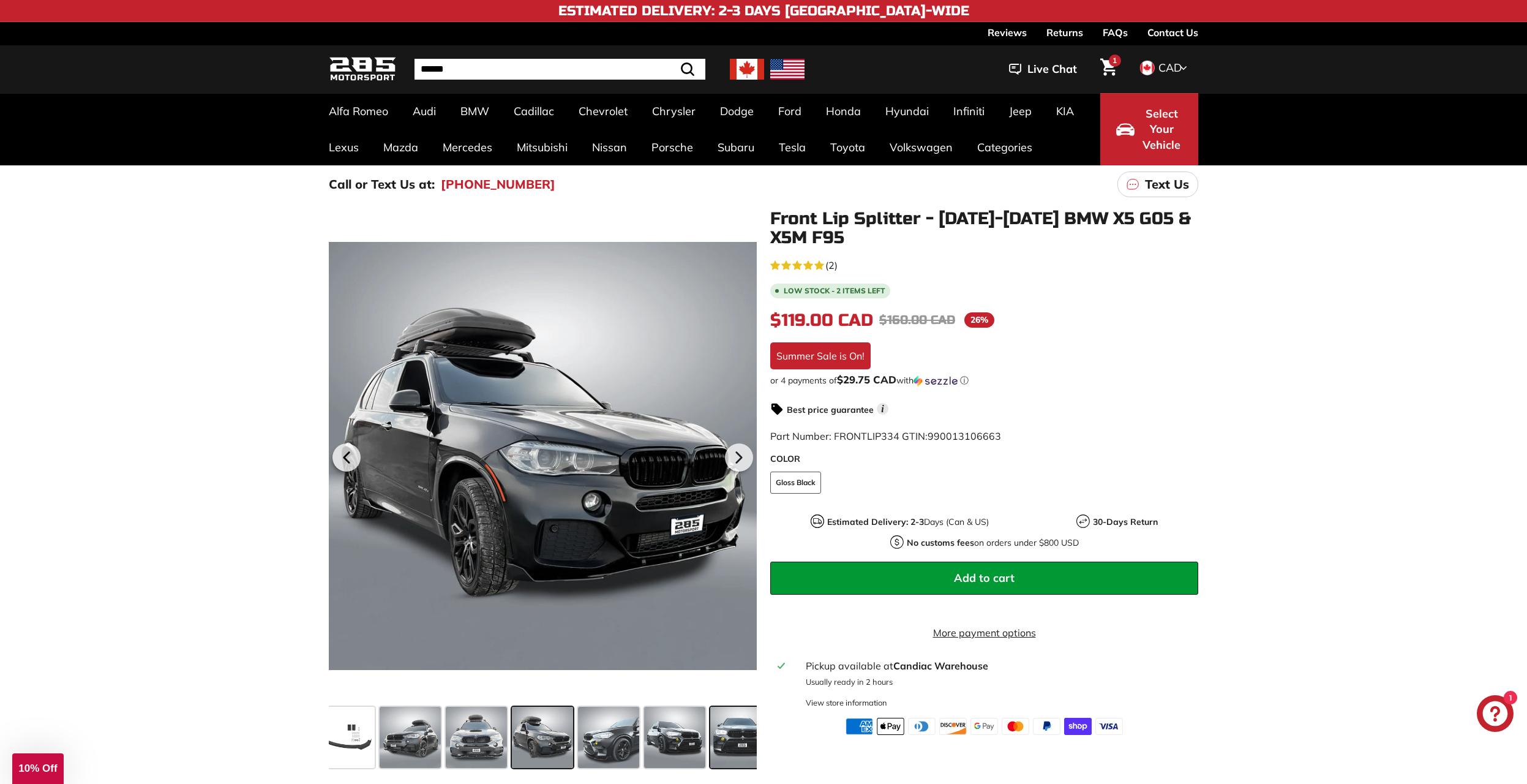
click at [740, 755] on span at bounding box center [741, 737] width 61 height 61
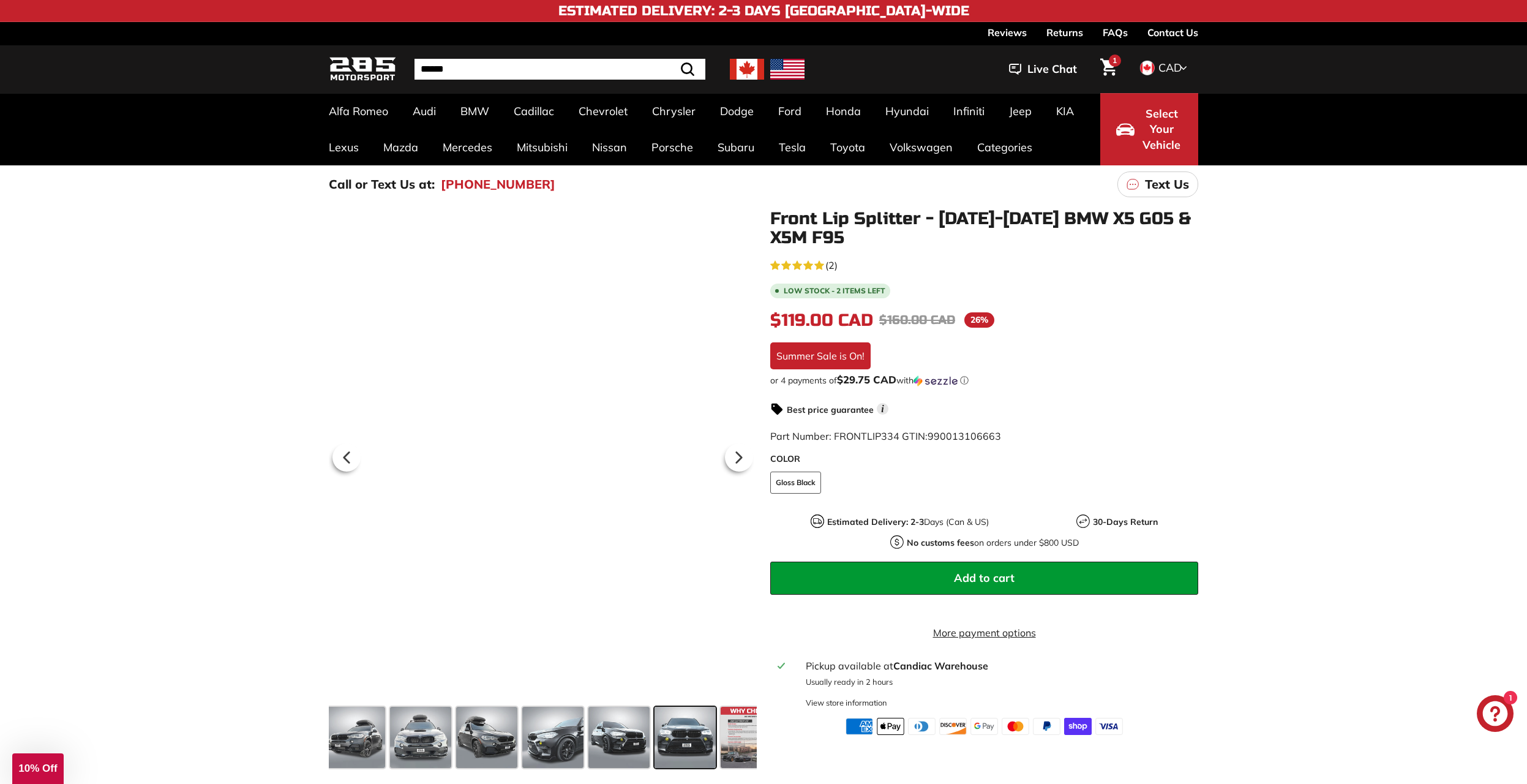
scroll to position [0, 255]
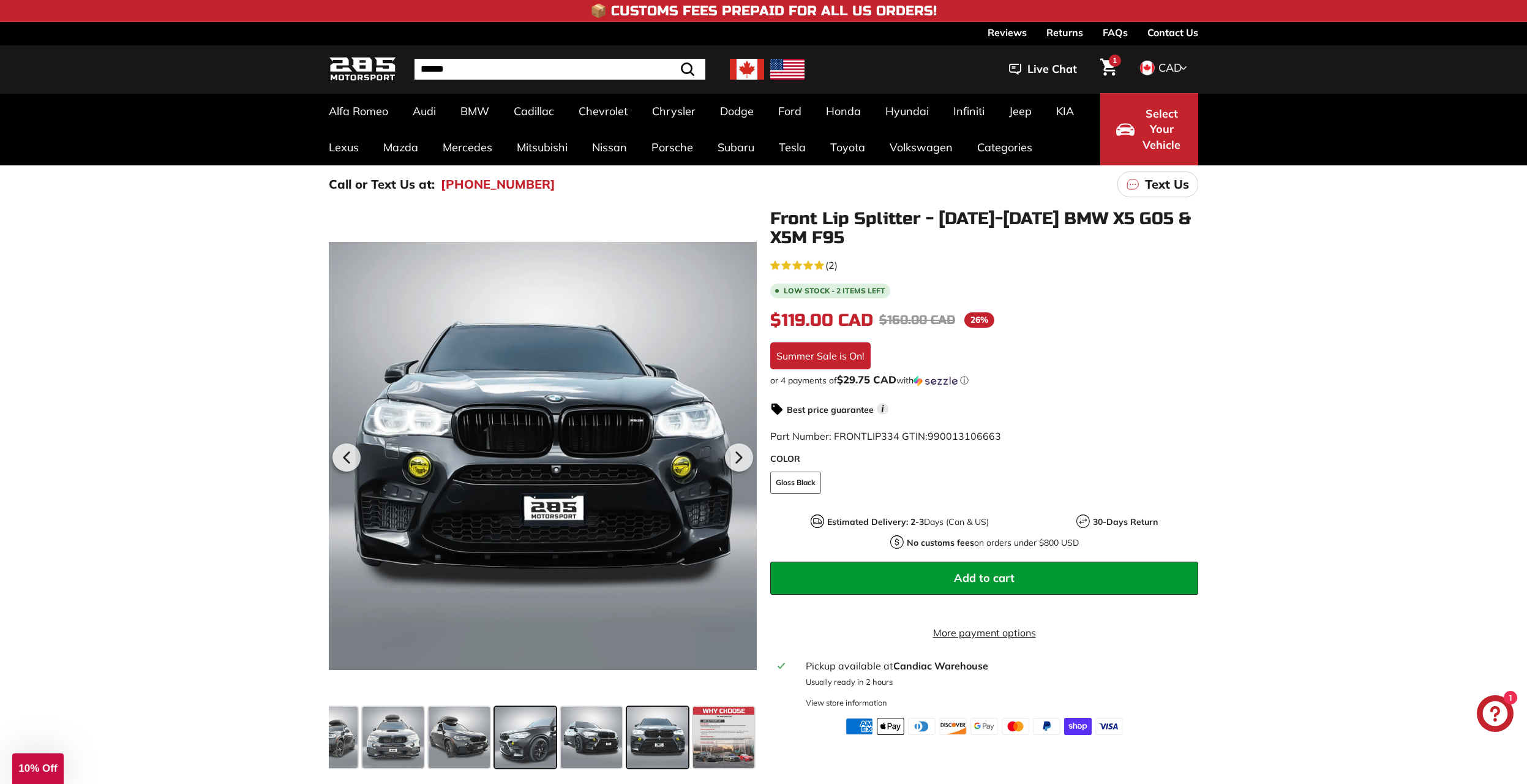
click at [520, 731] on span at bounding box center [525, 737] width 61 height 61
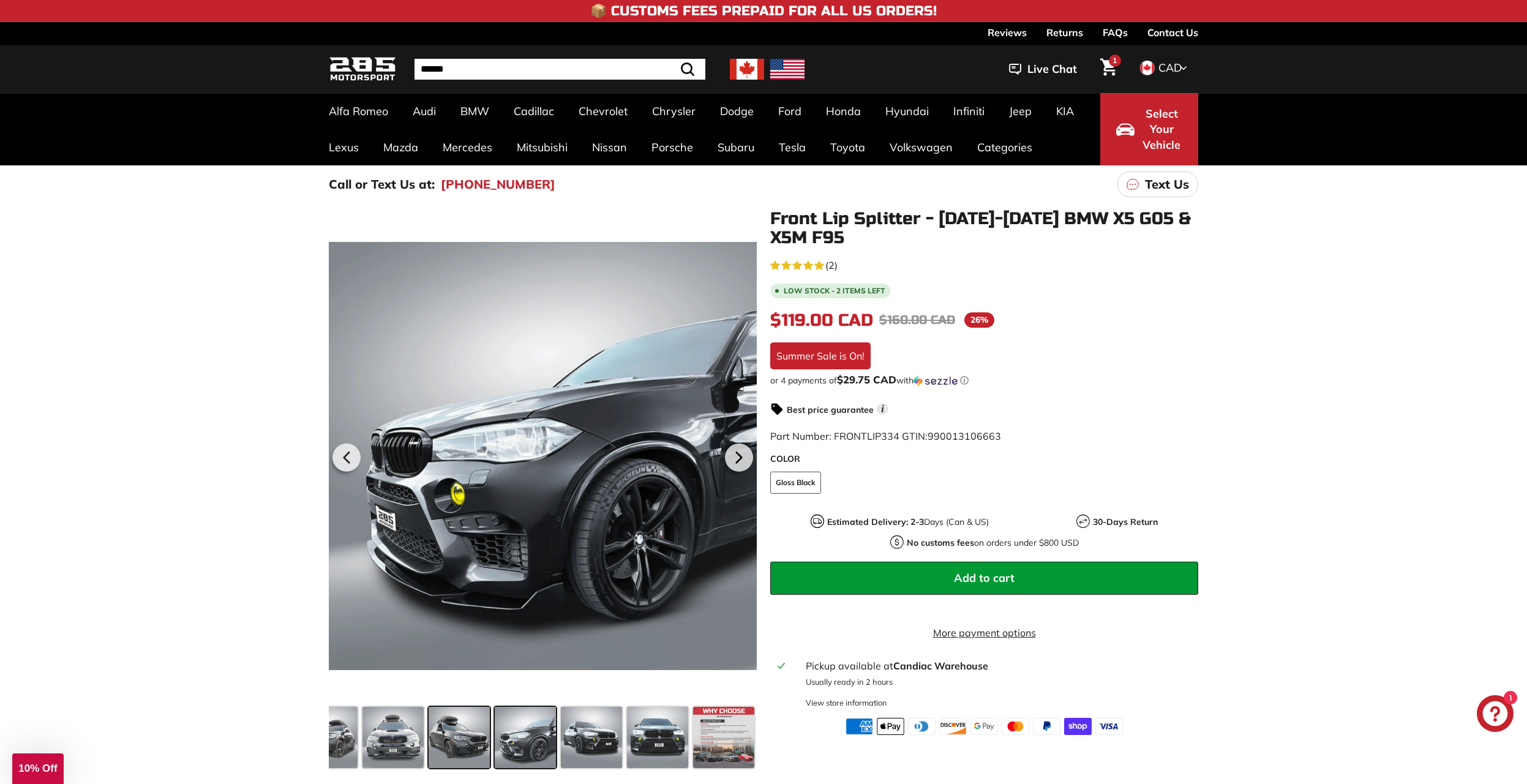
click at [428, 732] on span at bounding box center [459, 737] width 61 height 61
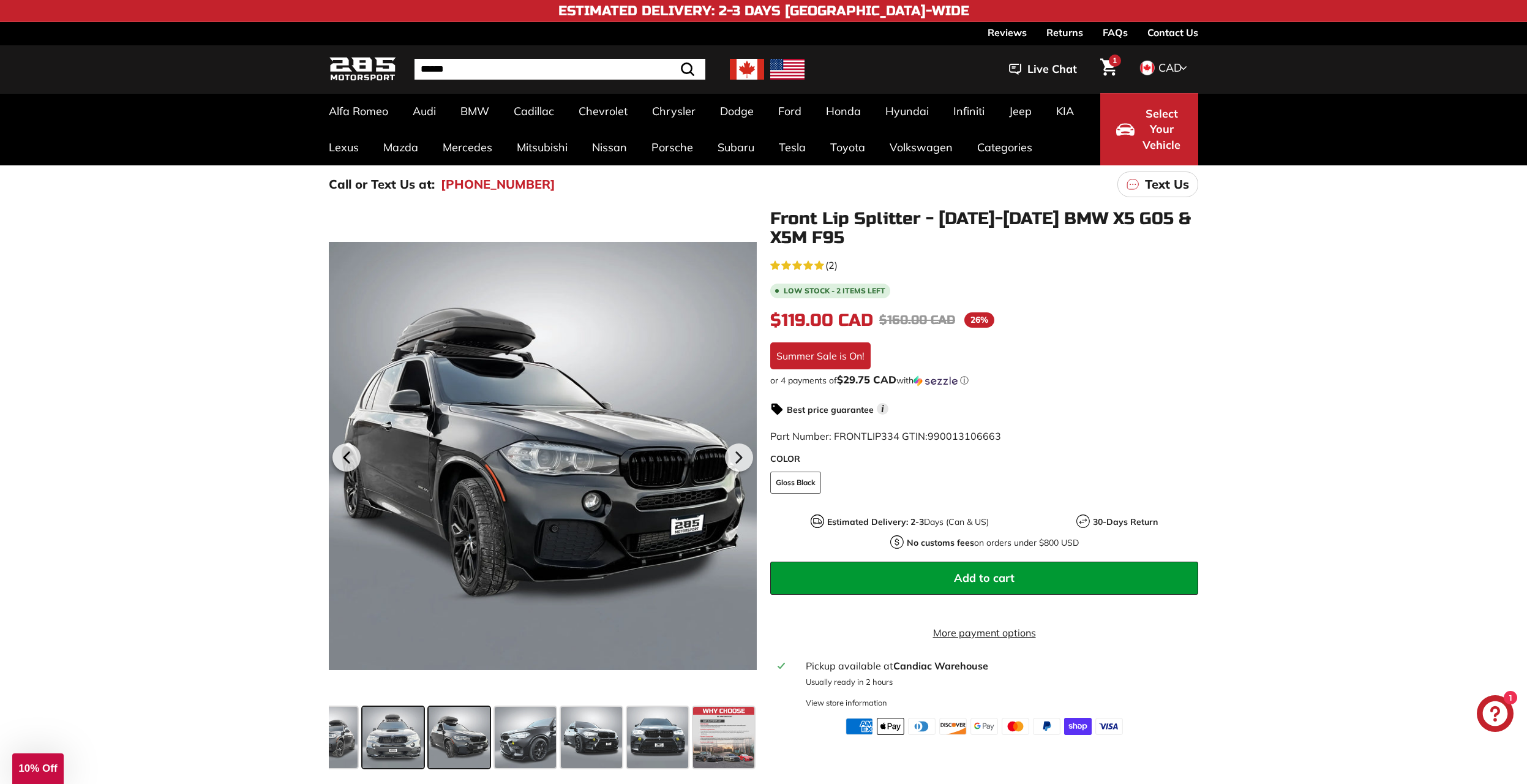
click at [402, 740] on span at bounding box center [393, 737] width 61 height 61
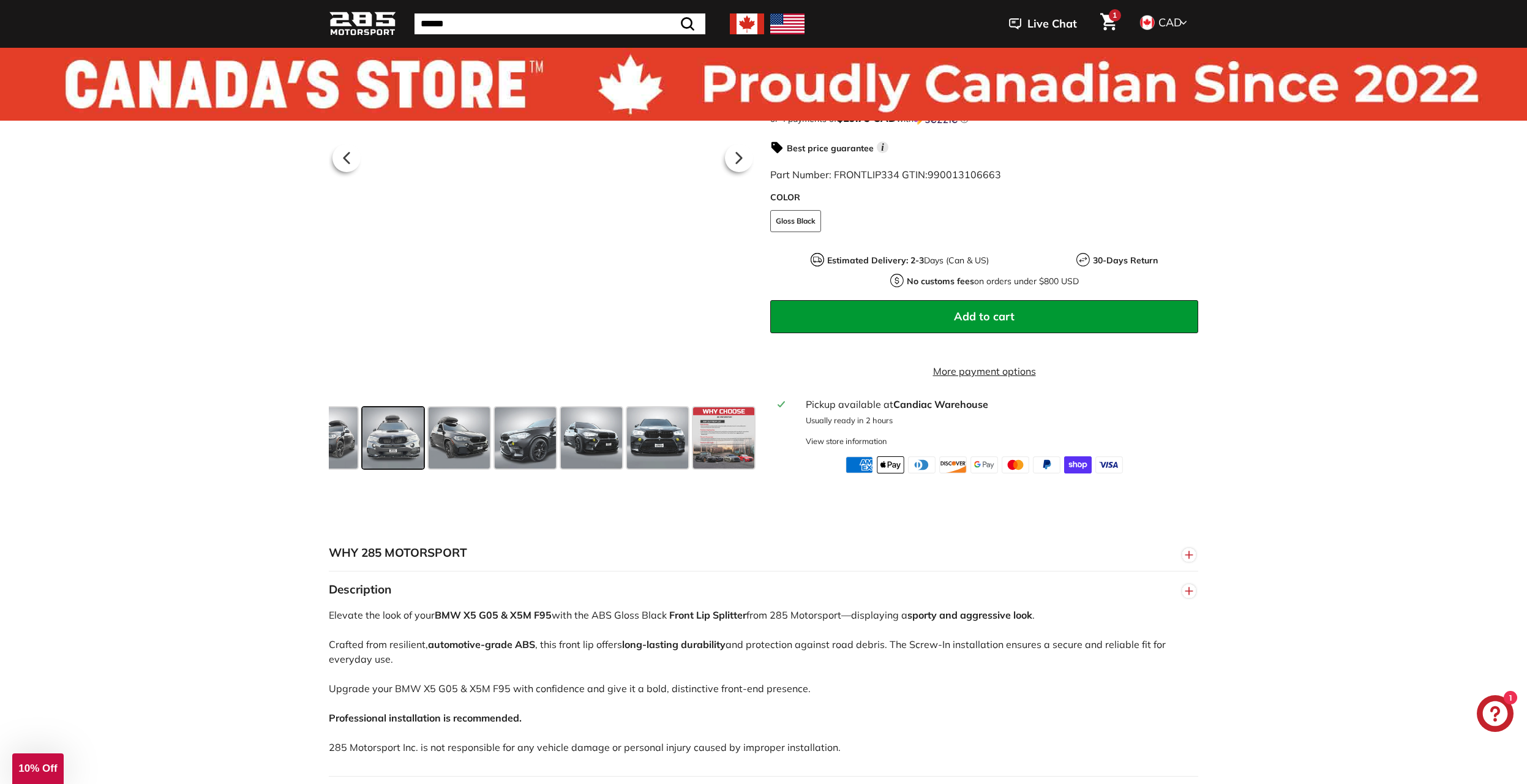
scroll to position [0, 0]
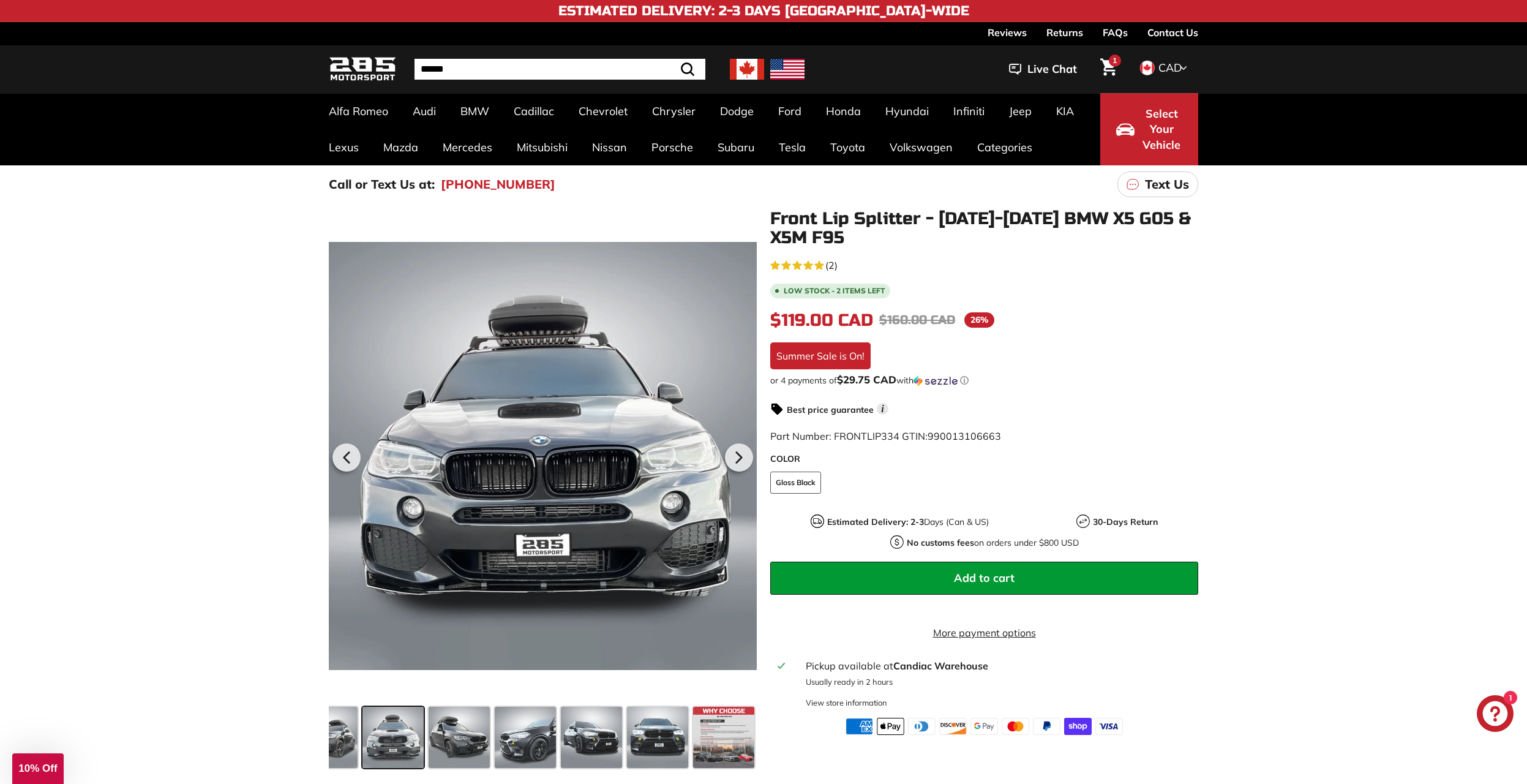
click at [1112, 68] on icon "Cart" at bounding box center [1108, 67] width 17 height 17
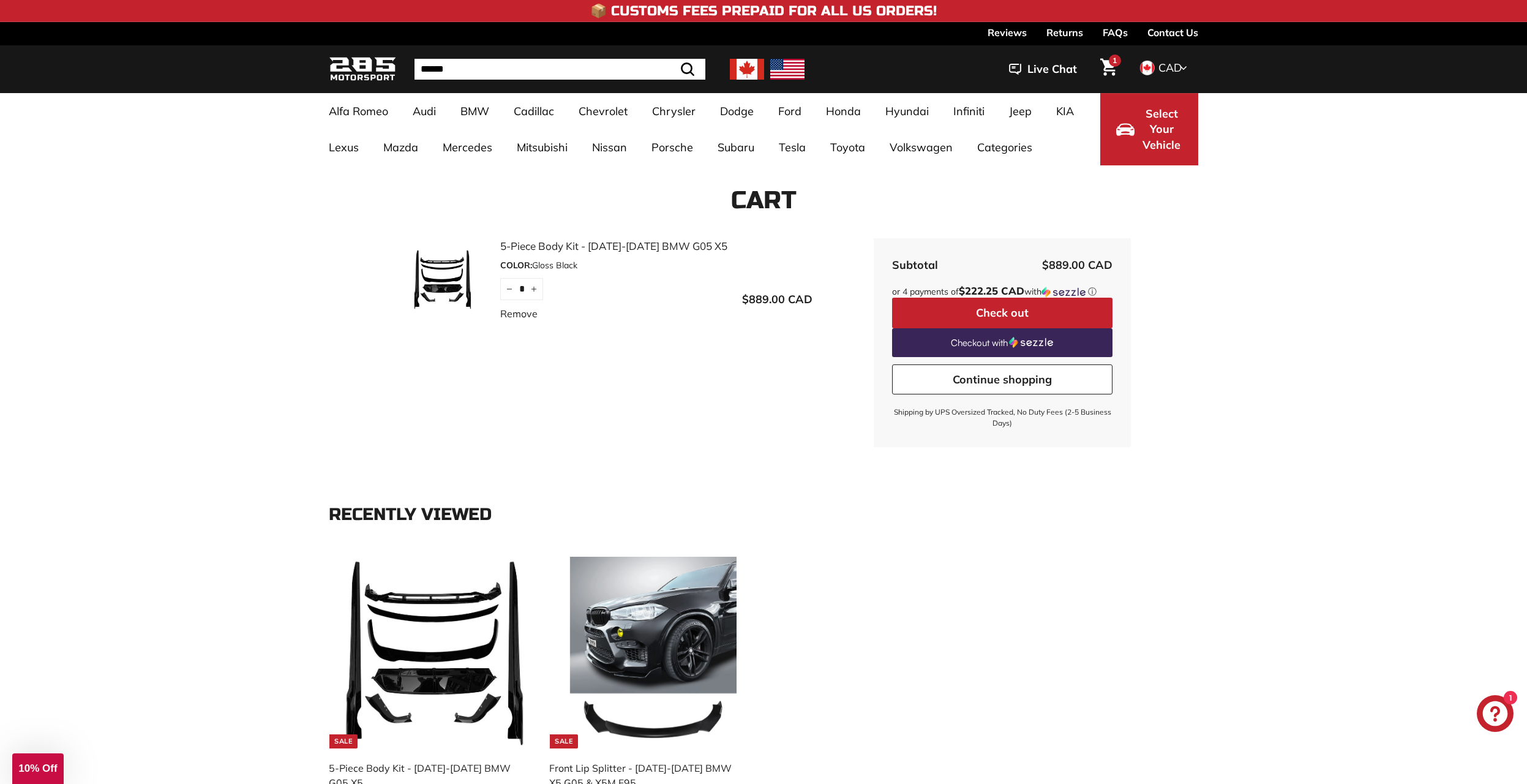
click at [436, 271] on img at bounding box center [442, 279] width 92 height 61
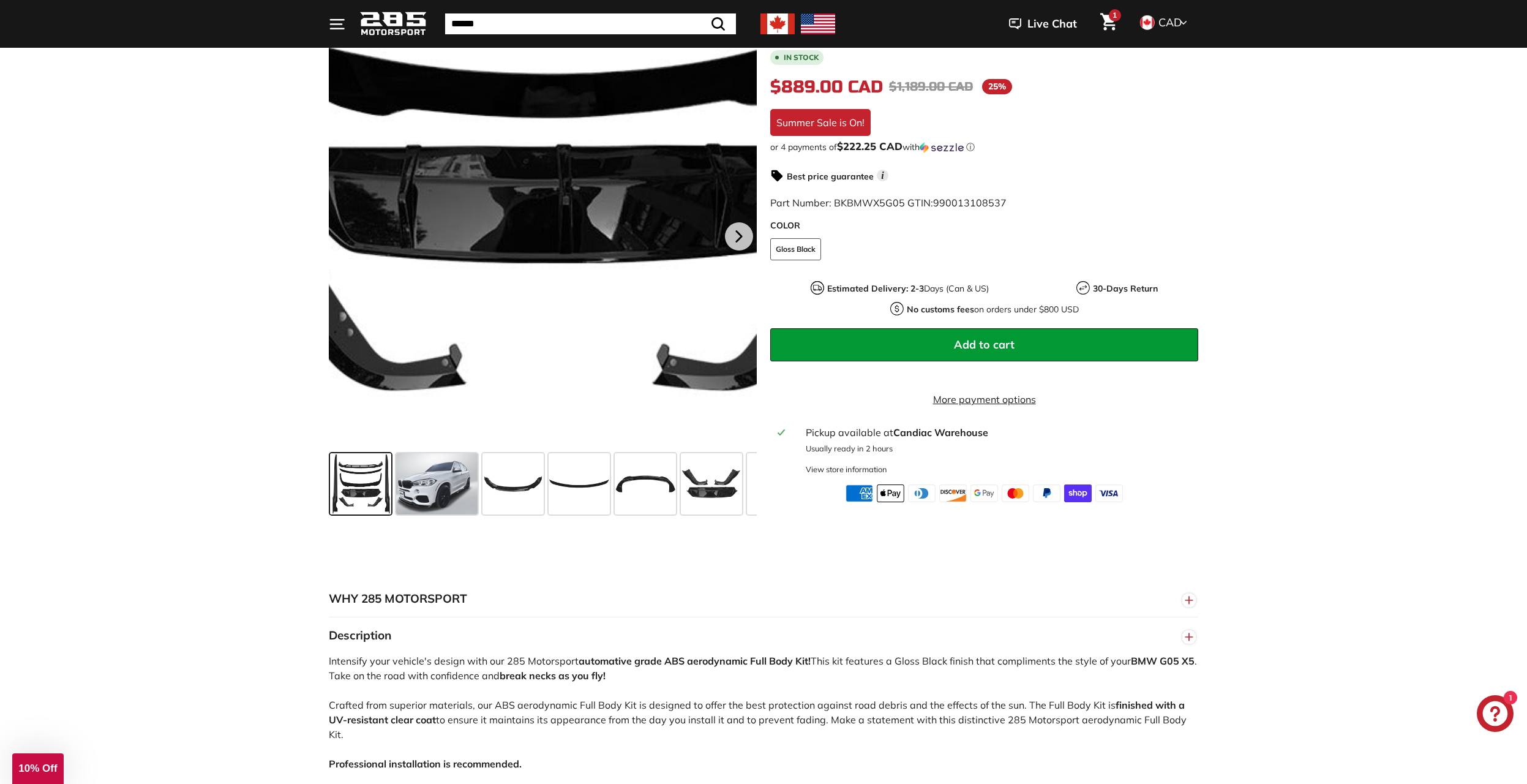
scroll to position [122, 0]
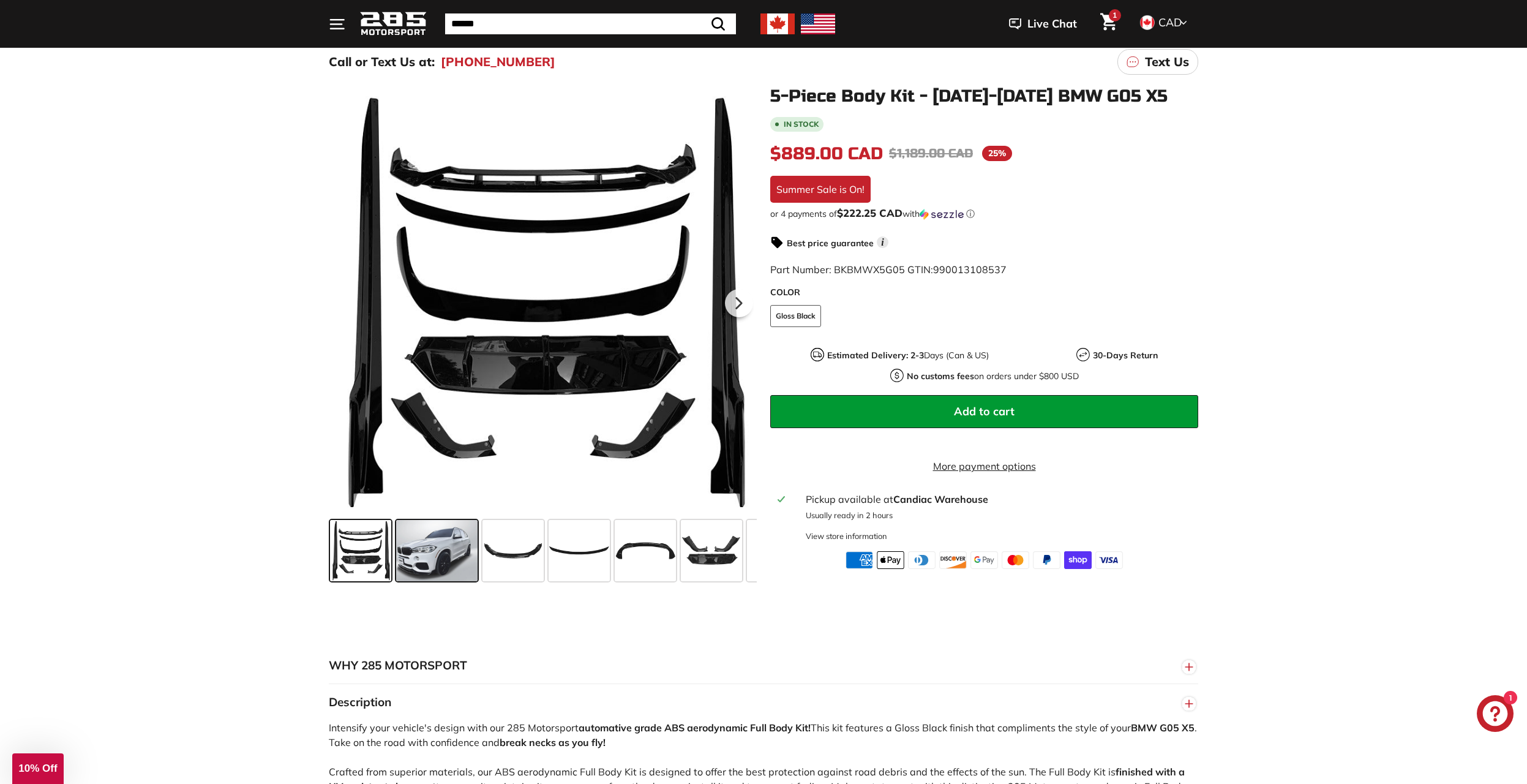
click at [446, 541] on span at bounding box center [436, 550] width 81 height 61
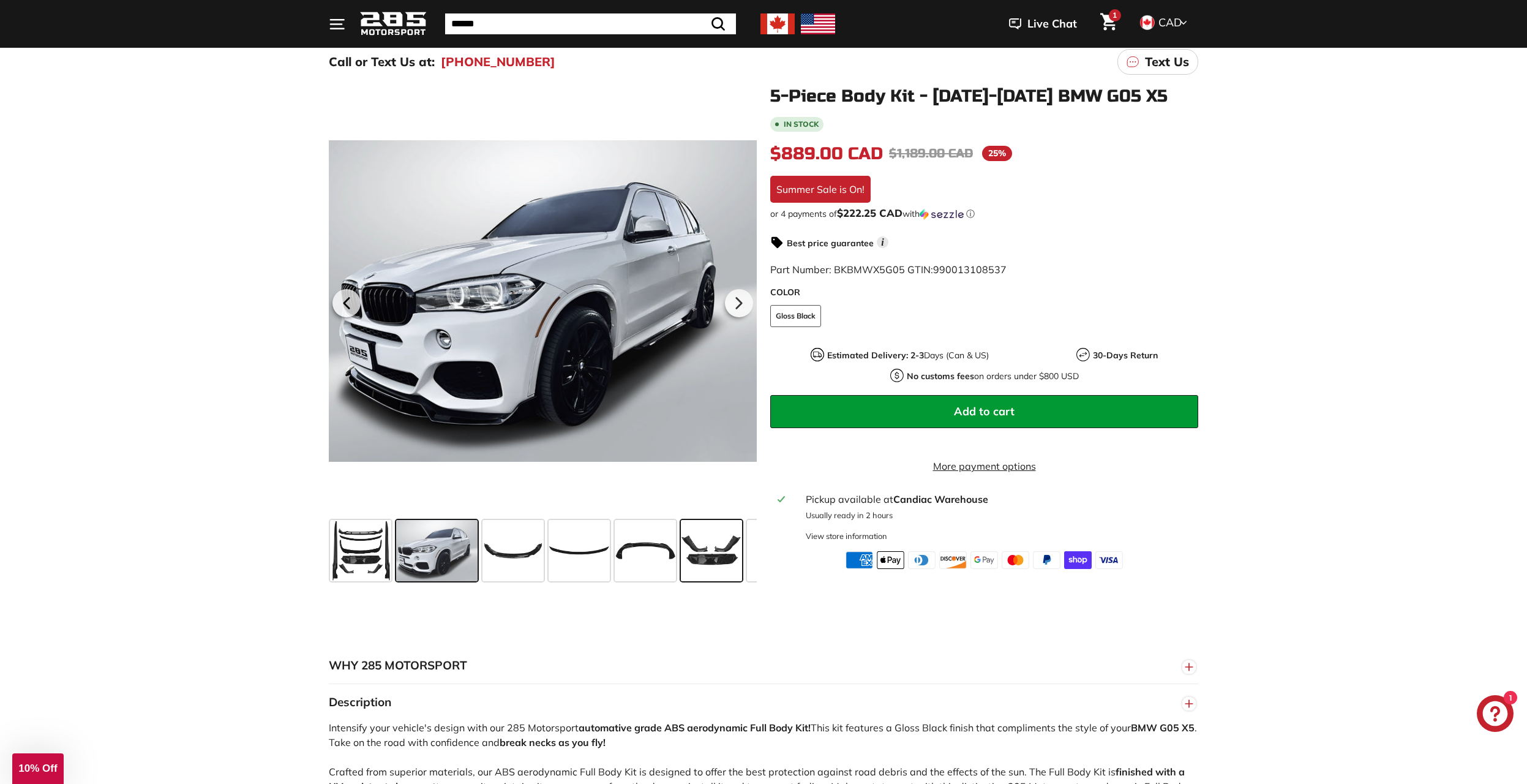
click at [729, 557] on span at bounding box center [712, 550] width 61 height 61
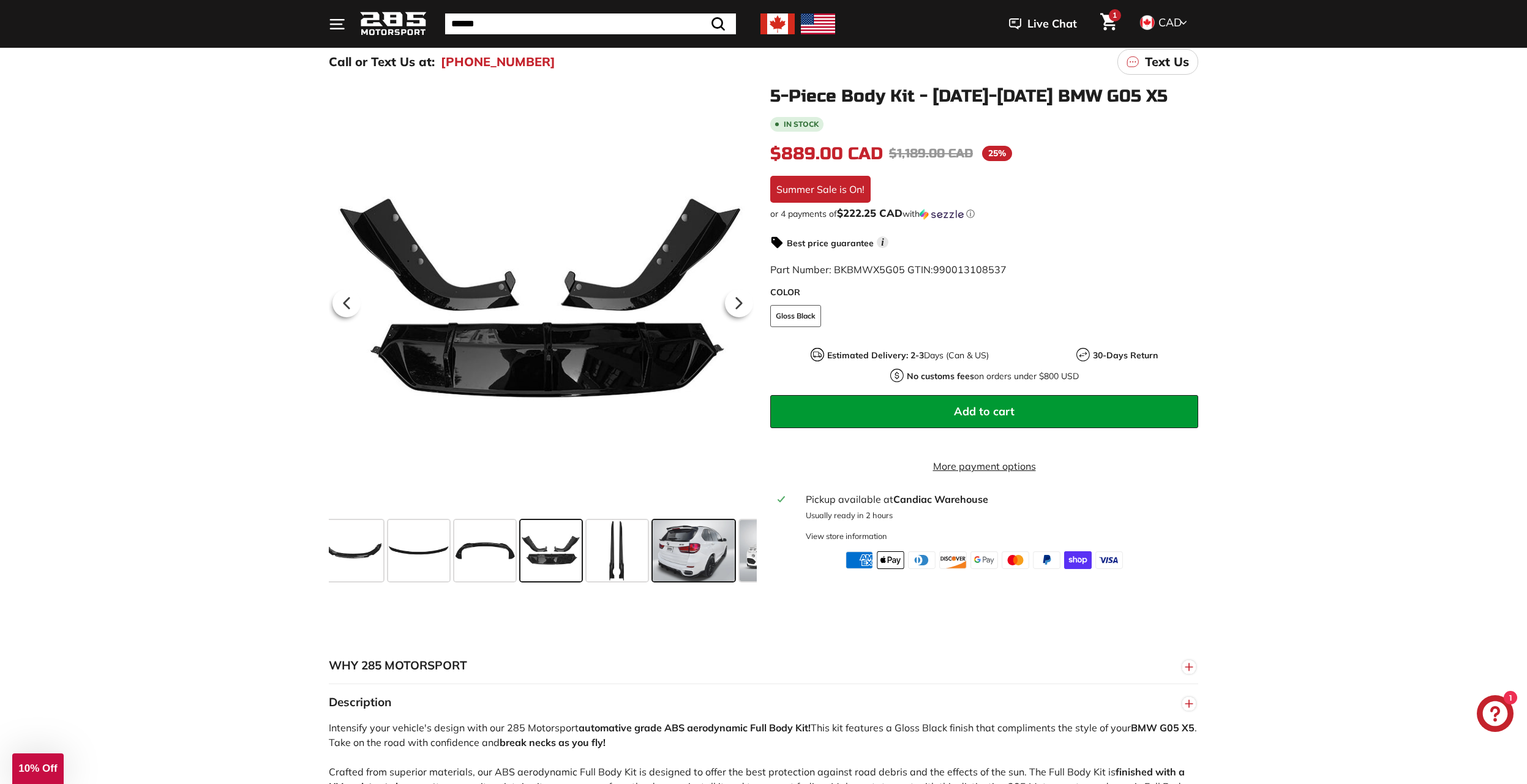
scroll to position [0, 169]
click at [685, 556] on span at bounding box center [684, 550] width 81 height 61
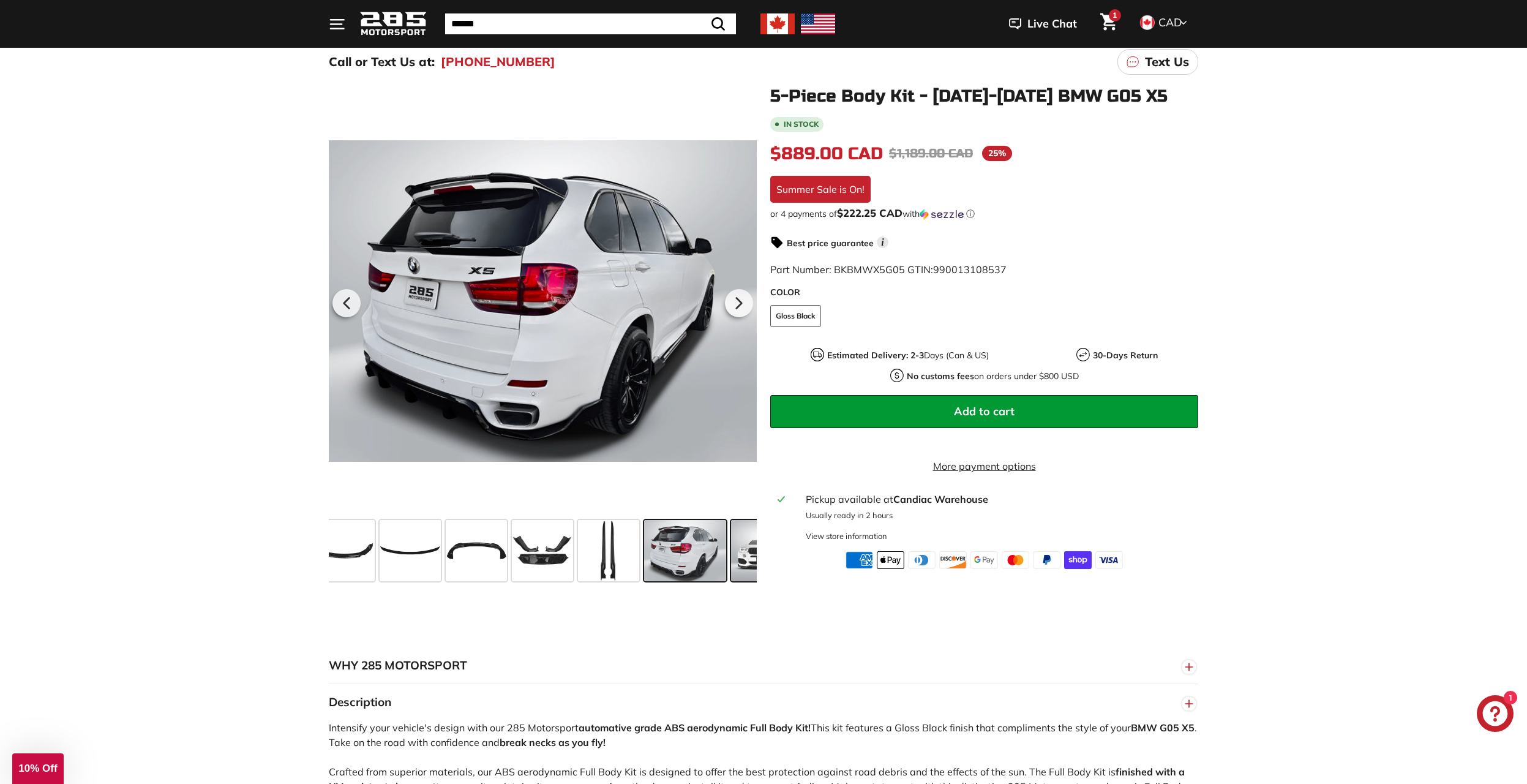
click at [749, 539] on span at bounding box center [762, 550] width 61 height 61
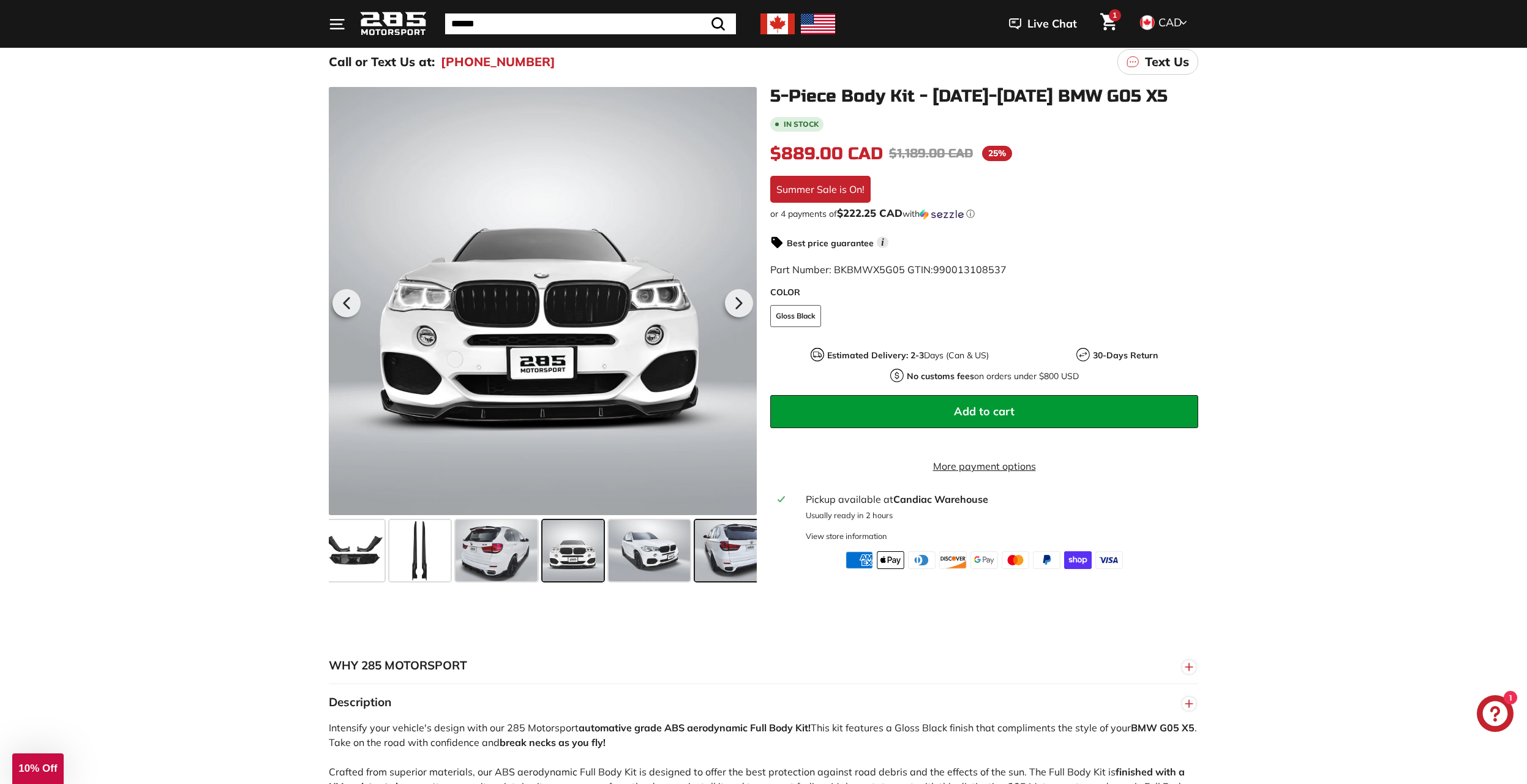
scroll to position [0, 388]
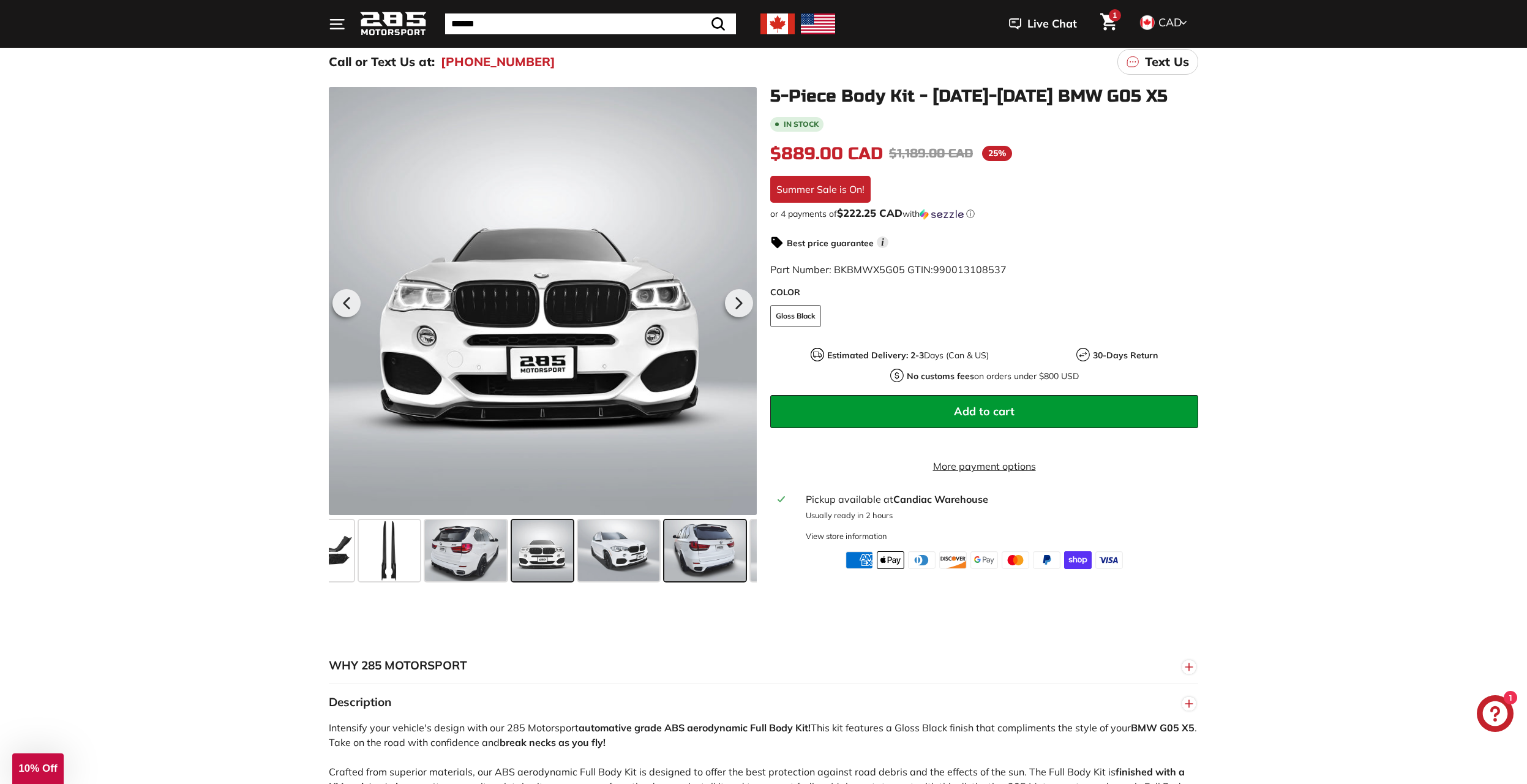
click at [681, 553] on span at bounding box center [705, 550] width 81 height 61
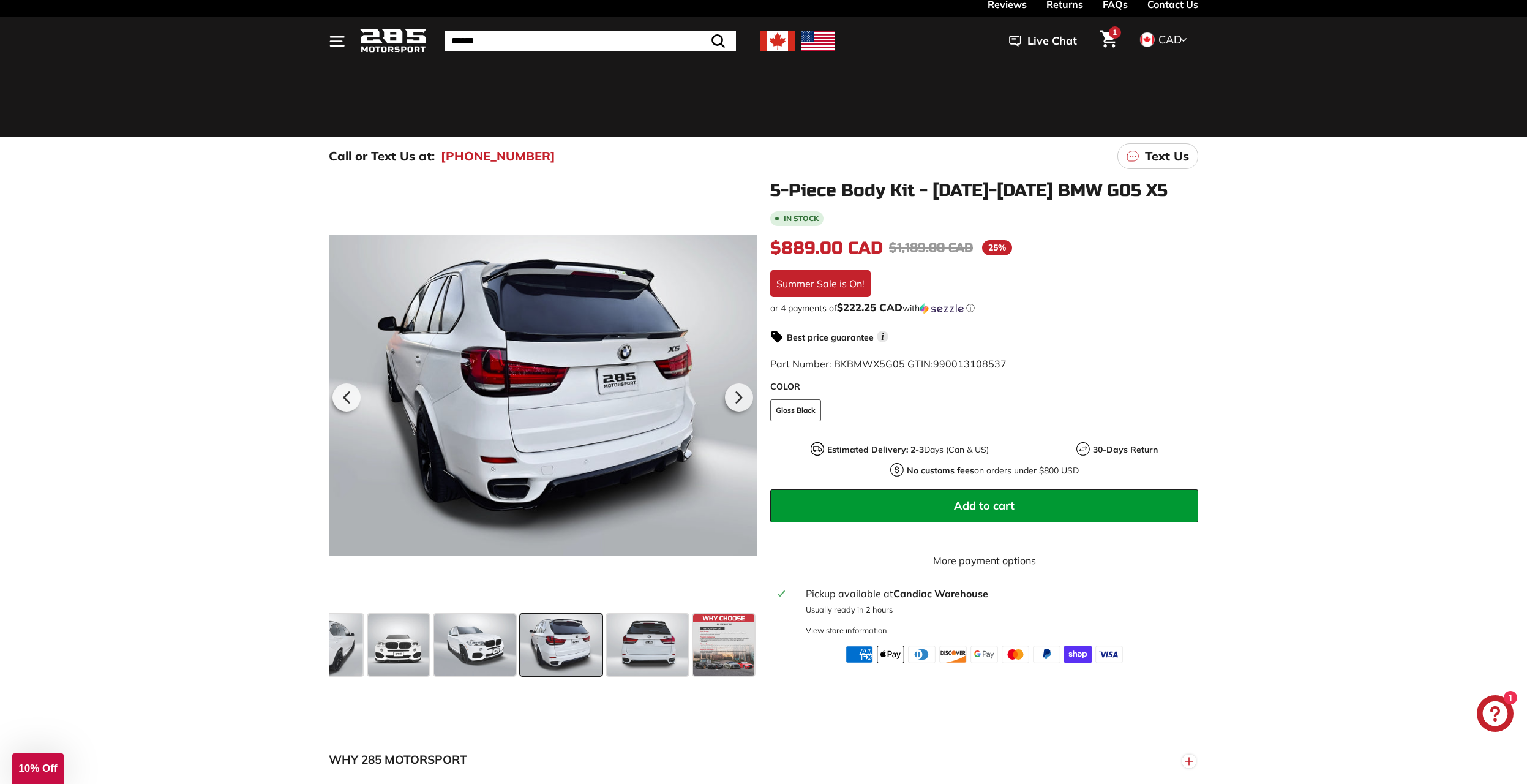
scroll to position [0, 0]
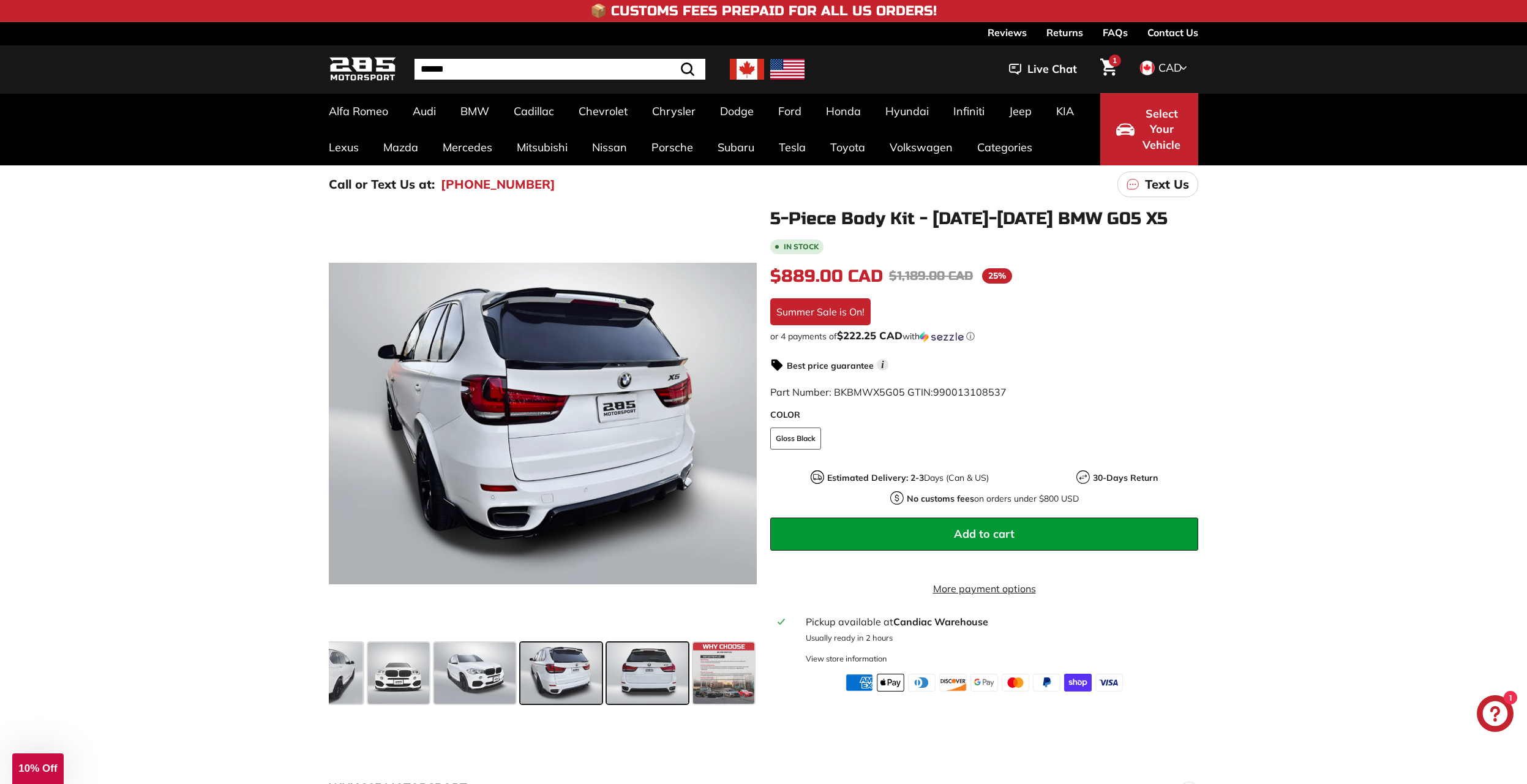
click at [645, 662] on span at bounding box center [647, 672] width 81 height 61
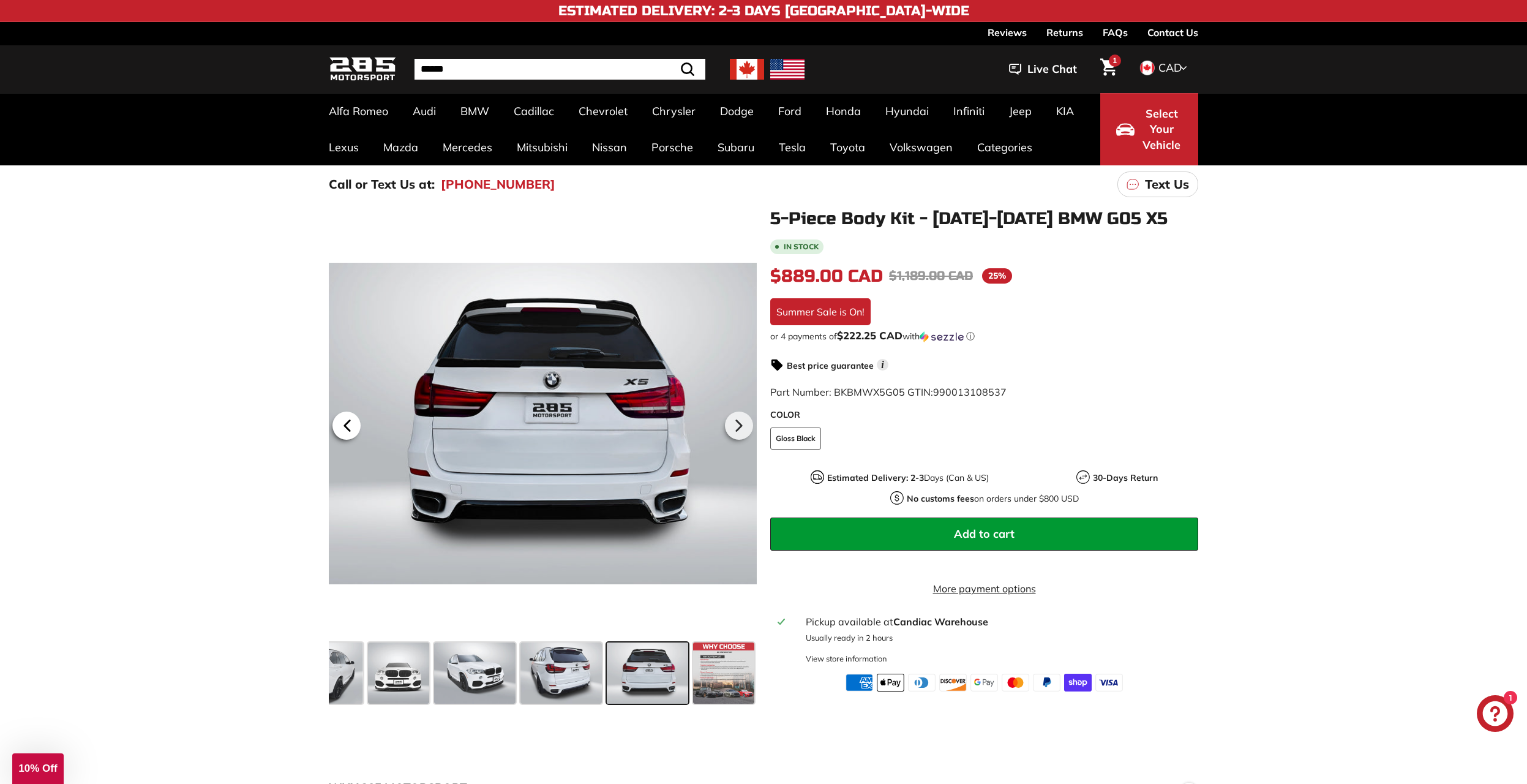
click at [340, 425] on icon at bounding box center [347, 425] width 28 height 28
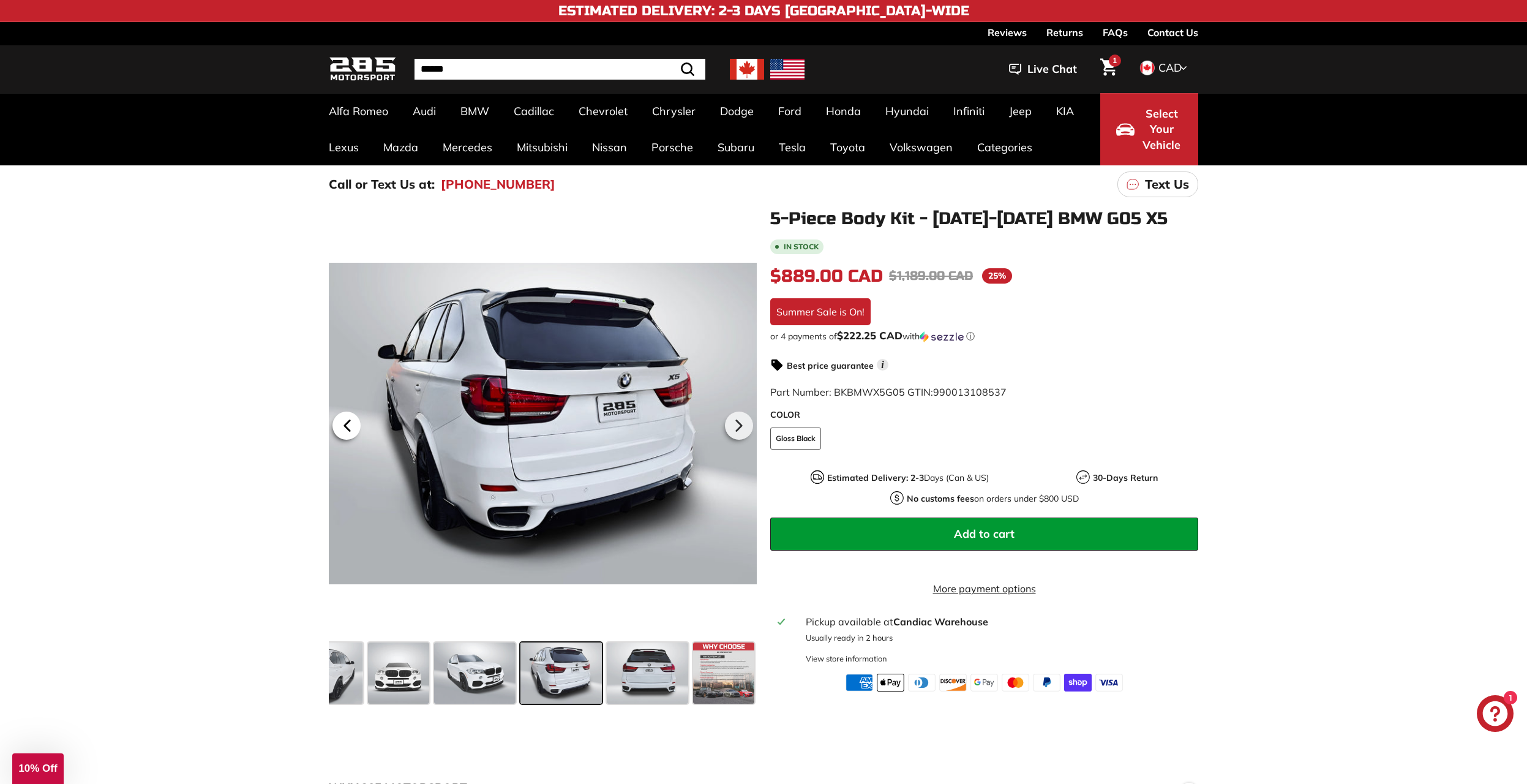
click at [340, 425] on icon at bounding box center [347, 425] width 28 height 28
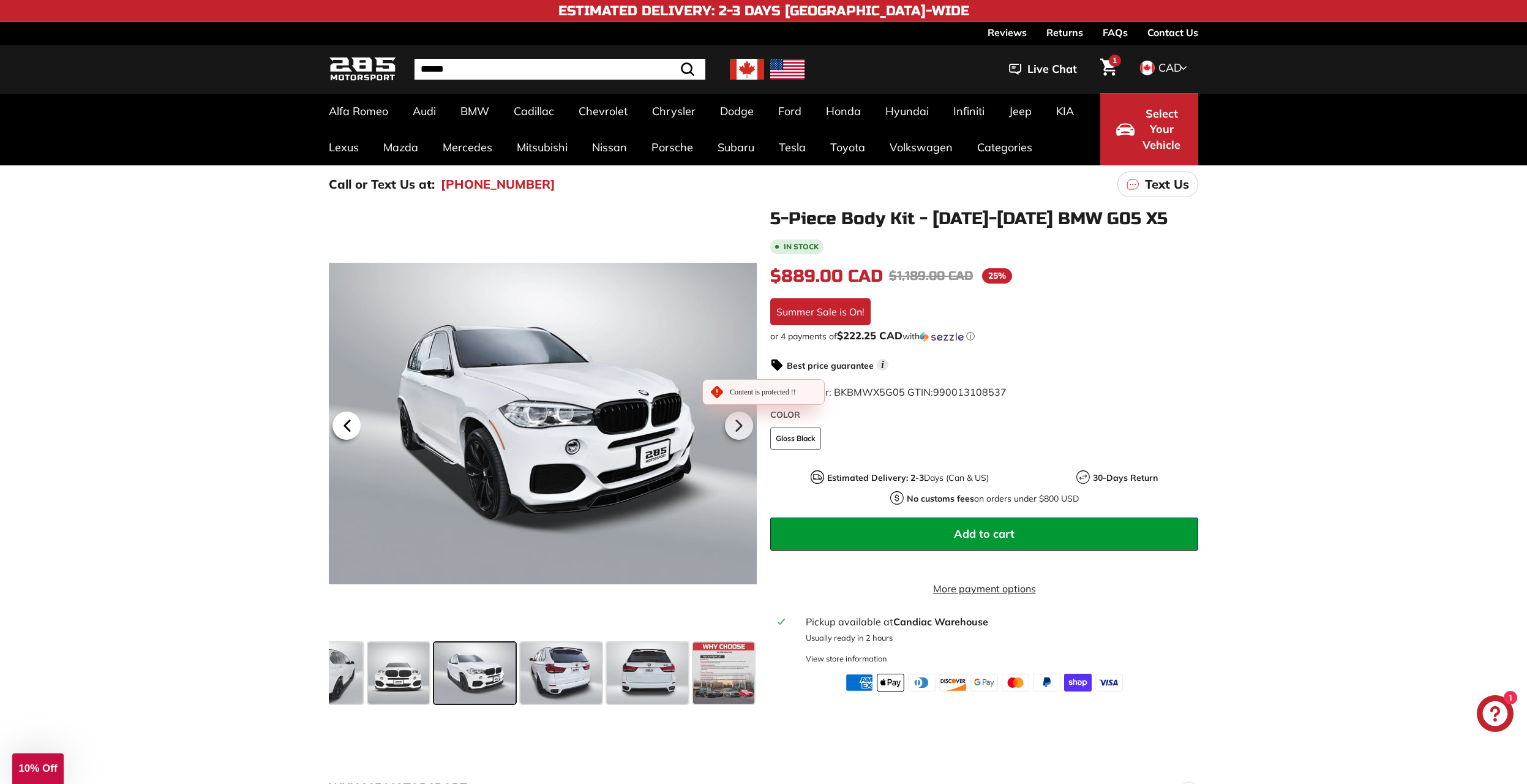
click at [340, 425] on icon at bounding box center [347, 425] width 28 height 28
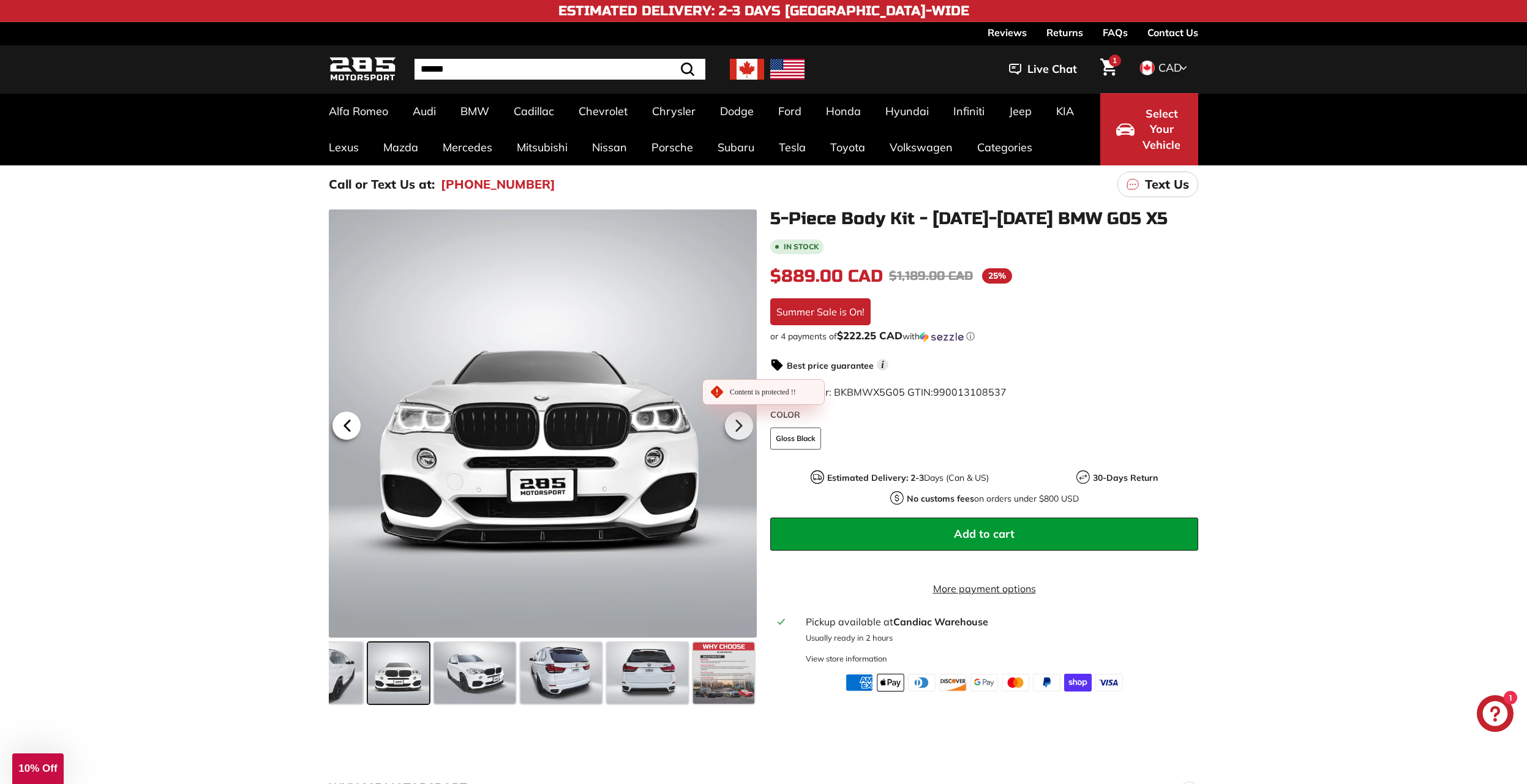
click at [340, 425] on icon at bounding box center [347, 425] width 28 height 28
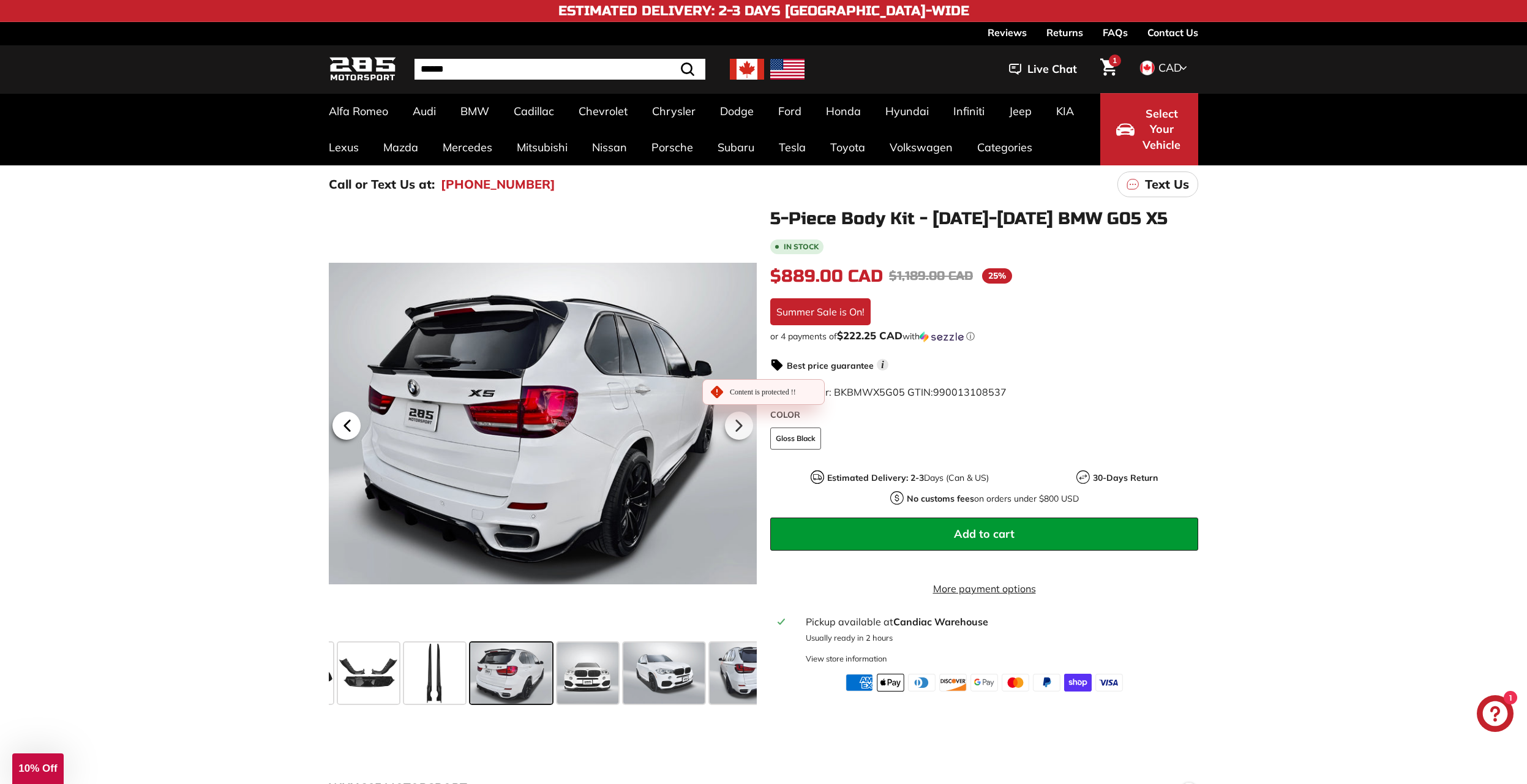
scroll to position [0, 311]
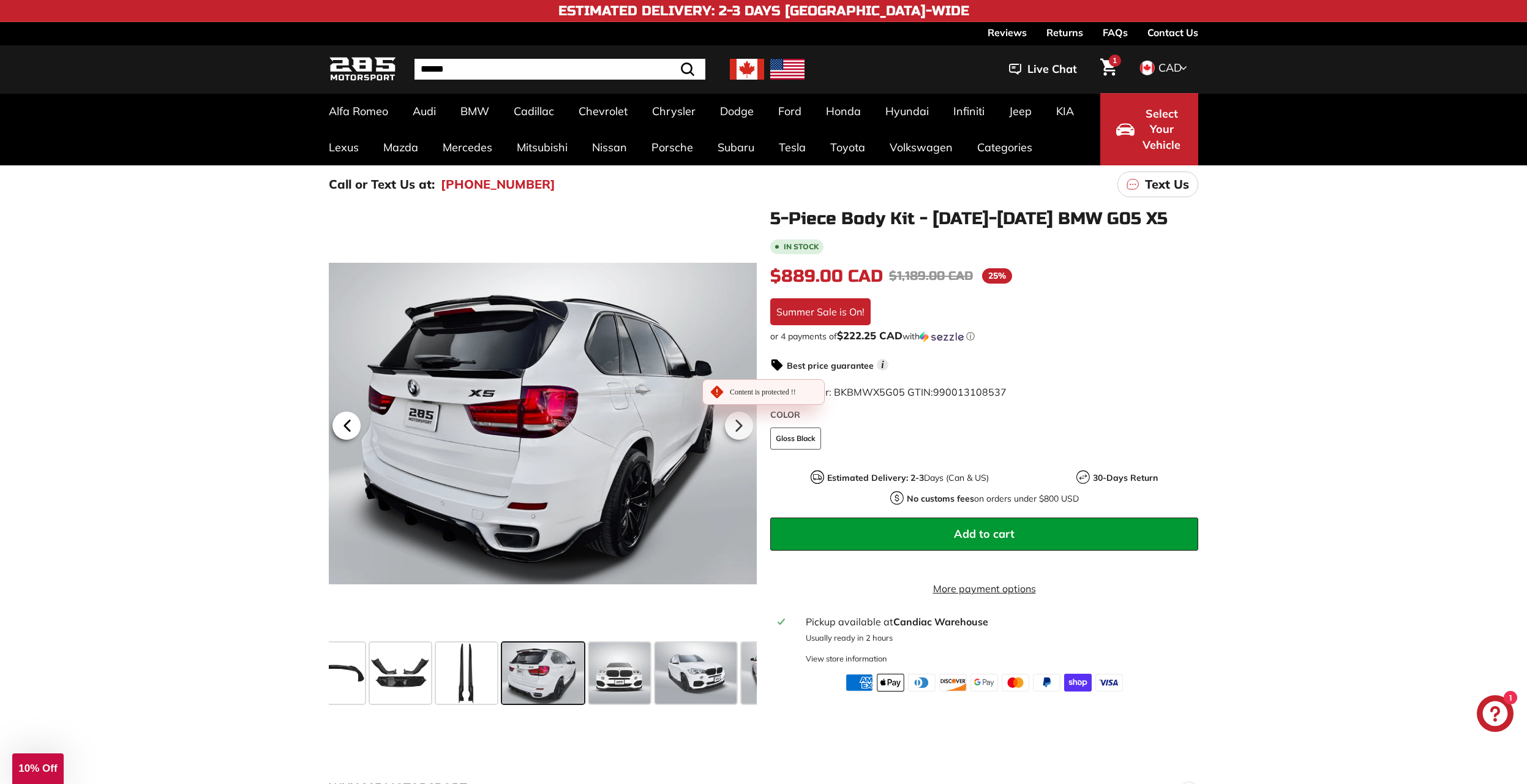
click at [340, 425] on icon at bounding box center [347, 425] width 28 height 28
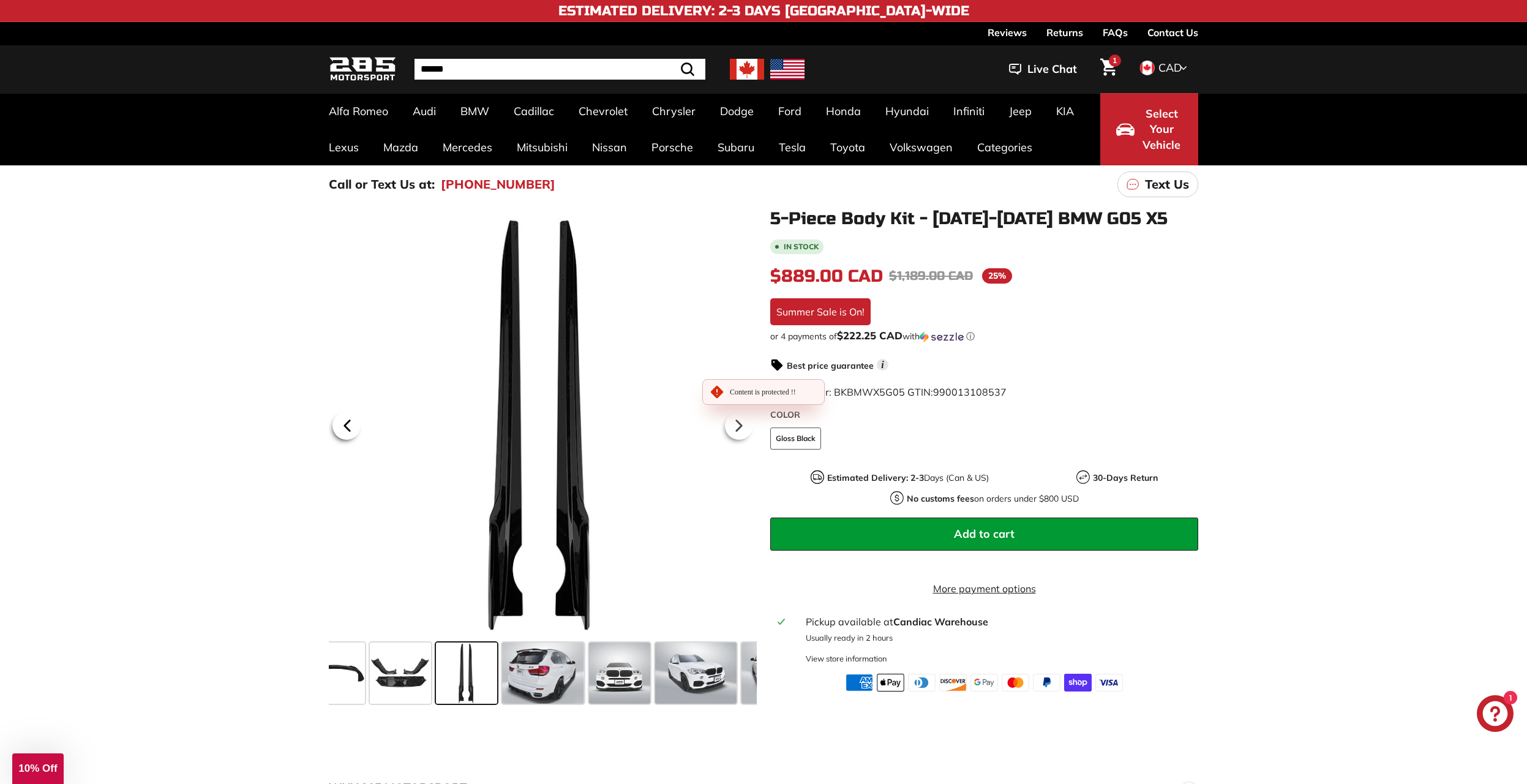
click at [340, 425] on icon at bounding box center [347, 425] width 28 height 28
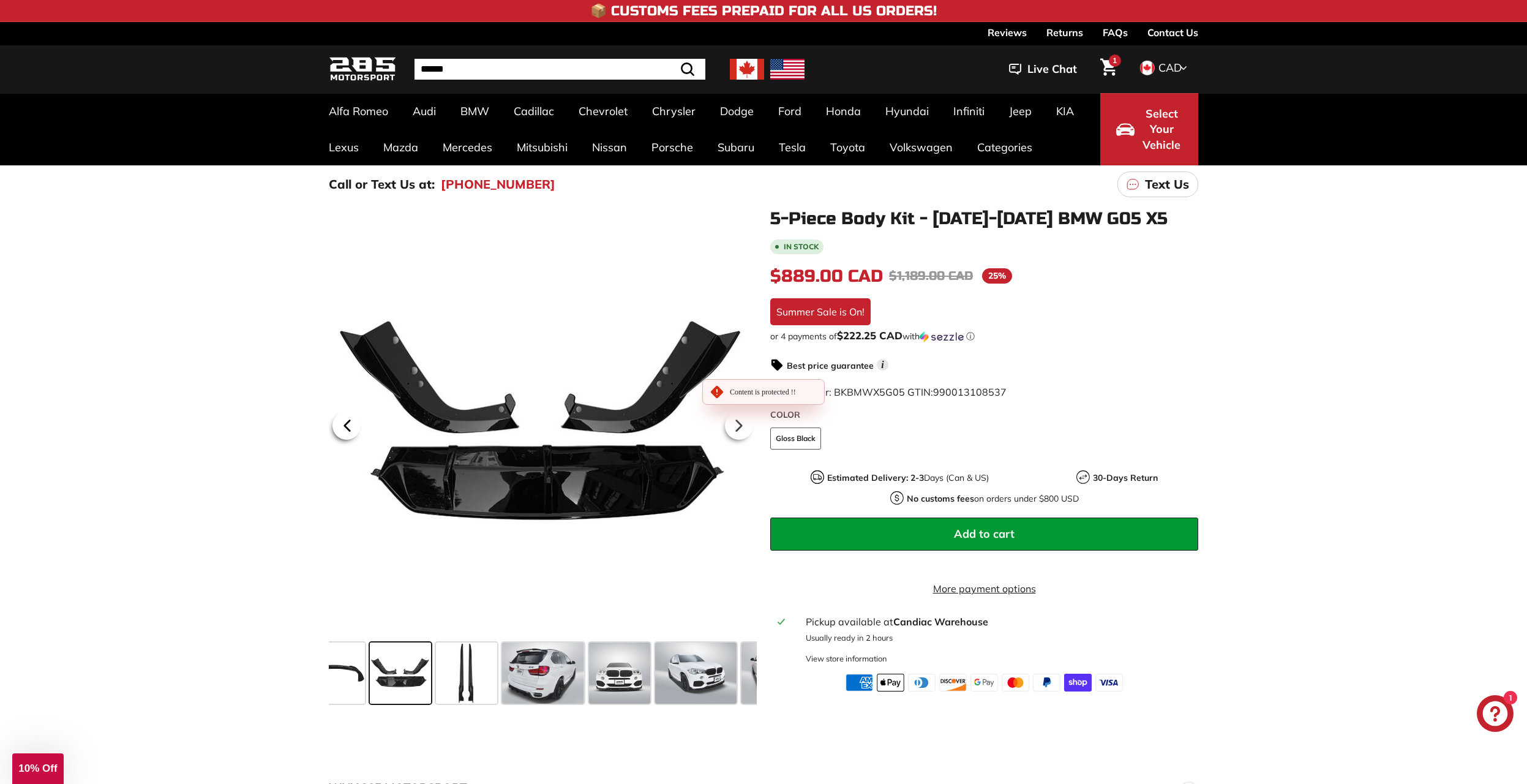
click at [342, 423] on icon at bounding box center [347, 425] width 28 height 28
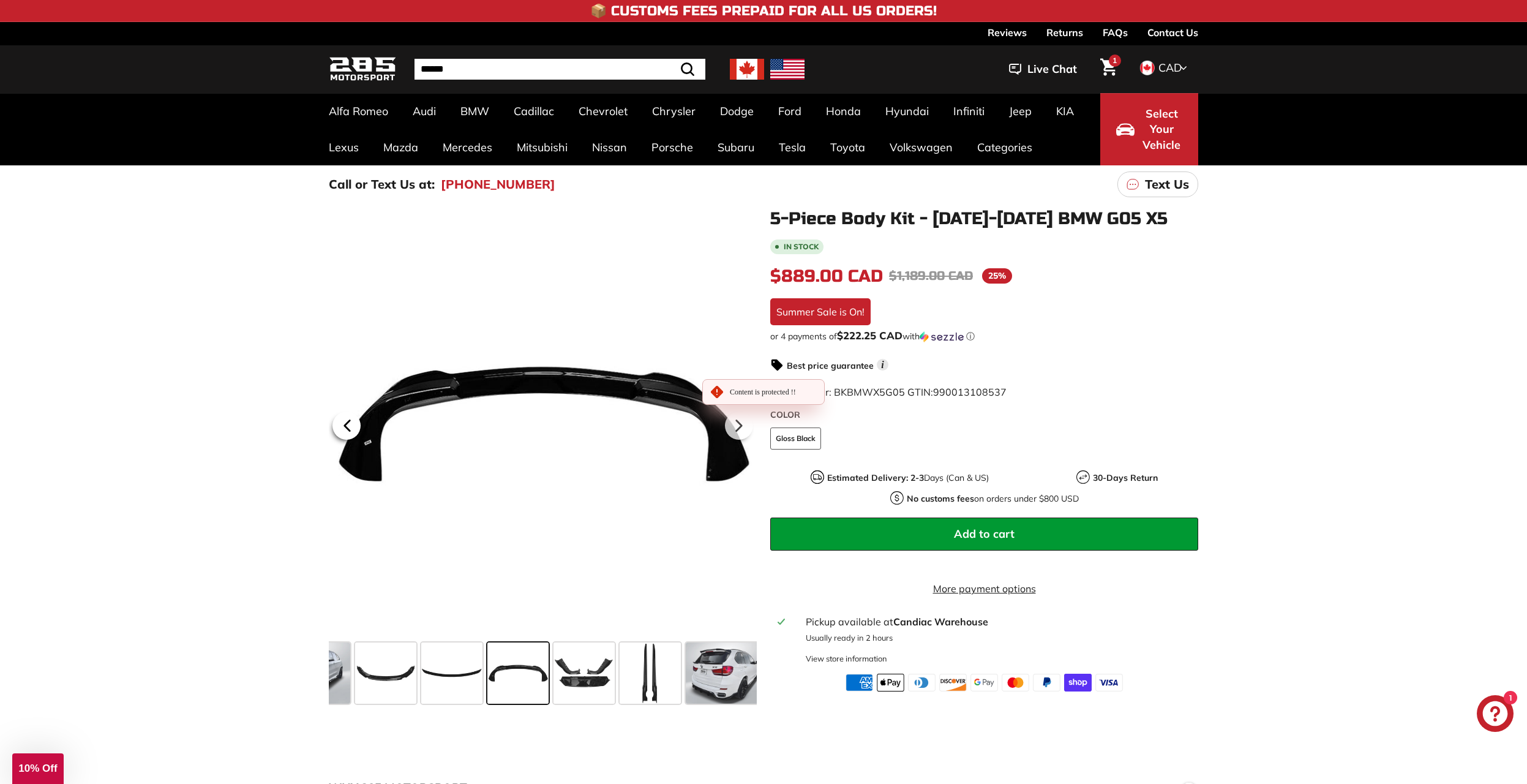
scroll to position [0, 103]
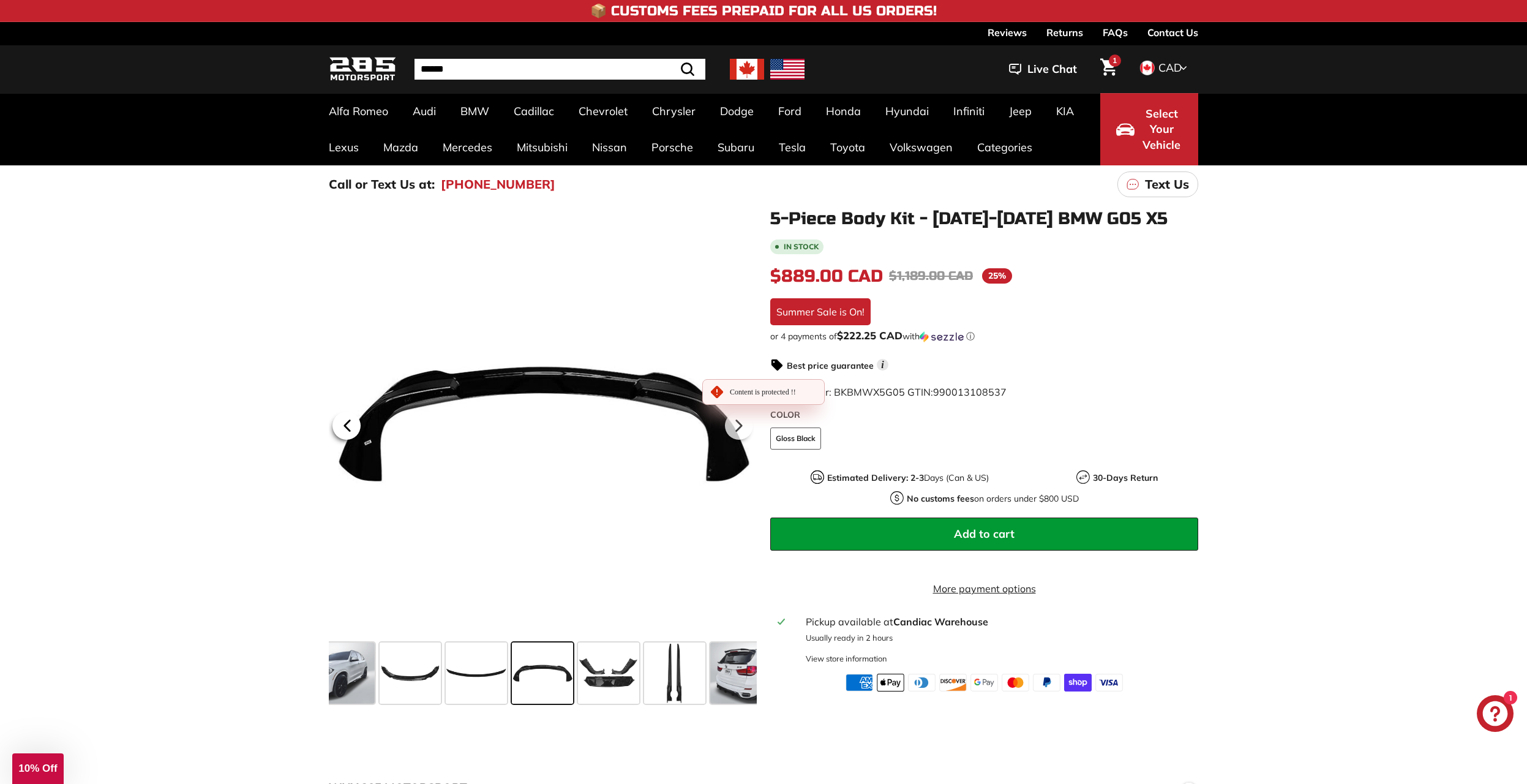
click at [344, 423] on icon at bounding box center [347, 425] width 28 height 28
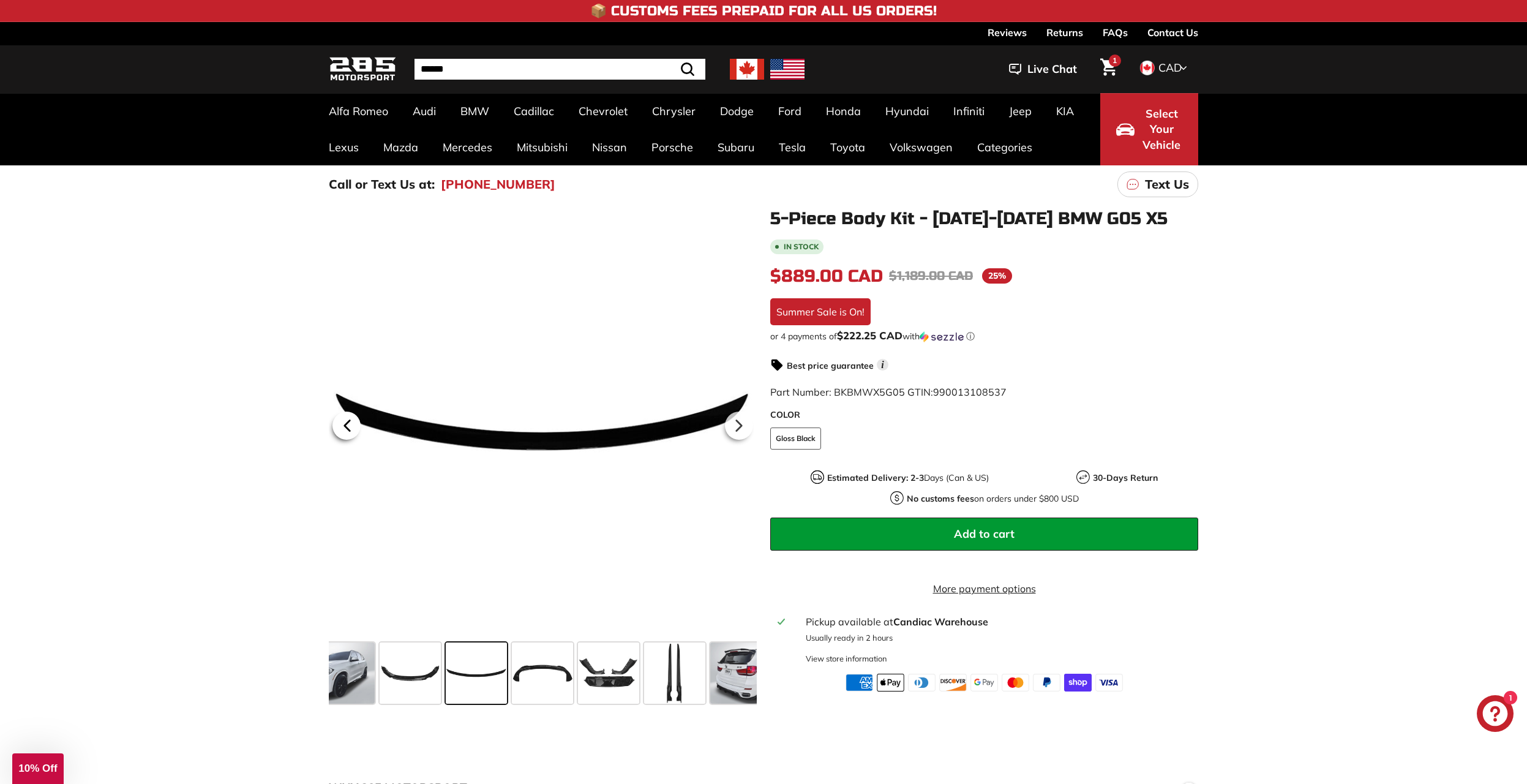
click at [346, 417] on icon at bounding box center [347, 425] width 28 height 28
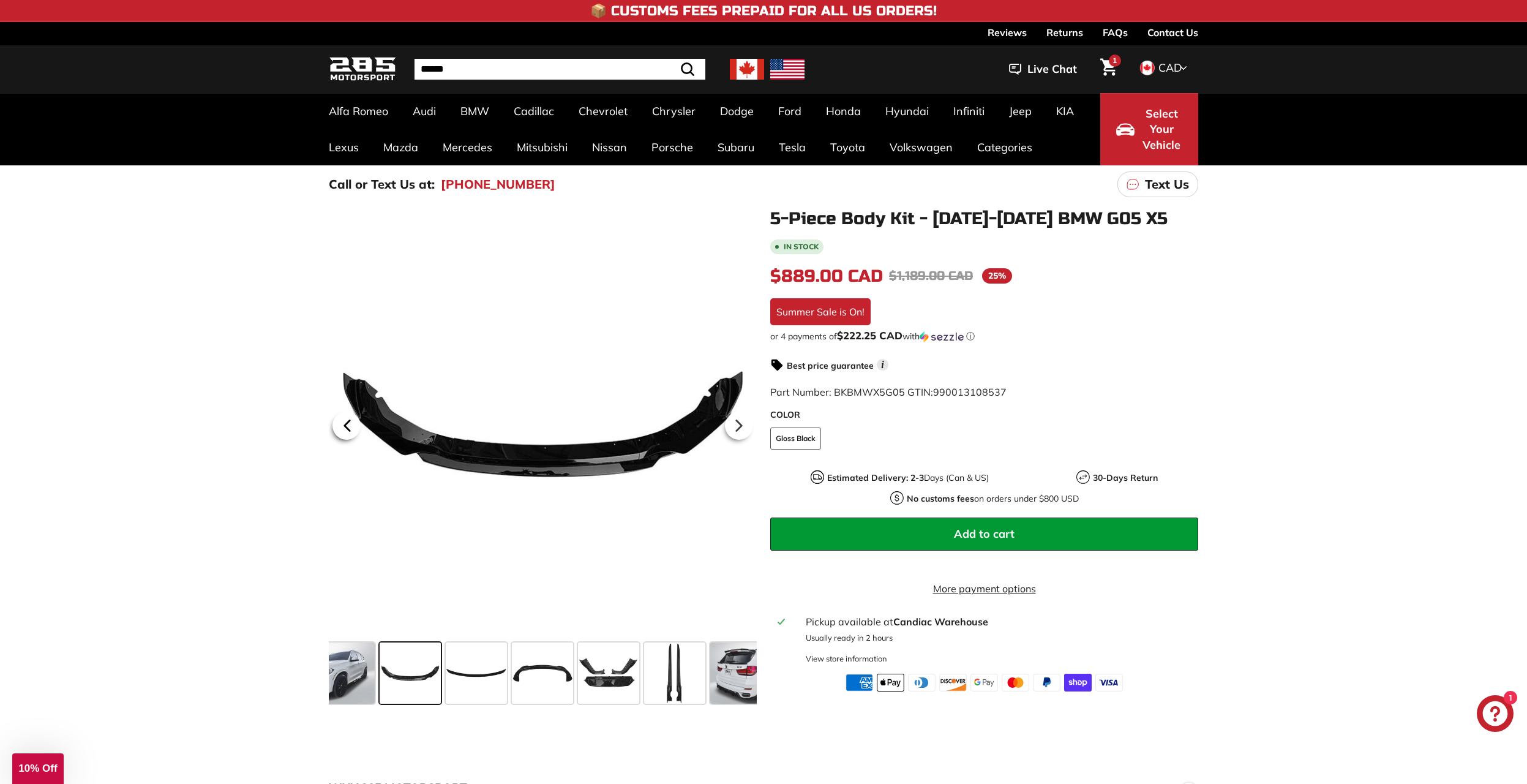
click at [345, 417] on icon at bounding box center [347, 425] width 28 height 28
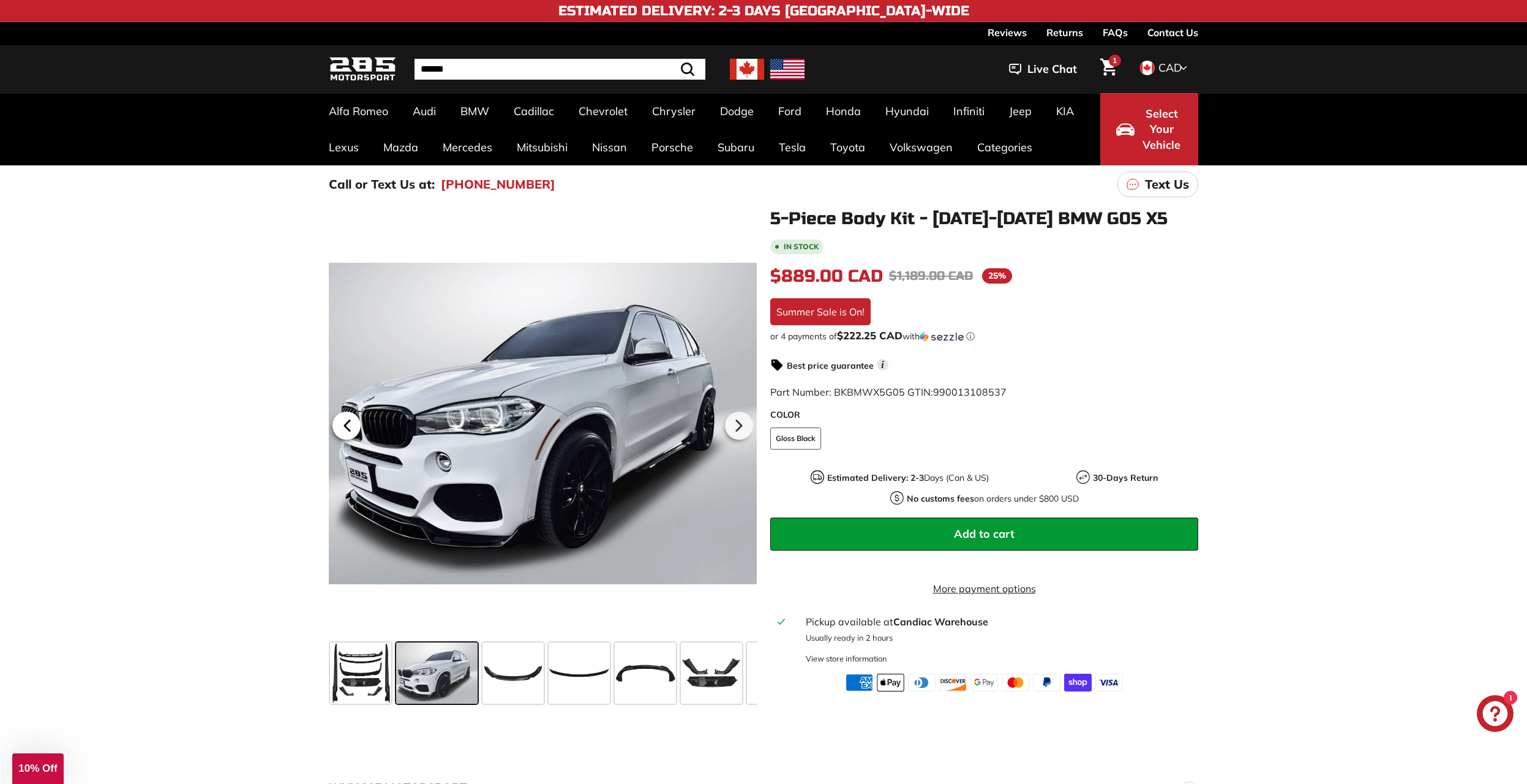
click at [345, 417] on icon at bounding box center [347, 425] width 28 height 28
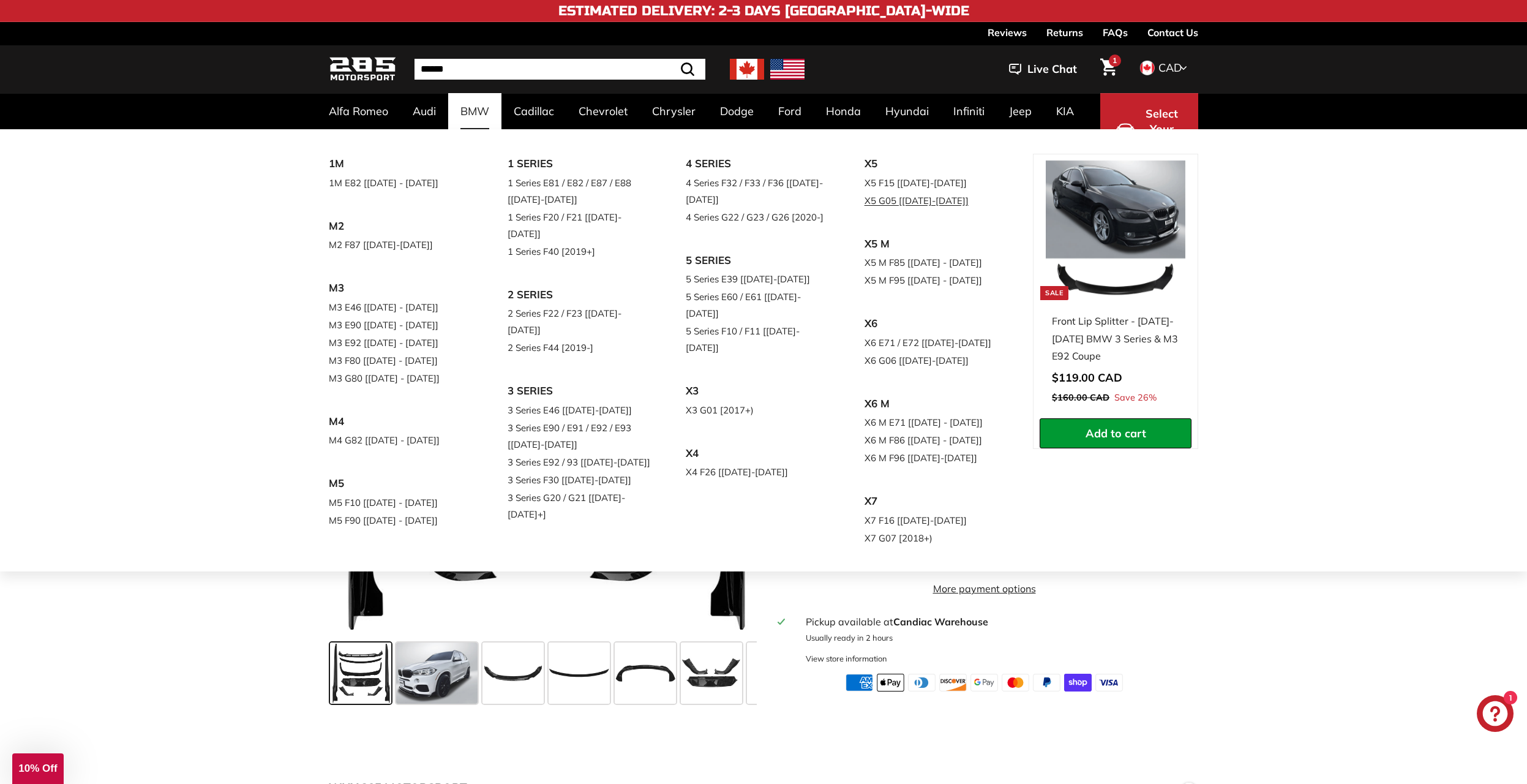
click at [864, 210] on link "X5 G05 [[DATE]-[DATE]]" at bounding box center [936, 201] width 144 height 18
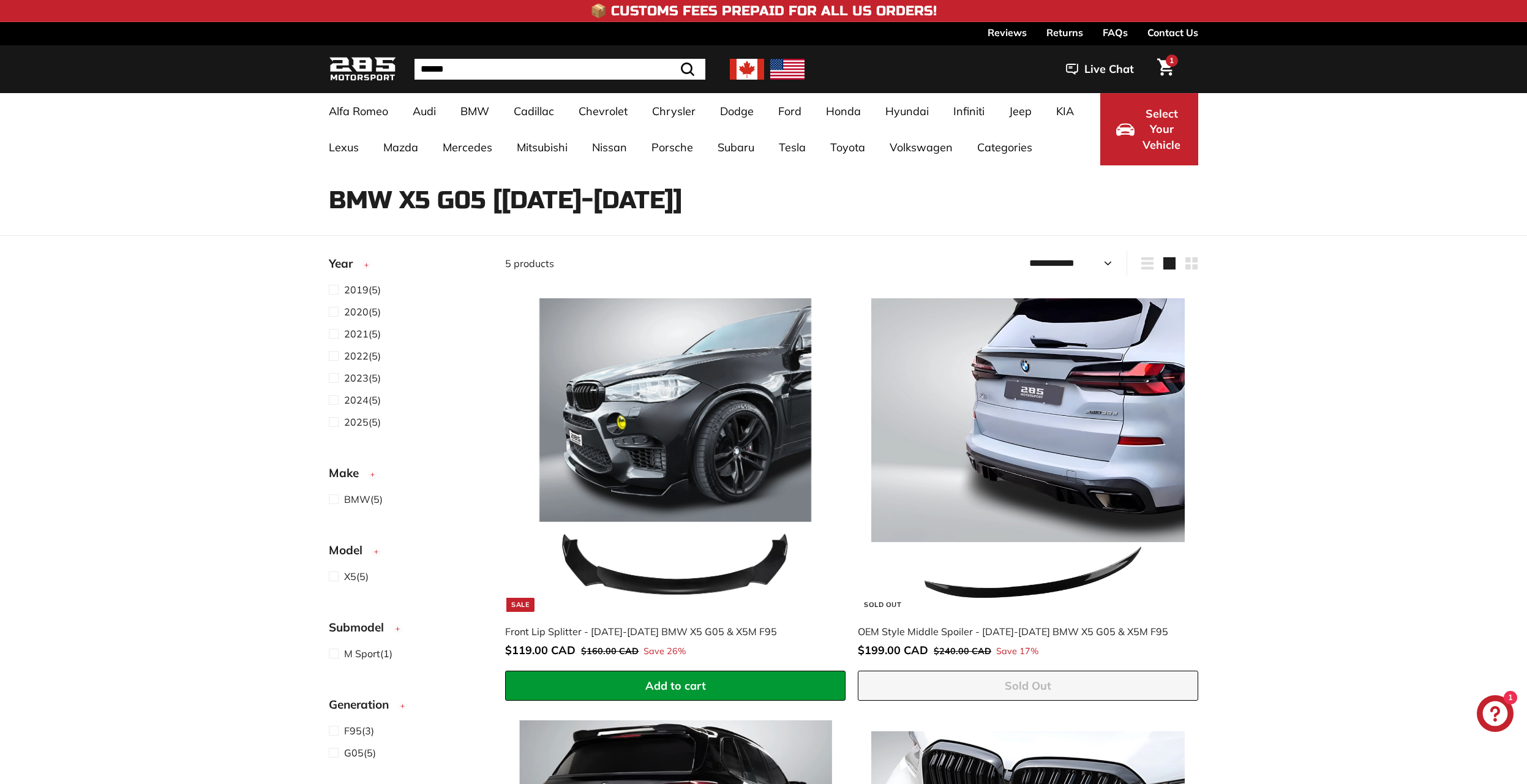
select select "**********"
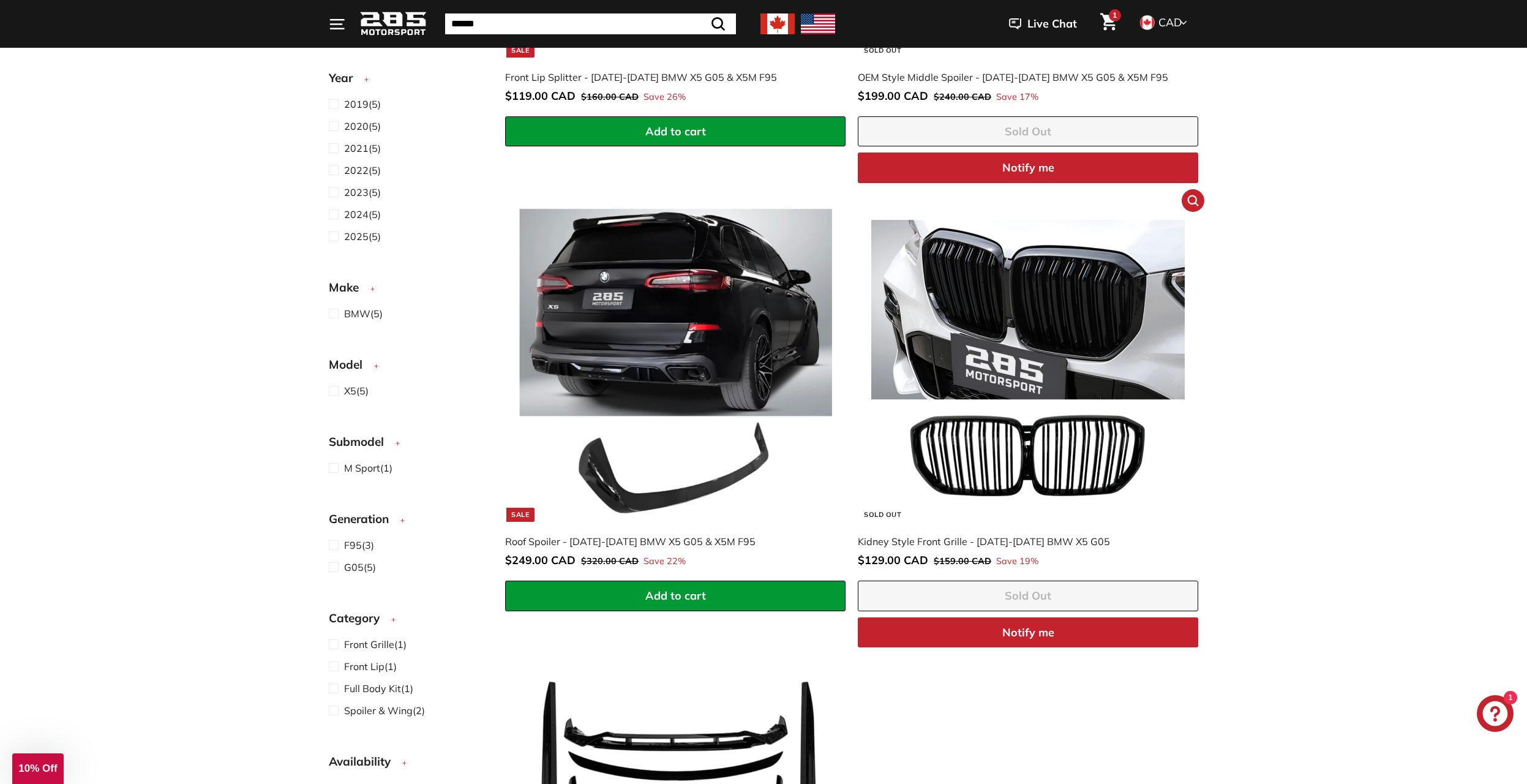
scroll to position [551, 0]
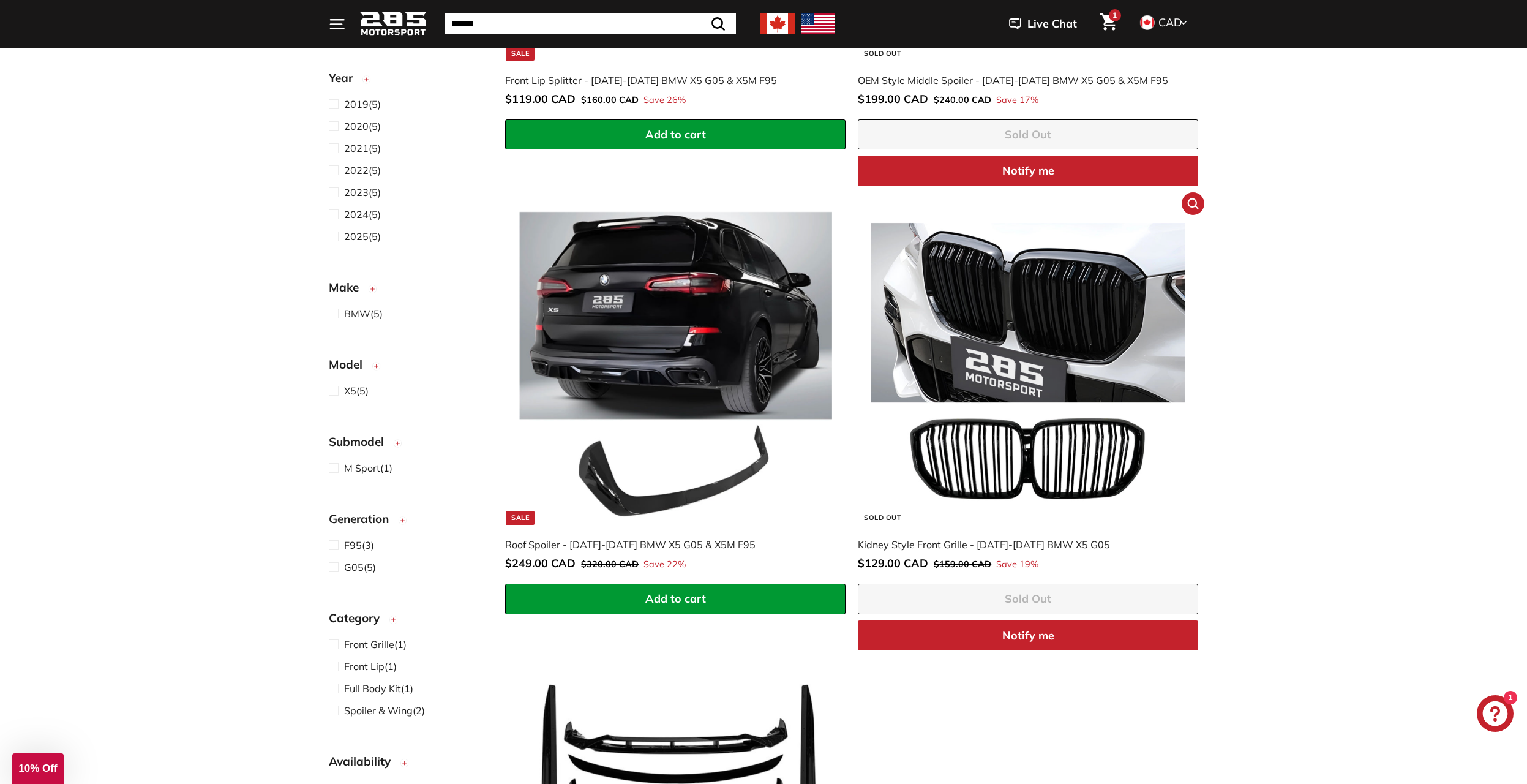
click at [1048, 642] on button "Notify me" at bounding box center [1027, 635] width 340 height 30
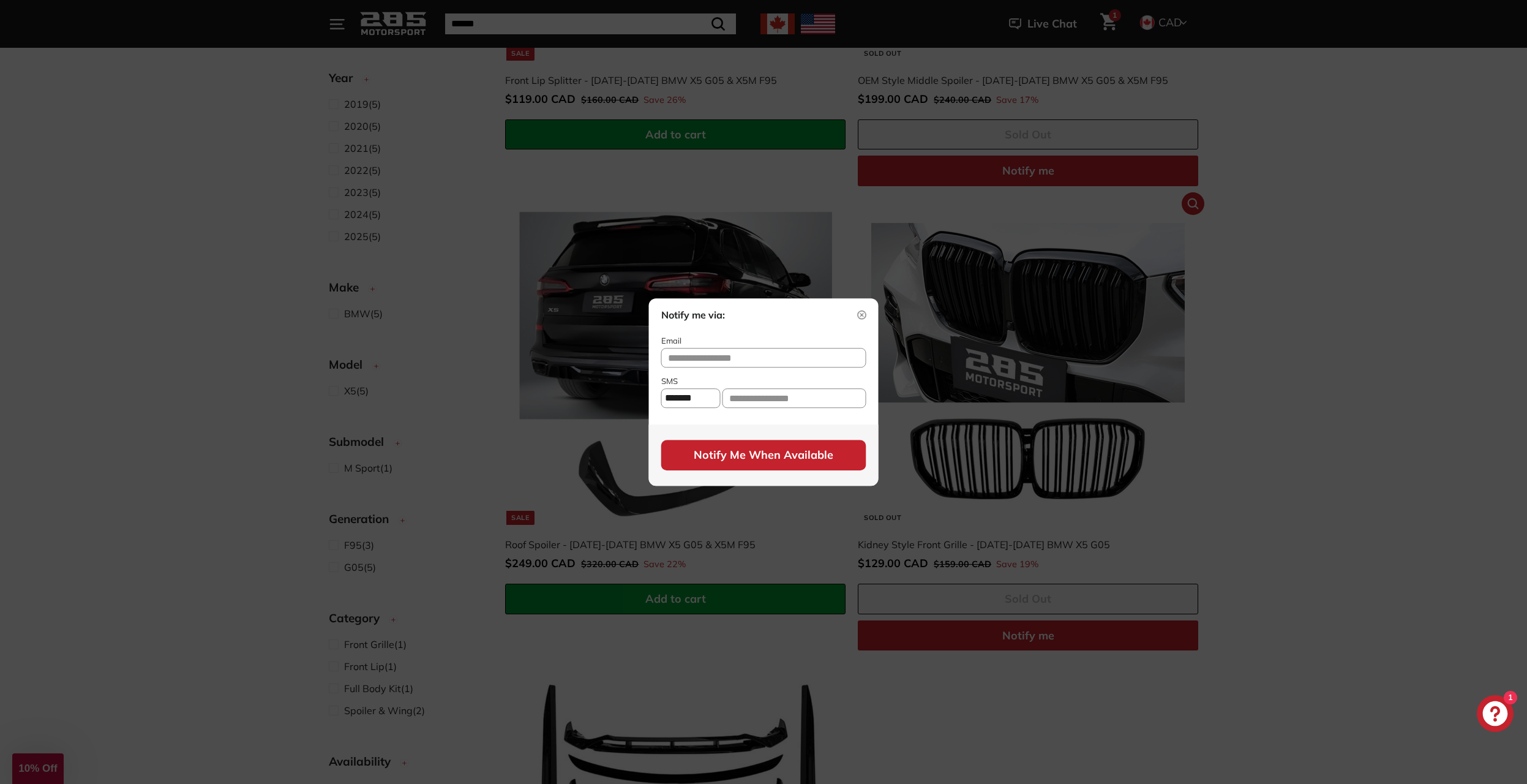
select select "**"
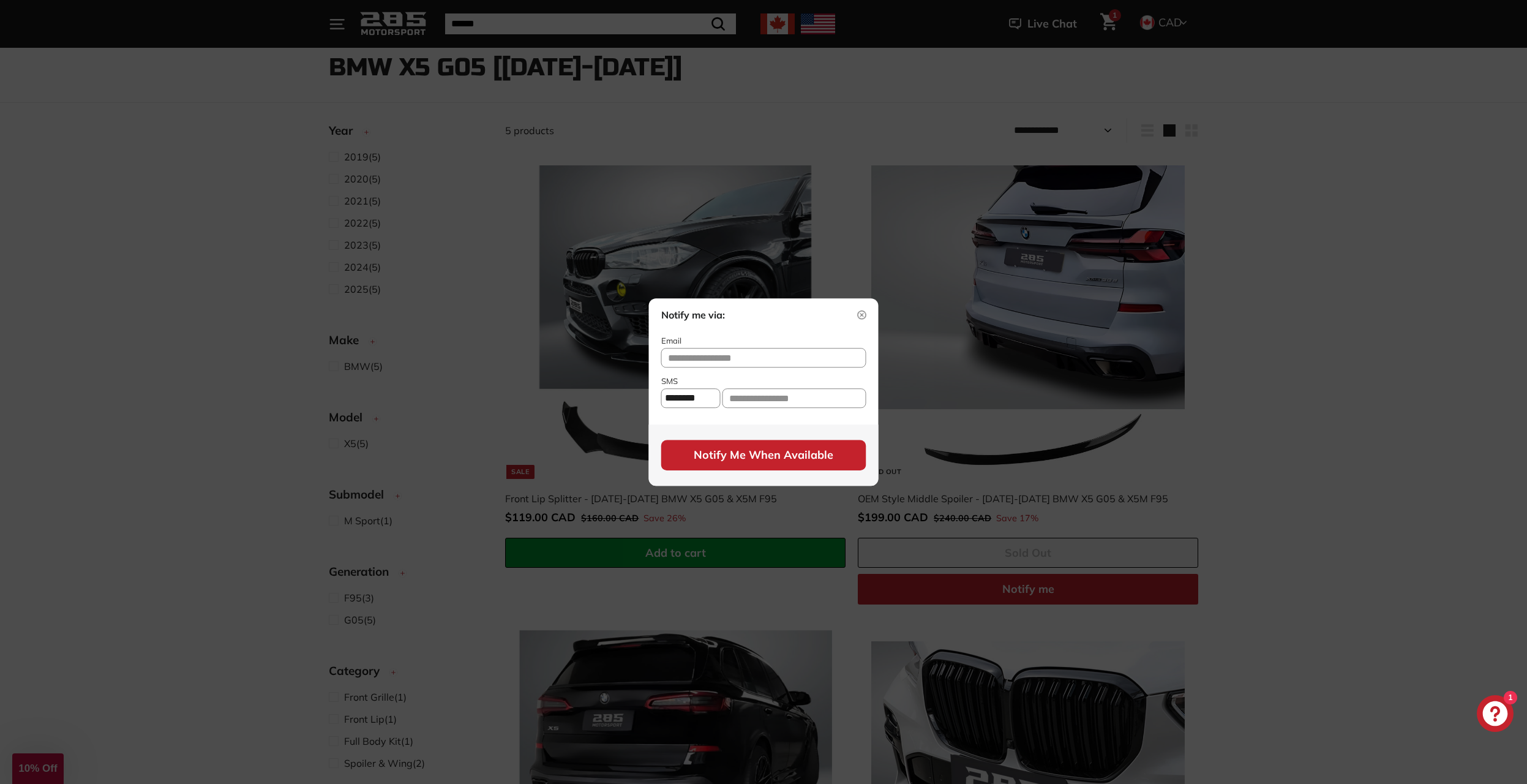
scroll to position [122, 0]
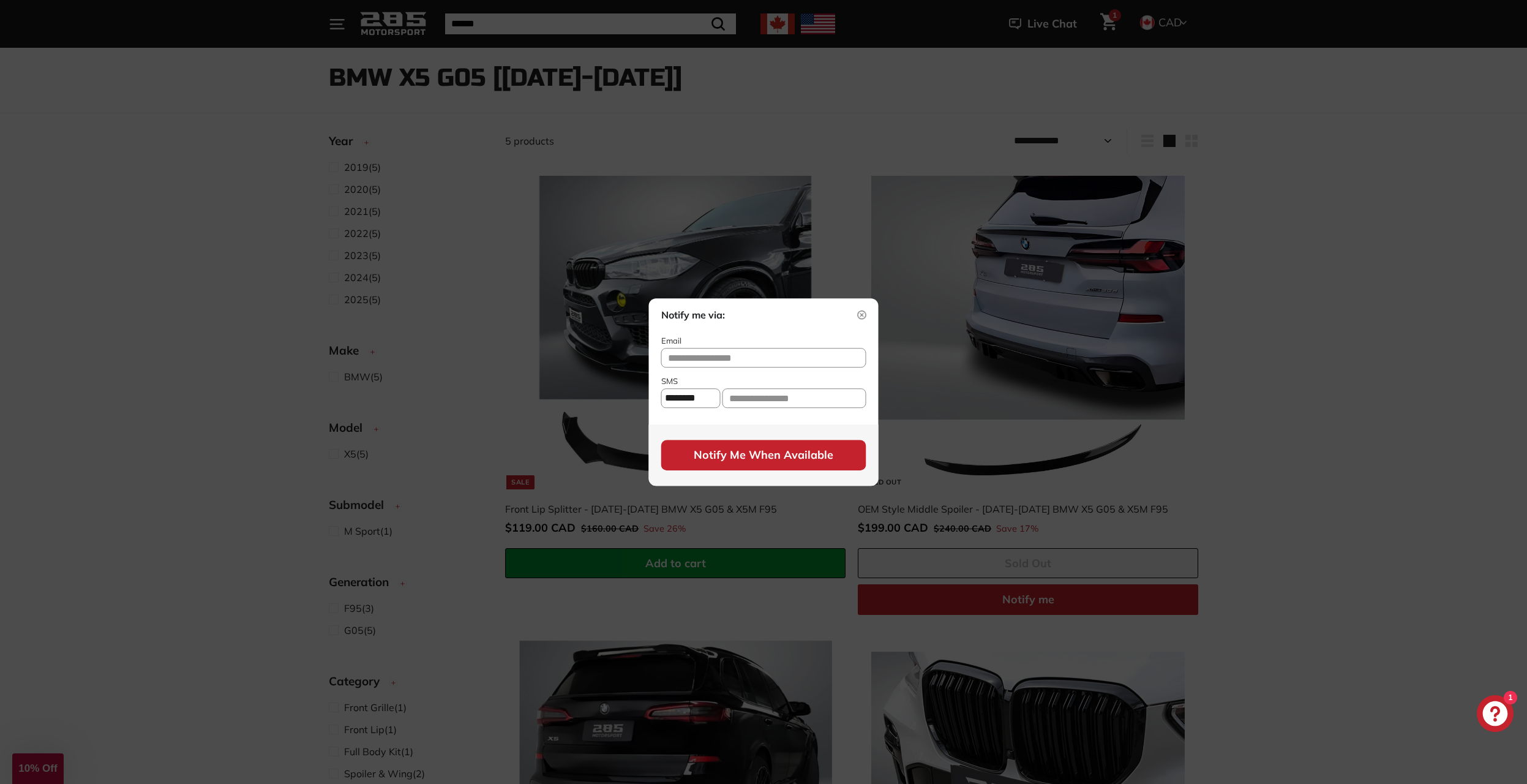
click at [861, 311] on img at bounding box center [862, 315] width 9 height 9
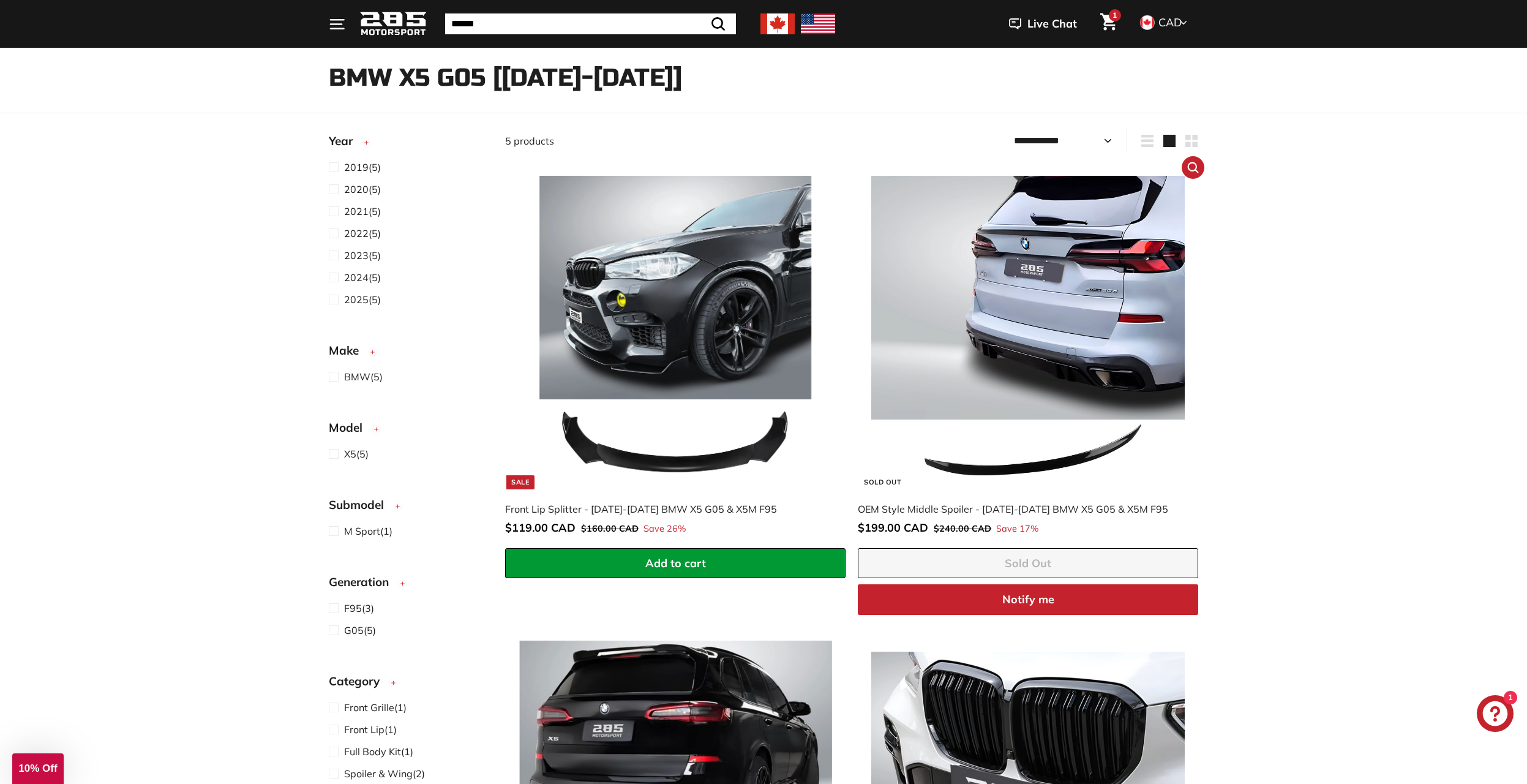
click at [985, 306] on img at bounding box center [1027, 331] width 313 height 313
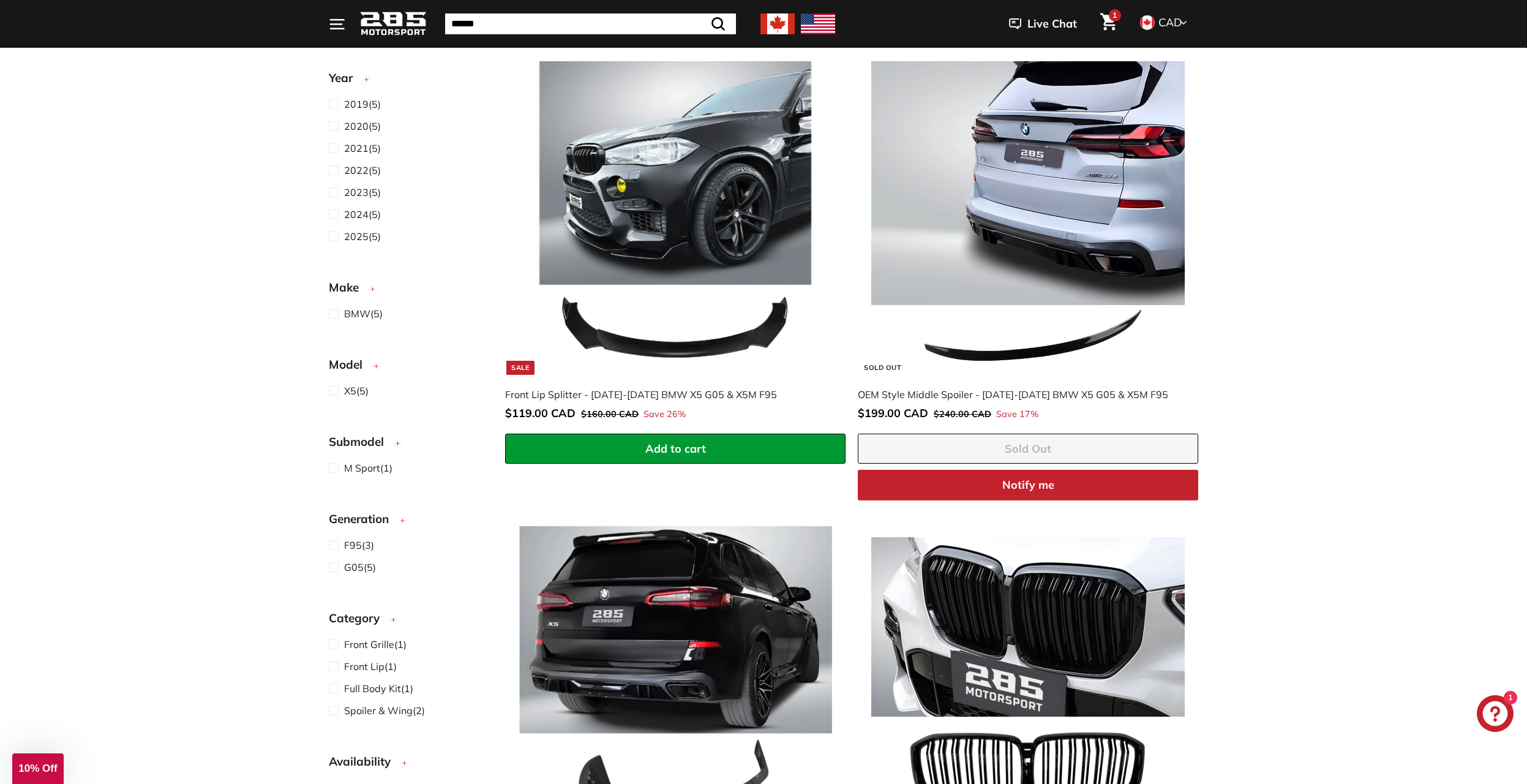
scroll to position [0, 0]
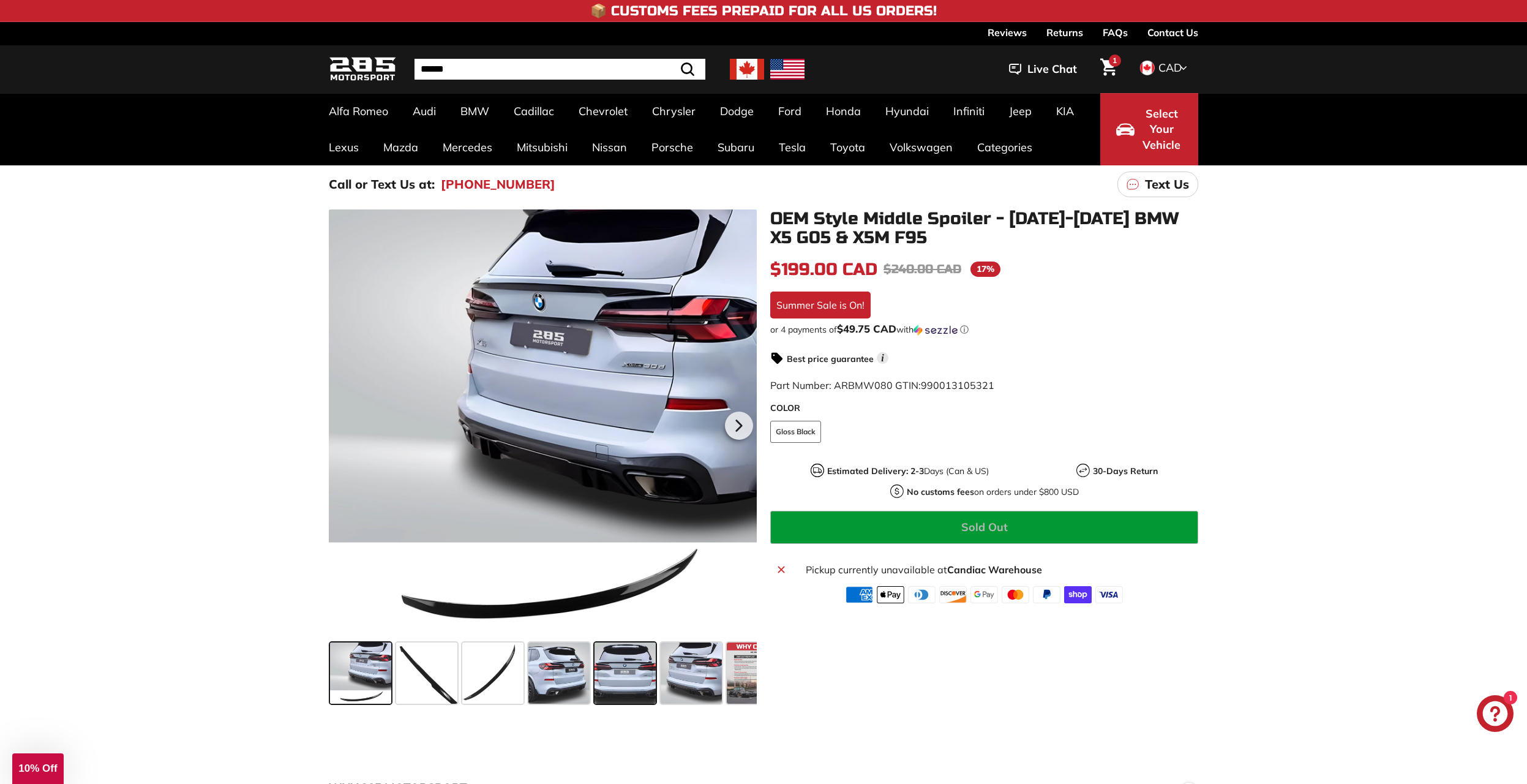
click at [631, 662] on span at bounding box center [625, 672] width 61 height 61
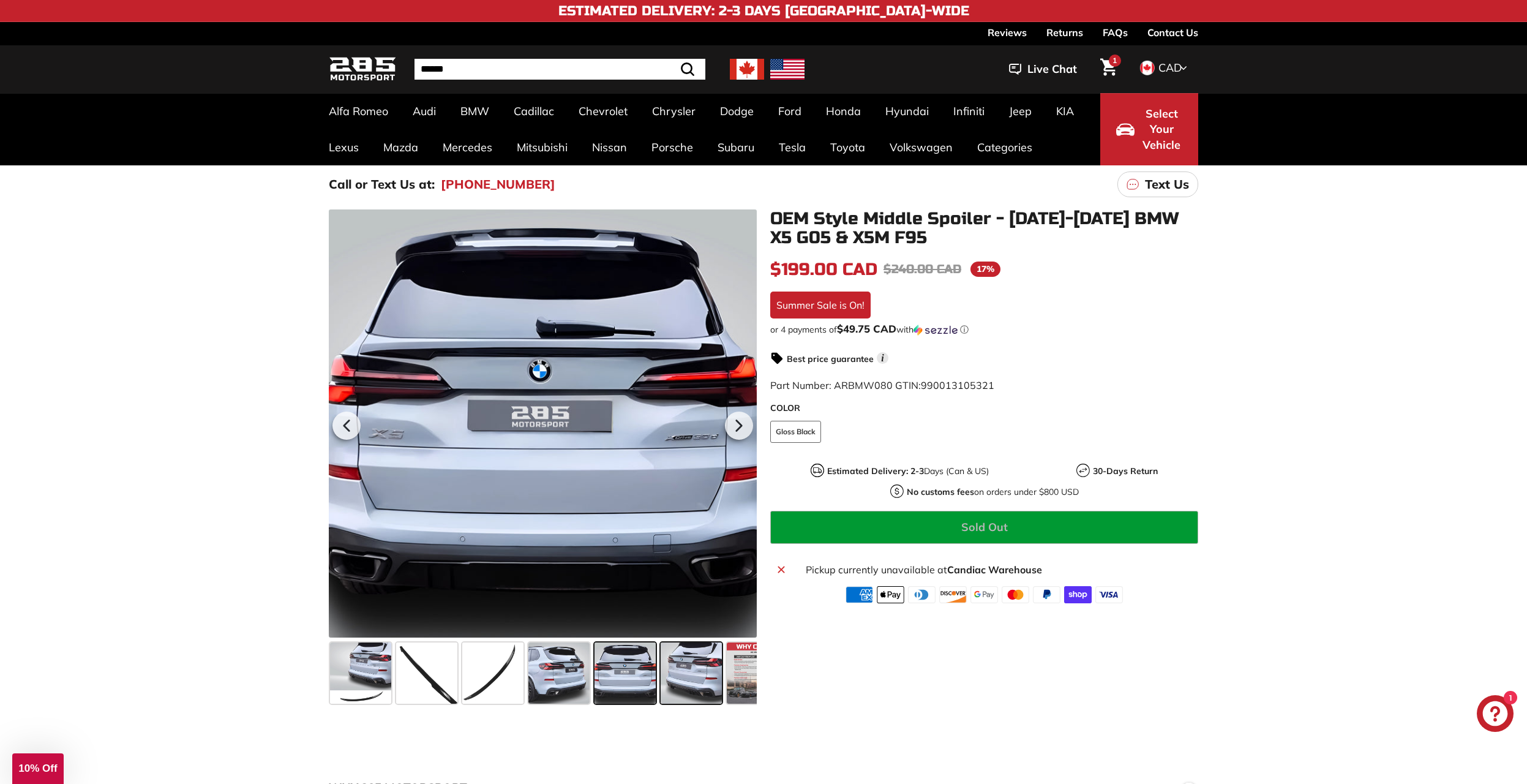
click at [705, 661] on span at bounding box center [691, 672] width 61 height 61
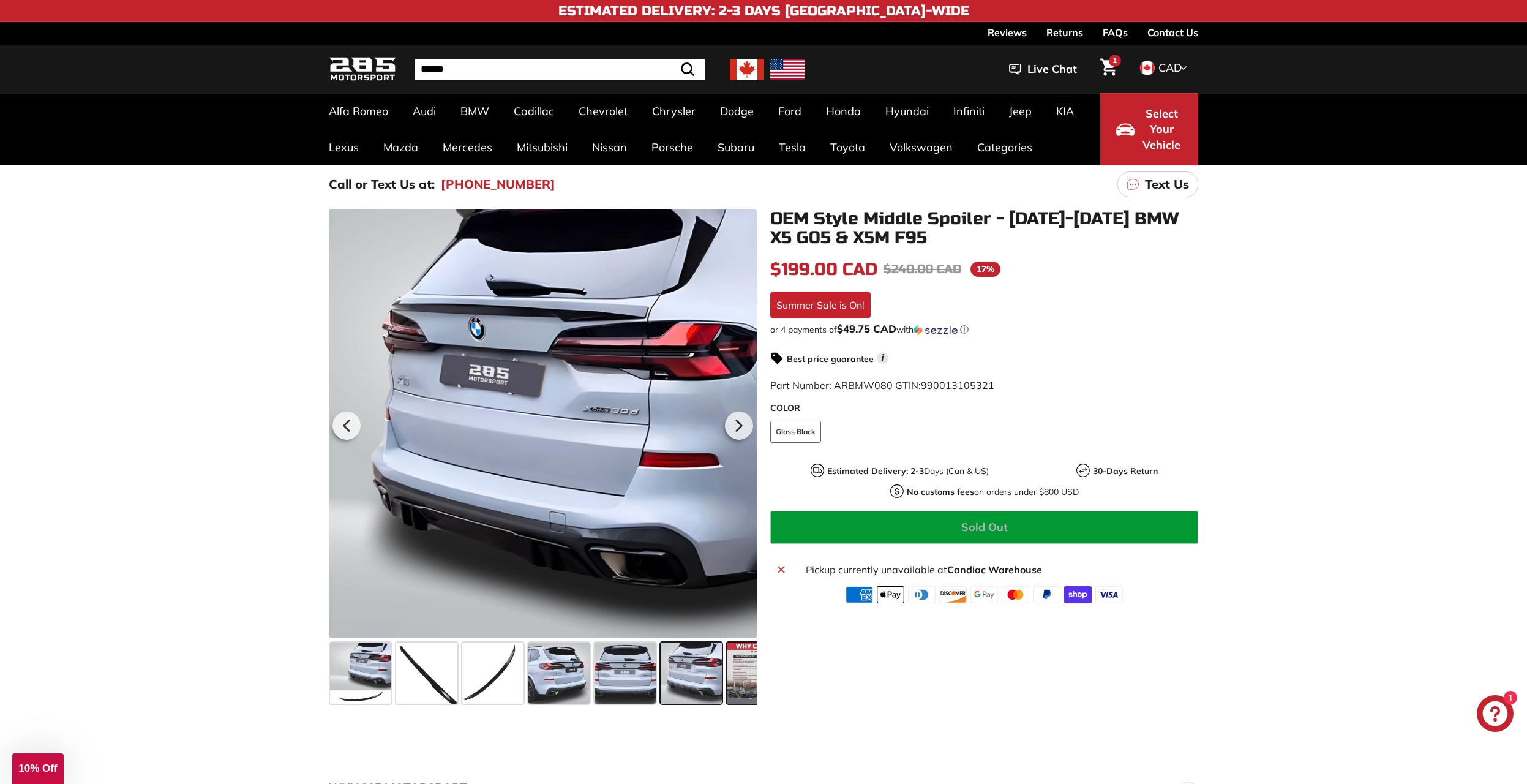
click at [737, 670] on span at bounding box center [758, 672] width 61 height 61
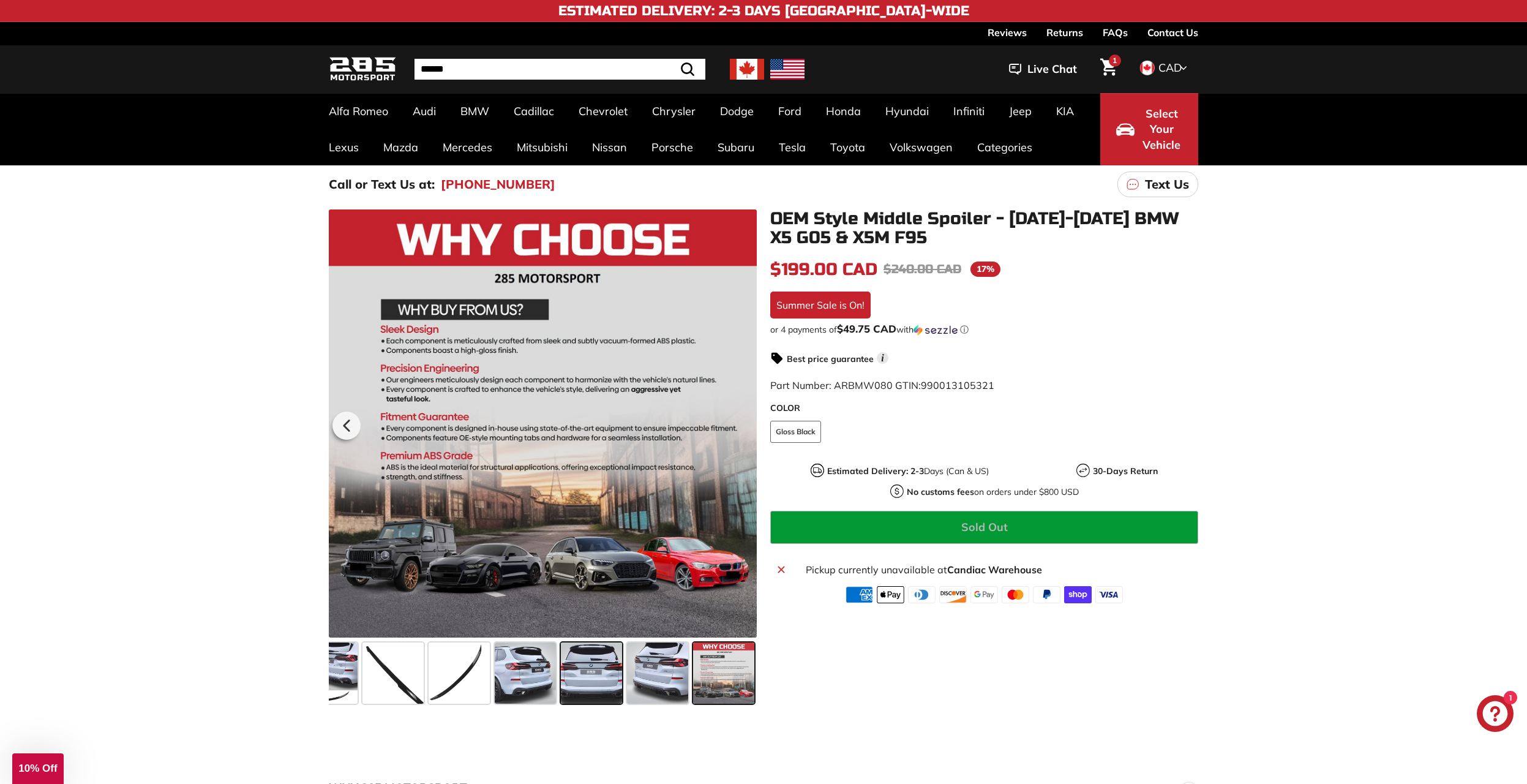
click at [616, 666] on span at bounding box center [591, 672] width 61 height 61
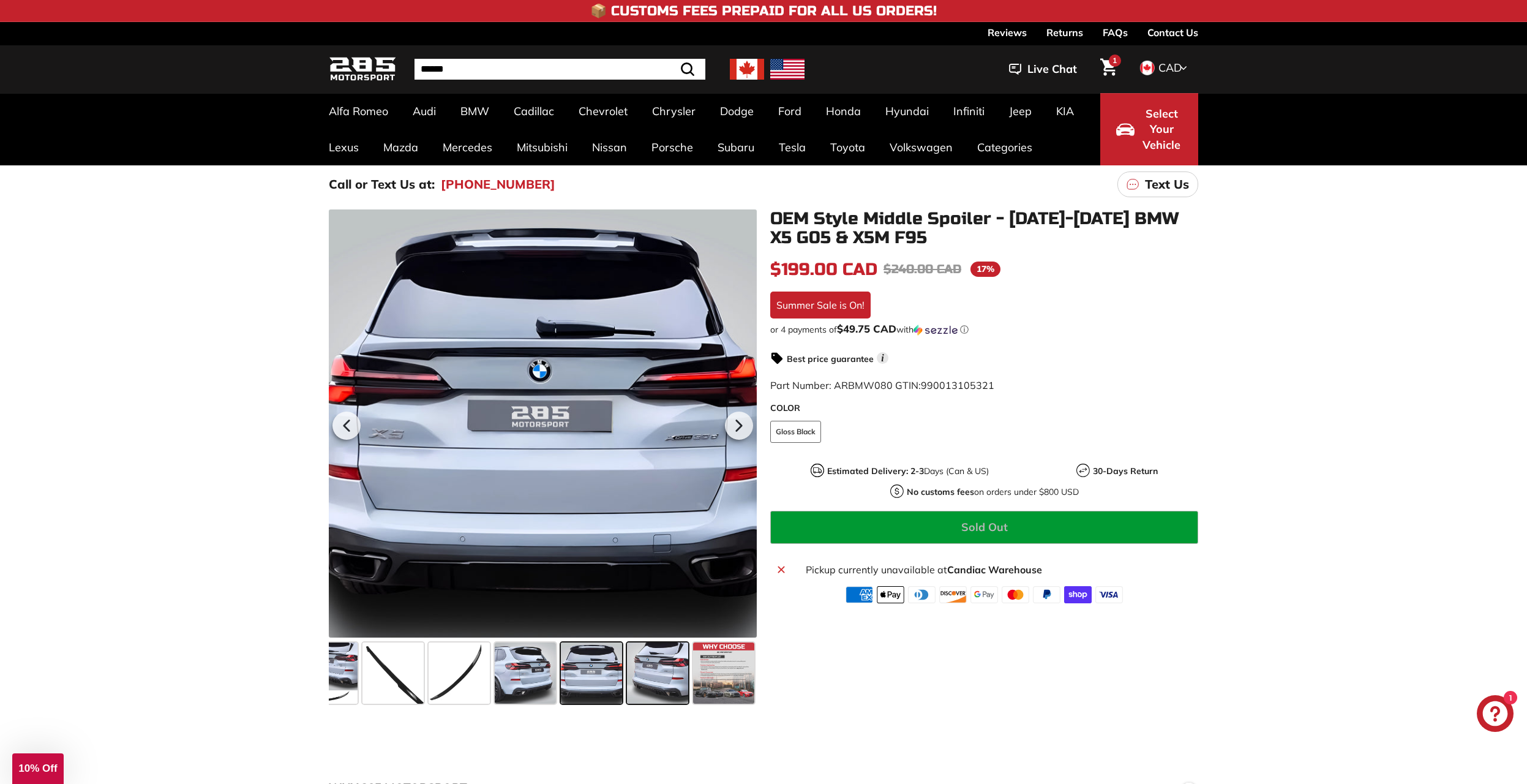
click at [683, 666] on span at bounding box center [658, 672] width 61 height 61
